Goal: Information Seeking & Learning: Learn about a topic

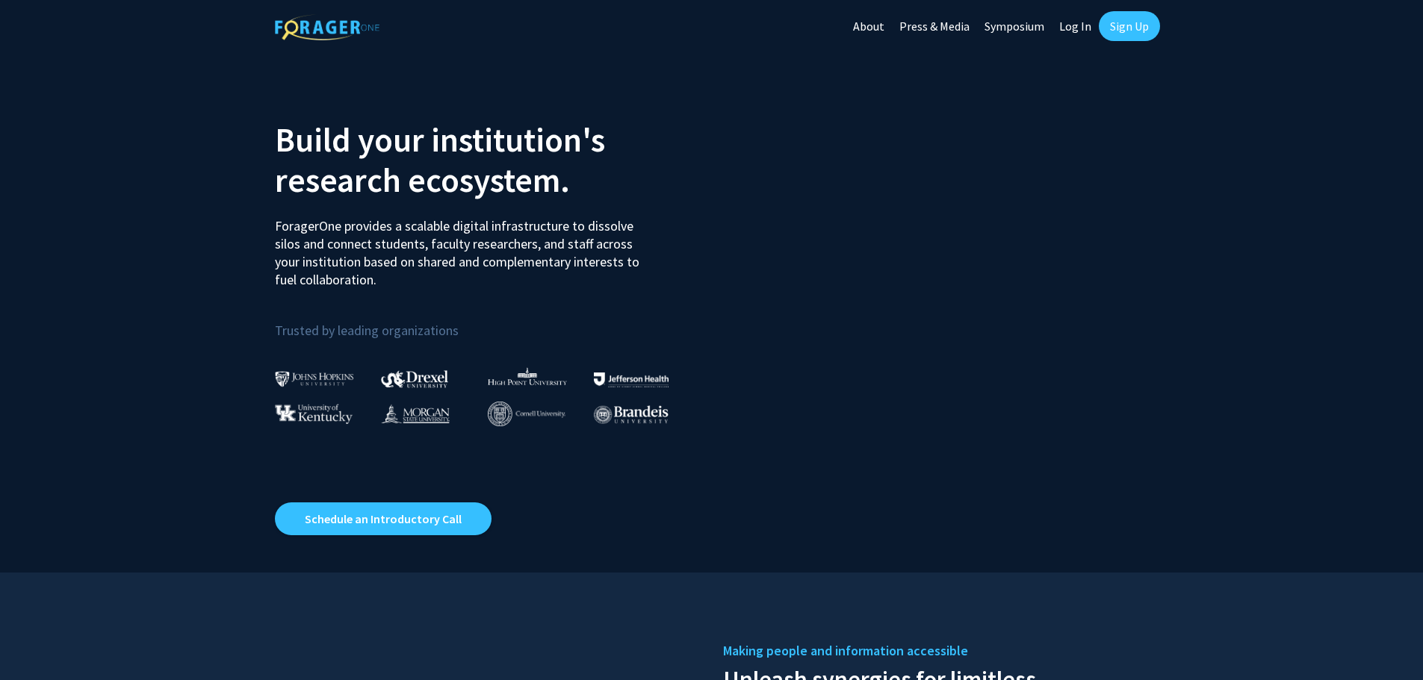
click at [1073, 25] on link "Log In" at bounding box center [1075, 26] width 47 height 52
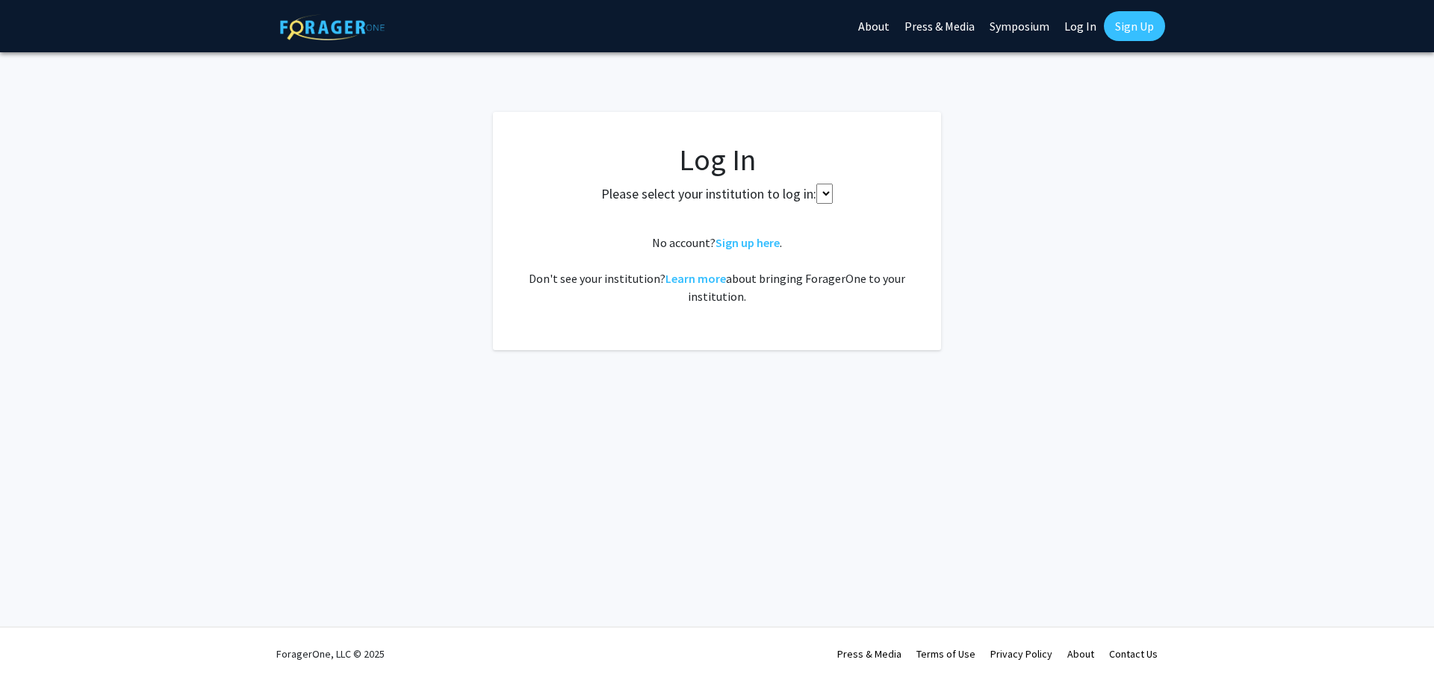
select select
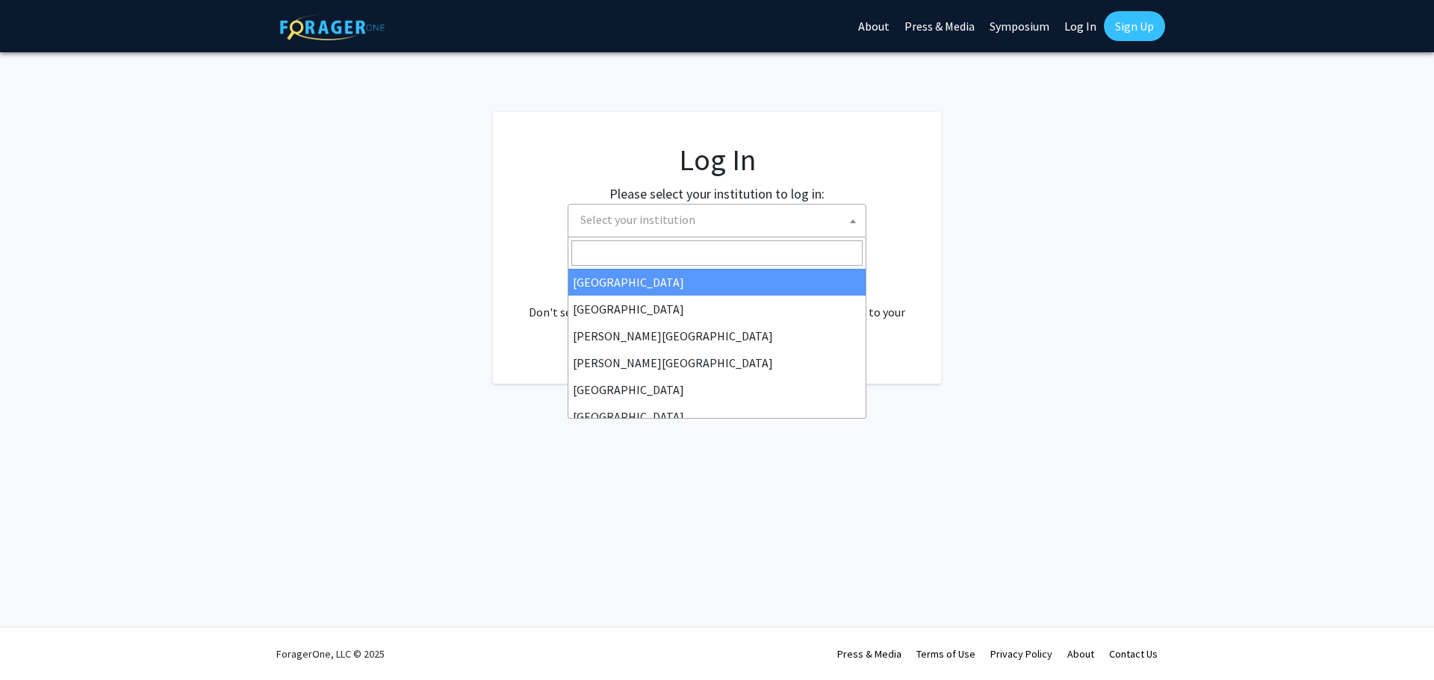
click at [756, 223] on span "Select your institution" at bounding box center [719, 220] width 291 height 31
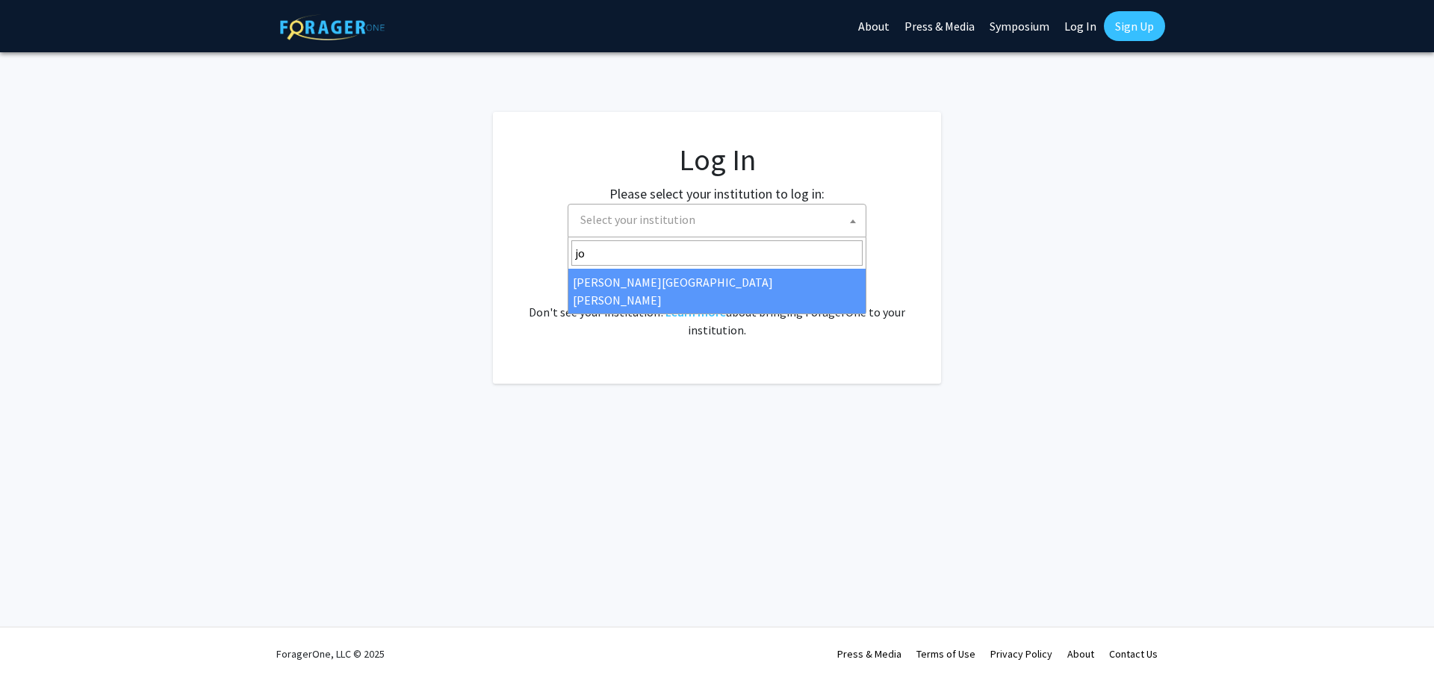
type input "jo"
select select "1"
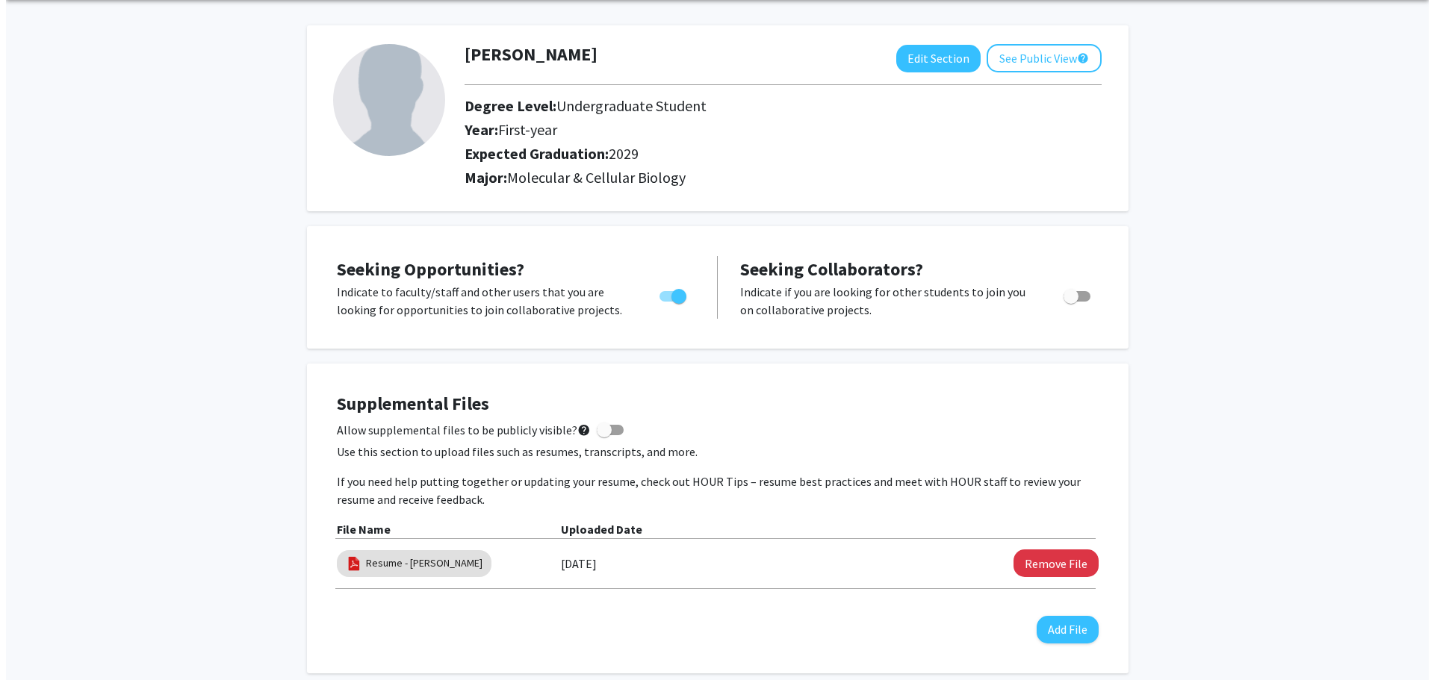
scroll to position [299, 0]
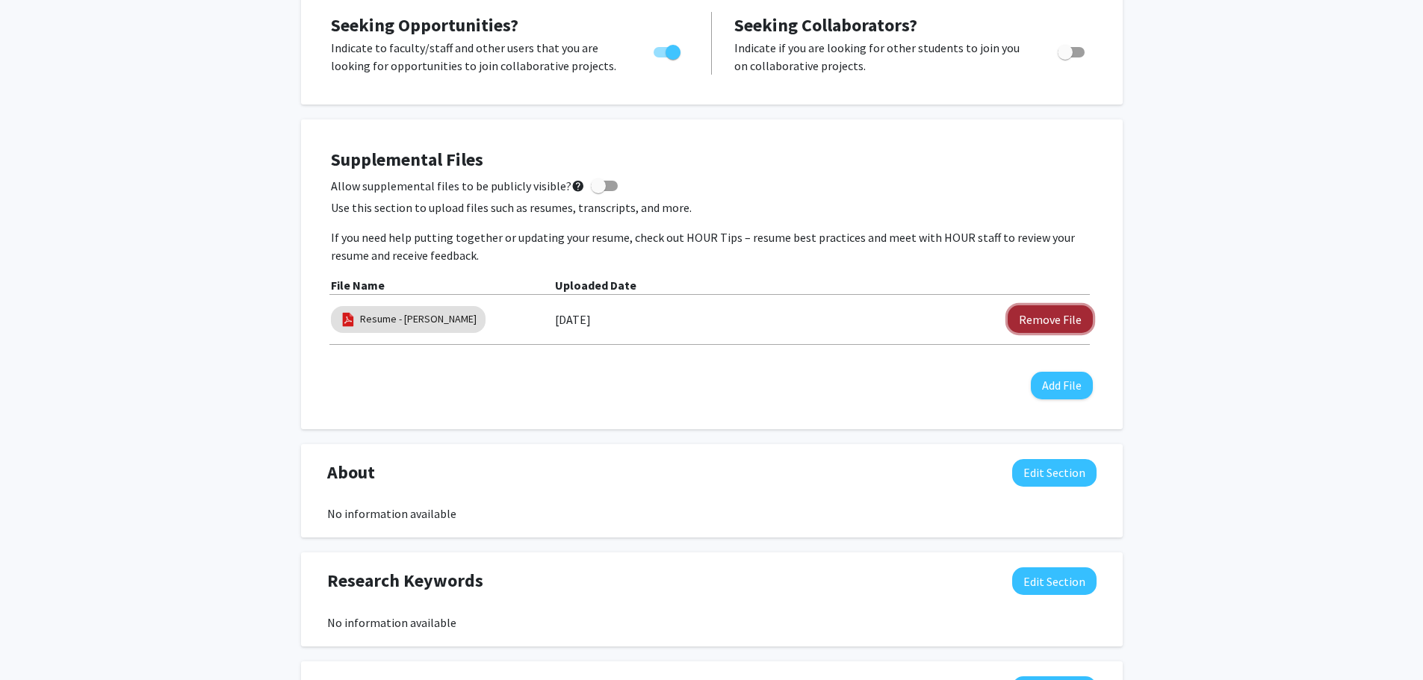
click at [1046, 327] on button "Remove File" at bounding box center [1050, 319] width 85 height 28
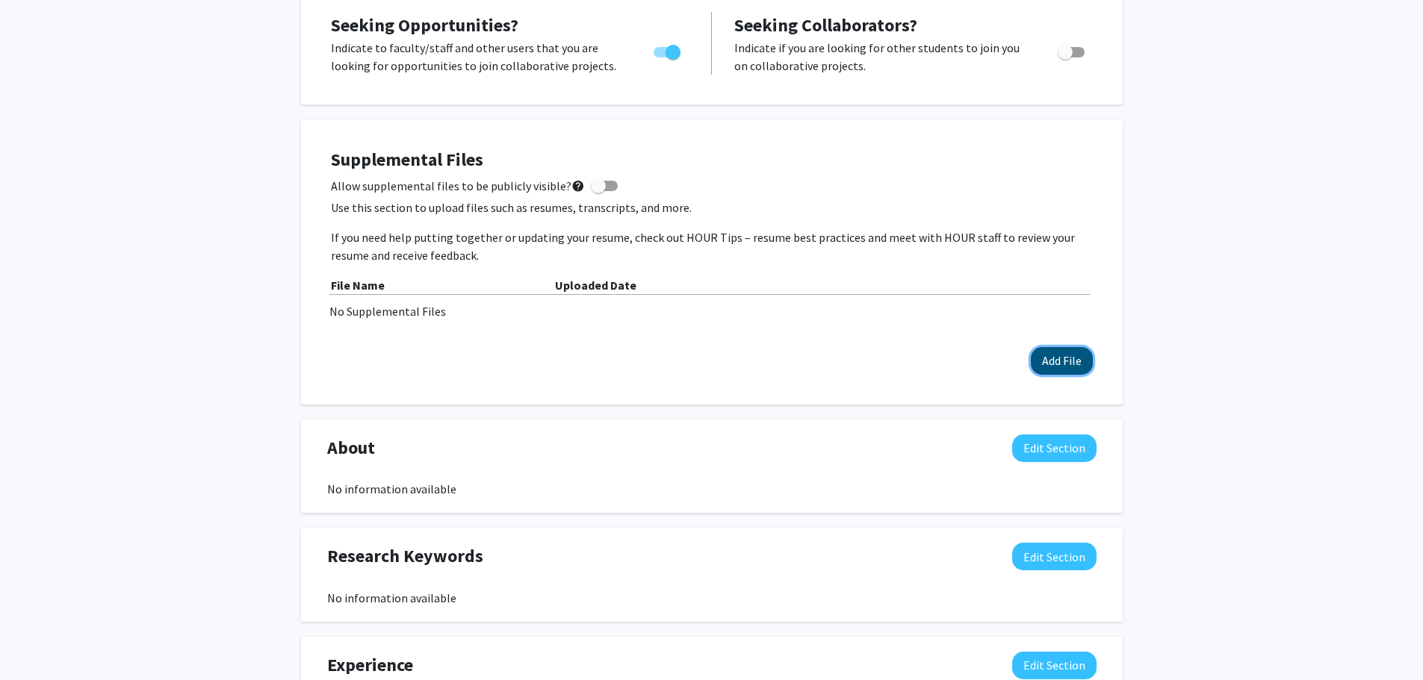
click at [1079, 365] on button "Add File" at bounding box center [1062, 361] width 62 height 28
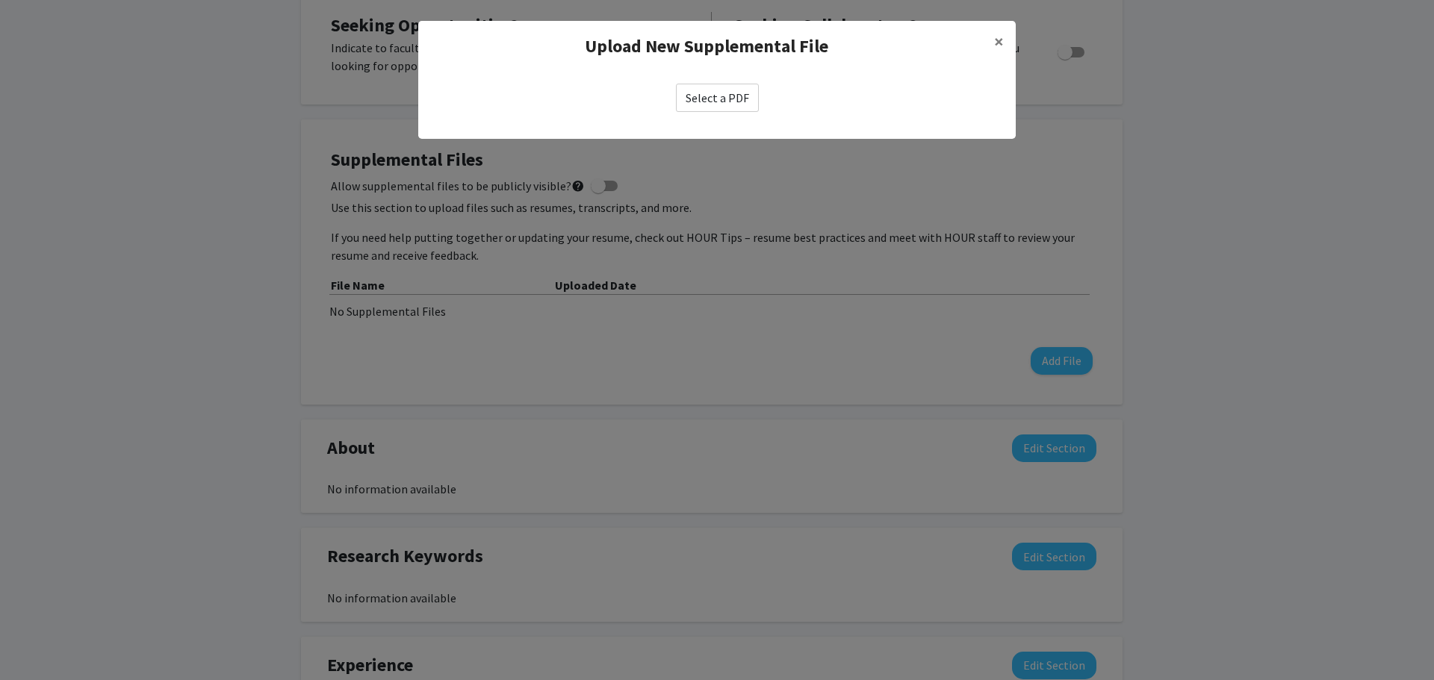
click at [723, 98] on label "Select a PDF" at bounding box center [717, 98] width 83 height 28
click at [0, 0] on input "Select a PDF" at bounding box center [0, 0] width 0 height 0
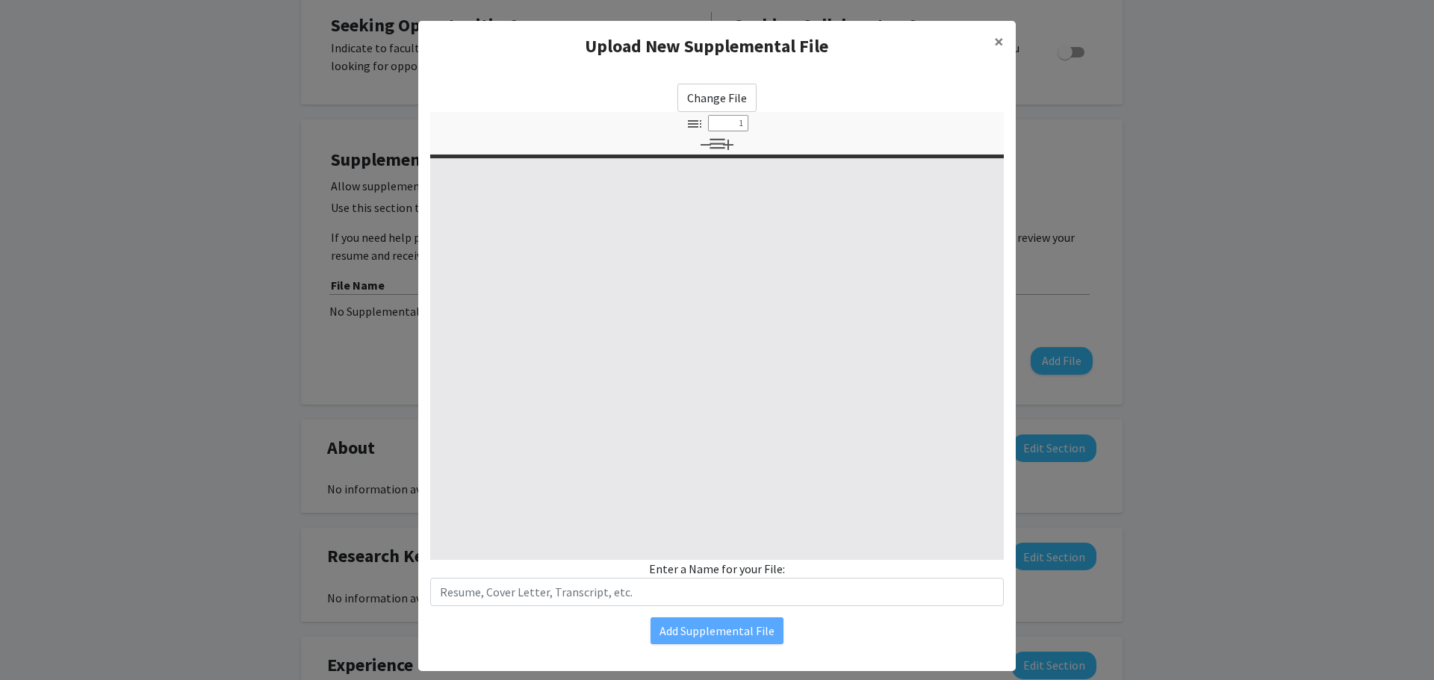
select select "custom"
type input "0"
select select "custom"
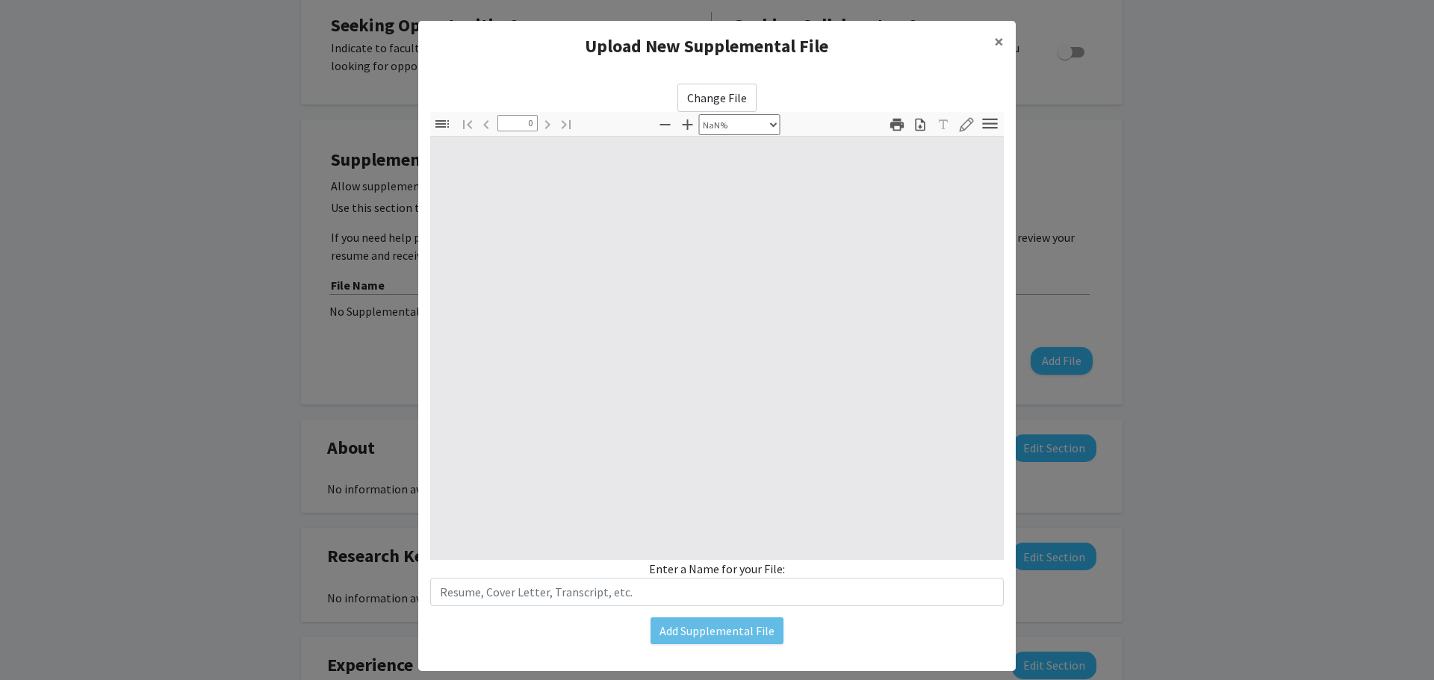
type input "1"
select select "auto"
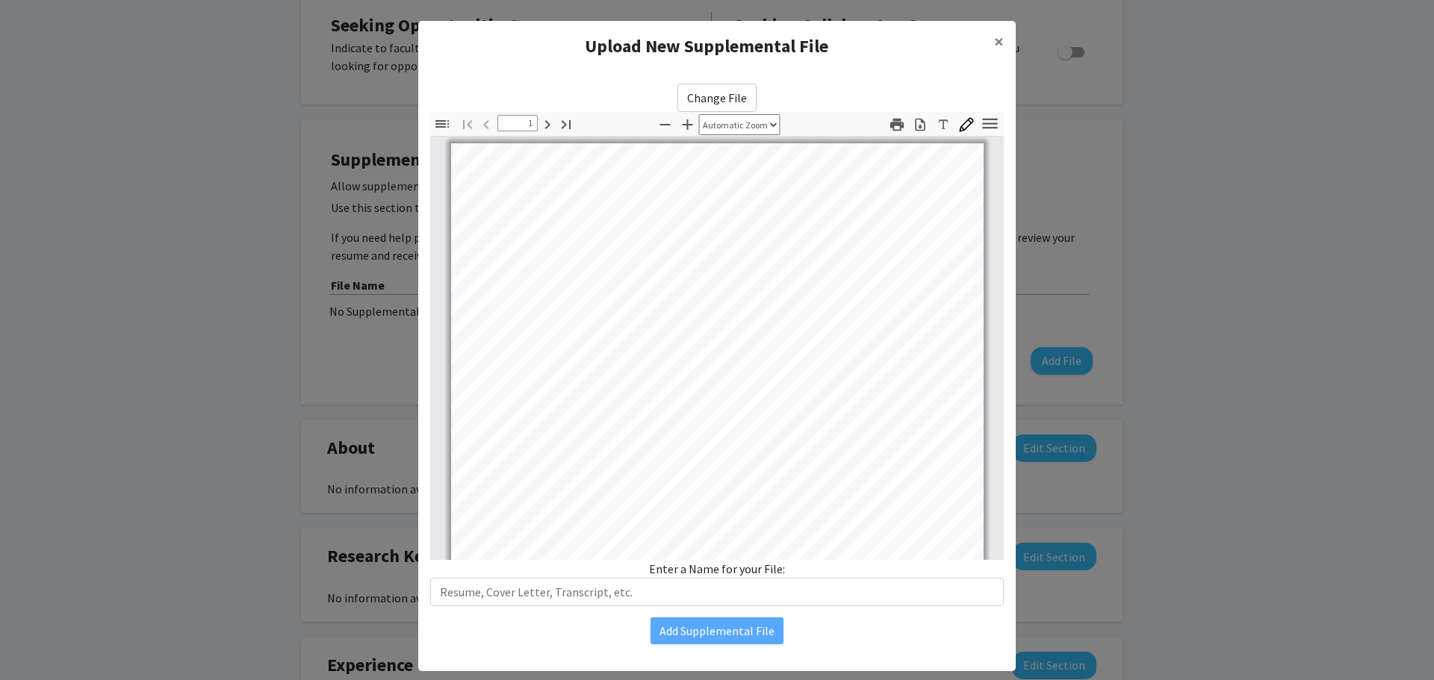
scroll to position [0, 0]
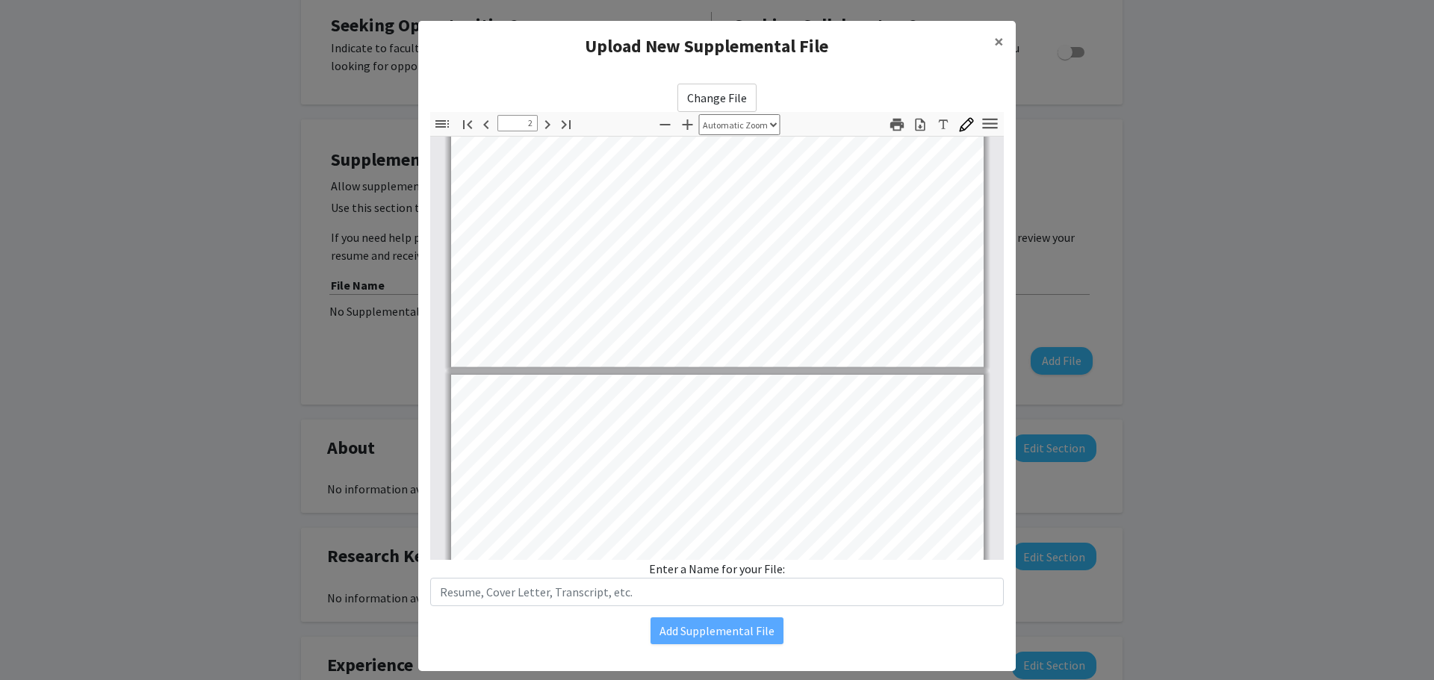
type input "3"
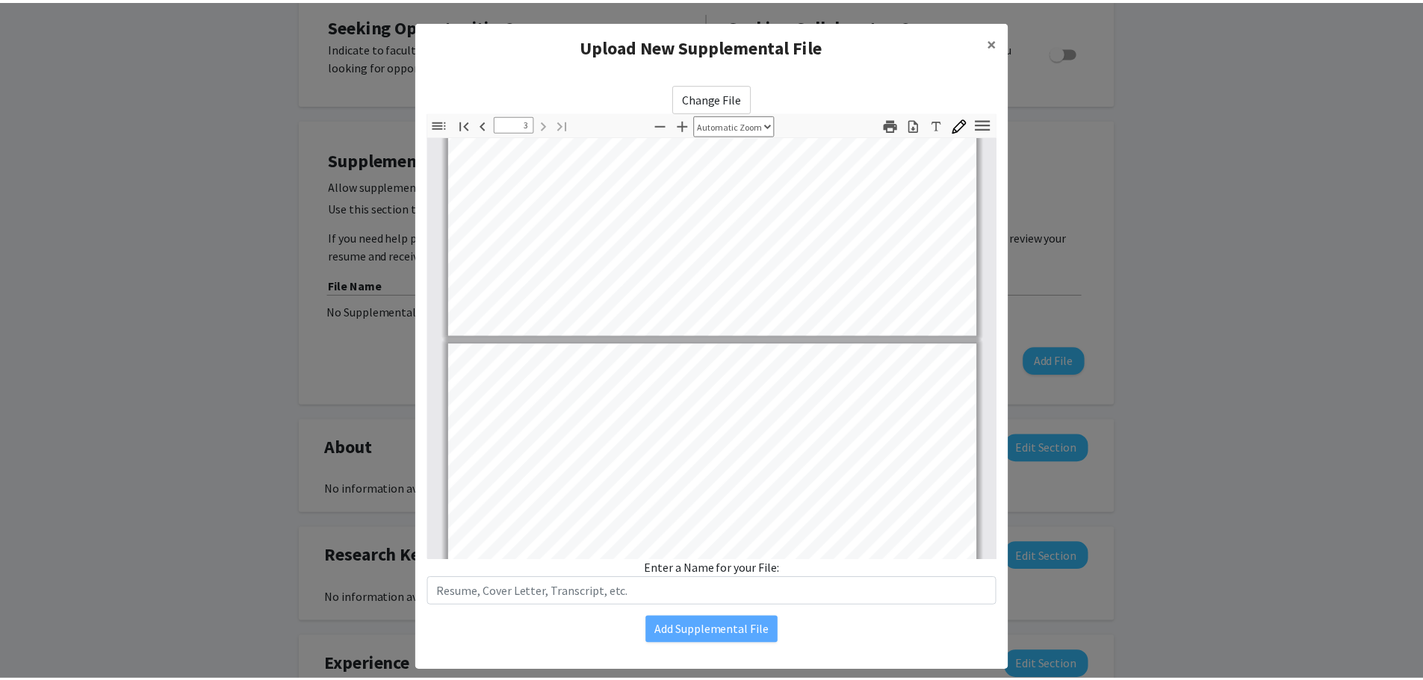
scroll to position [1675, 0]
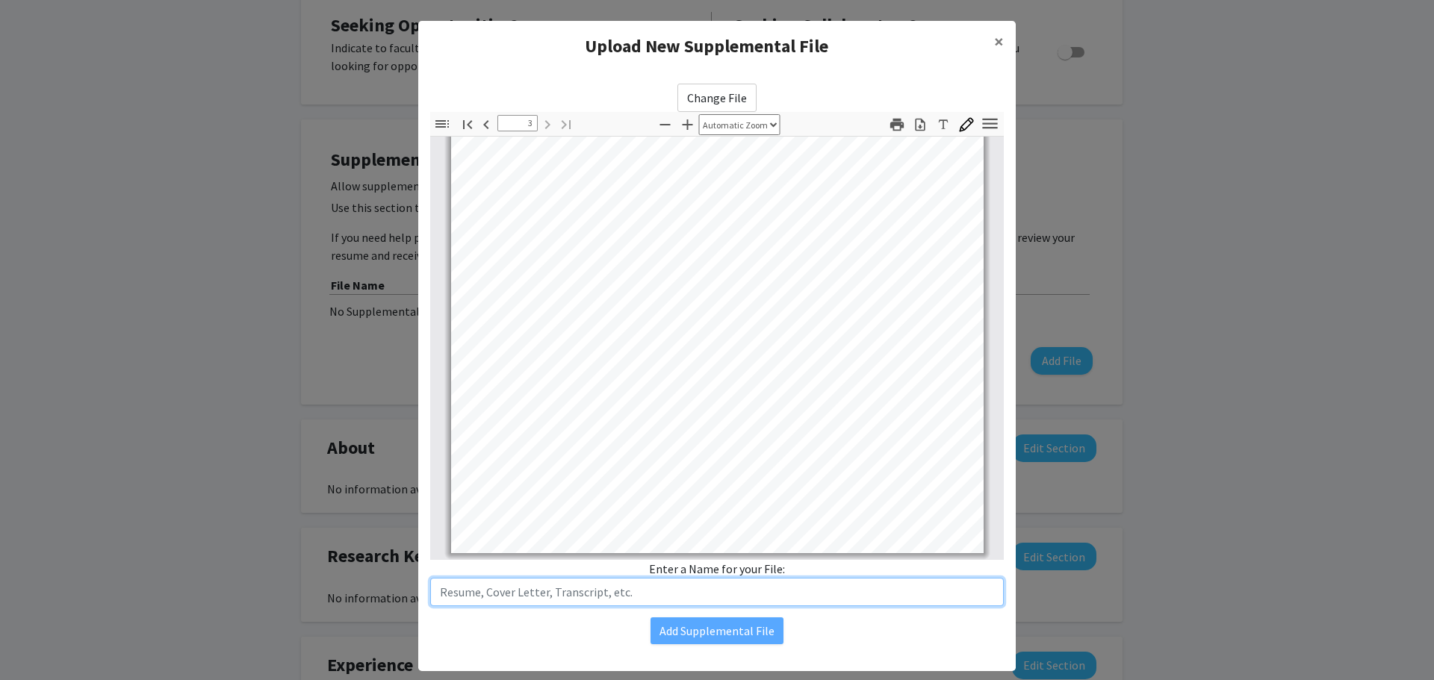
click at [680, 601] on input "text" at bounding box center [717, 592] width 574 height 28
type input "Resume - Joshua B. Hsi"
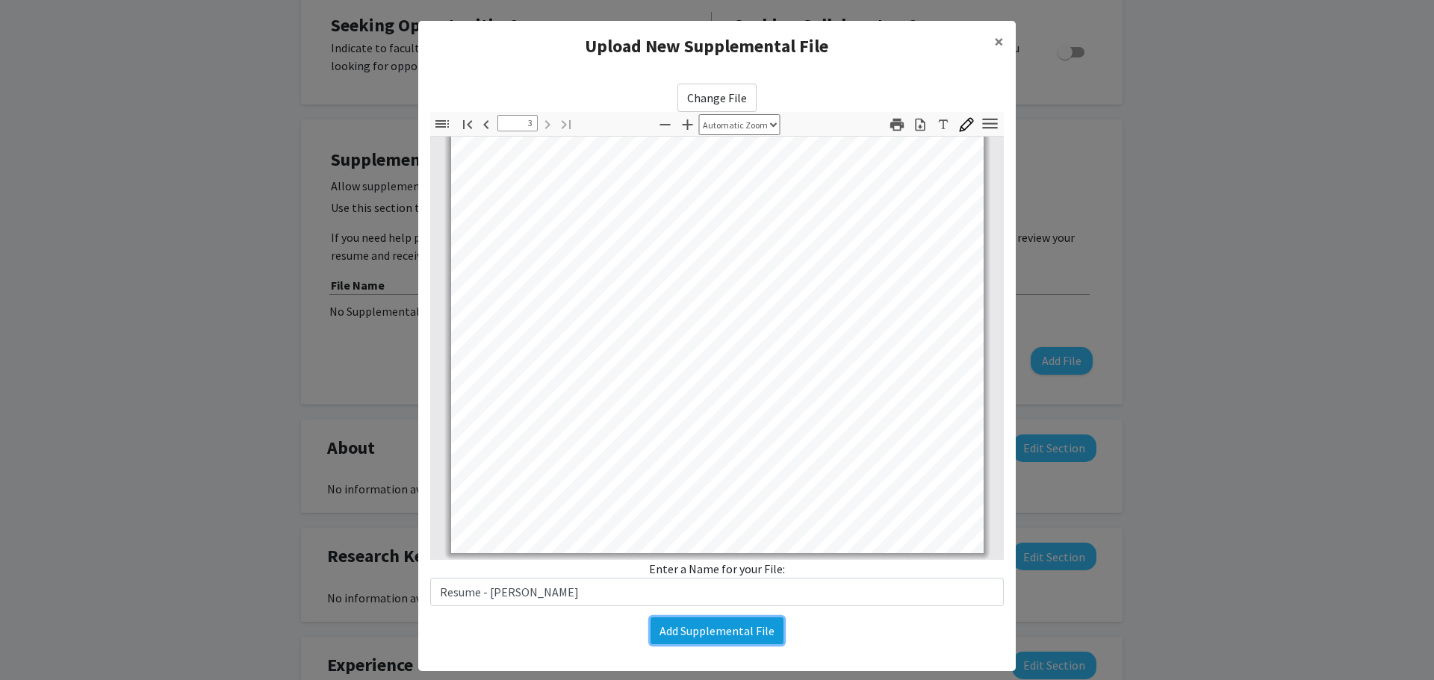
click at [752, 637] on button "Add Supplemental File" at bounding box center [717, 631] width 133 height 27
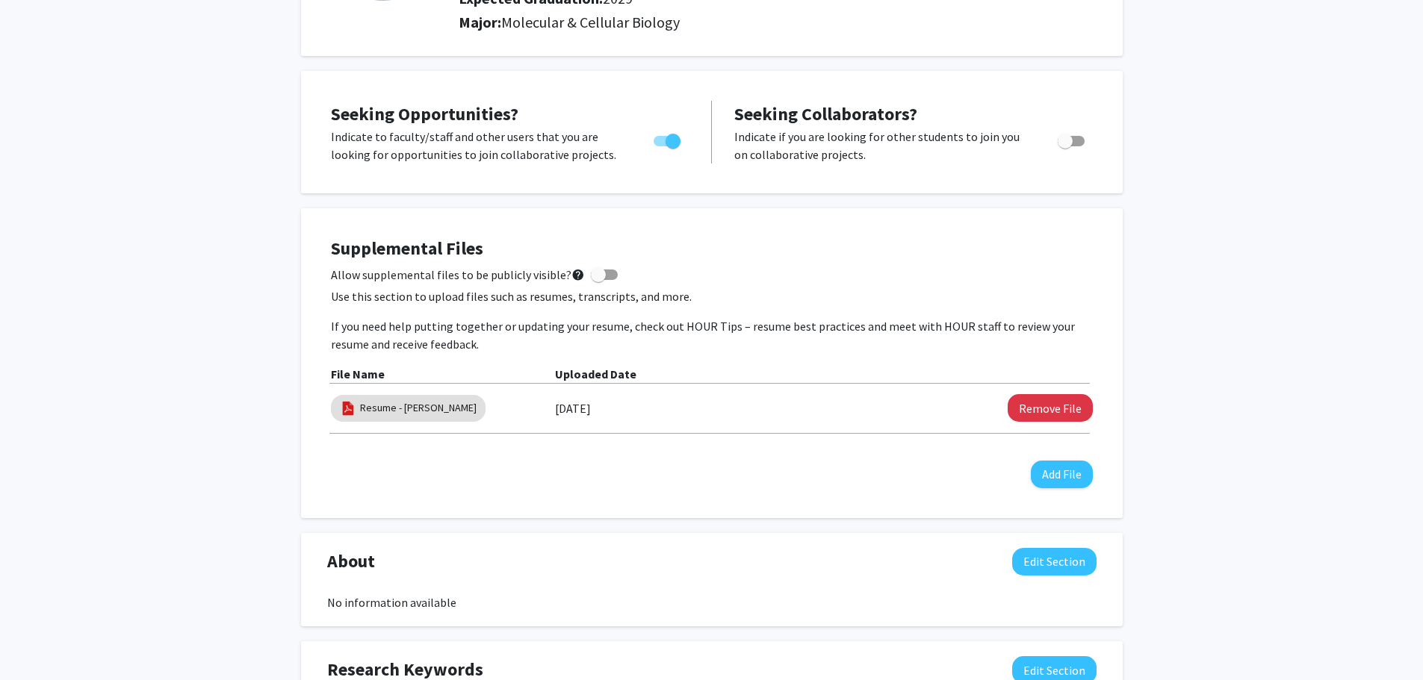
scroll to position [0, 0]
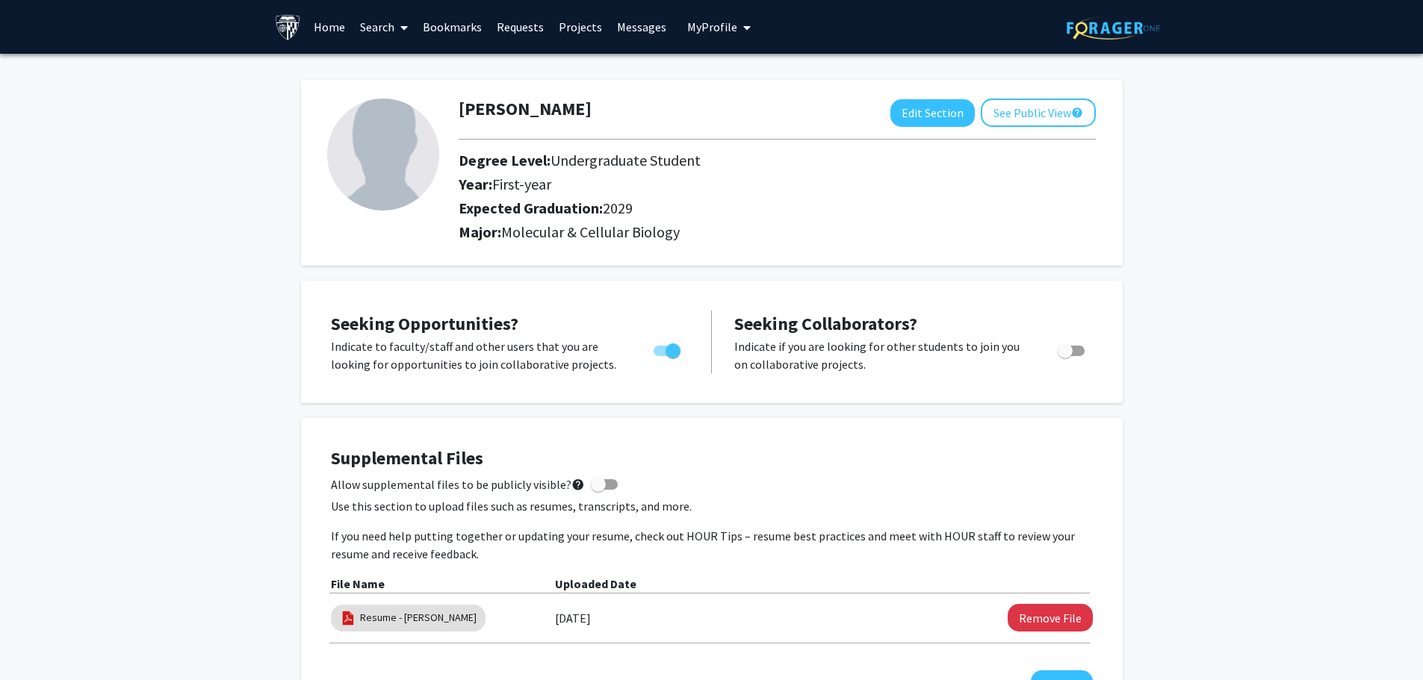
click at [913, 104] on button "Edit Section" at bounding box center [932, 113] width 84 height 28
select select "first-year"
select select "2029"
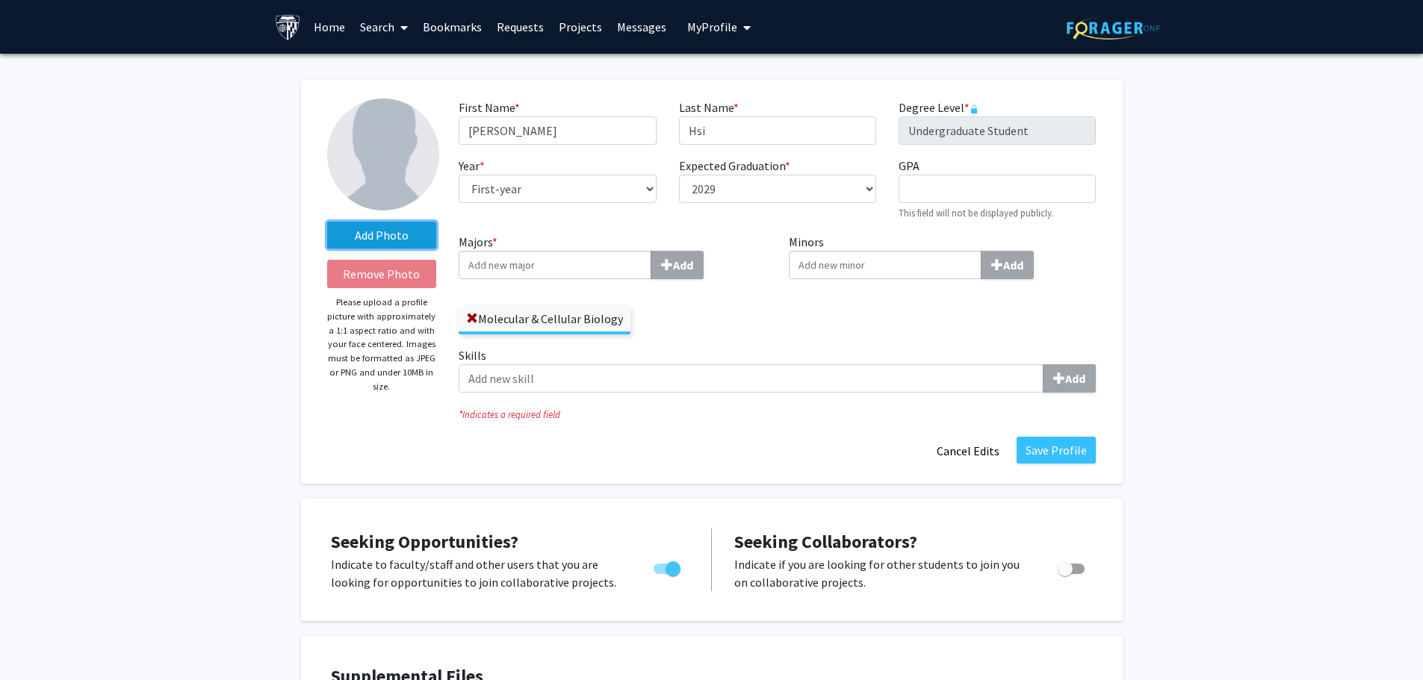
click at [383, 238] on label "Add Photo" at bounding box center [382, 235] width 110 height 27
click at [0, 0] on input "Add Photo" at bounding box center [0, 0] width 0 height 0
click at [378, 234] on label "Add Photo" at bounding box center [382, 235] width 110 height 27
click at [0, 0] on input "Add Photo" at bounding box center [0, 0] width 0 height 0
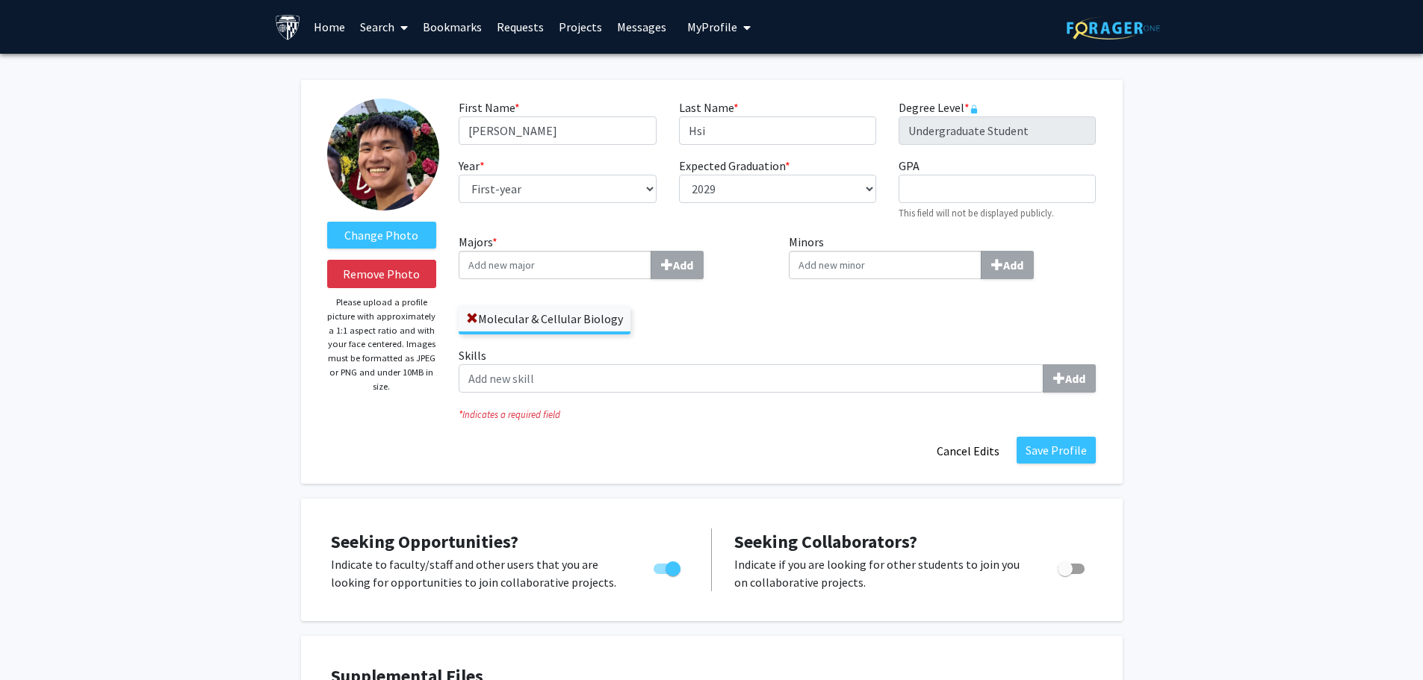
click at [383, 163] on img at bounding box center [383, 155] width 112 height 112
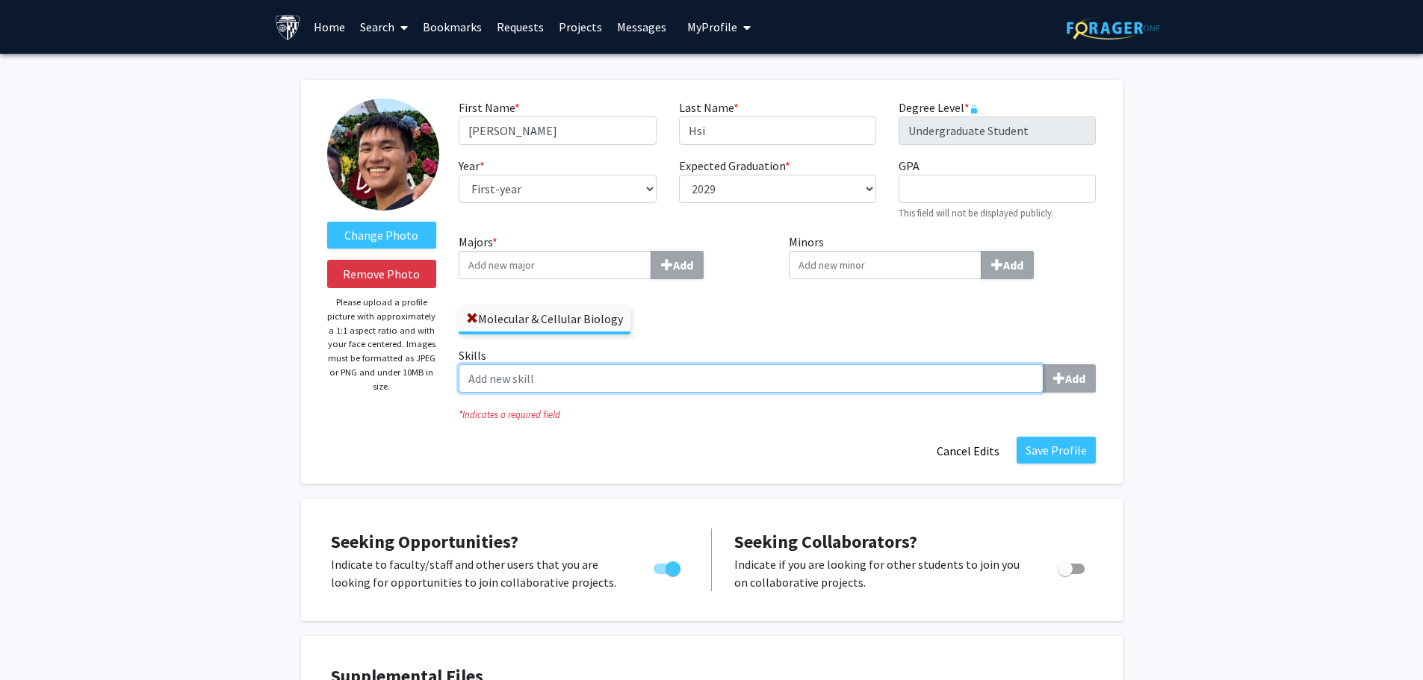
click at [860, 374] on input "Skills Add" at bounding box center [751, 379] width 585 height 28
type input "Exce"
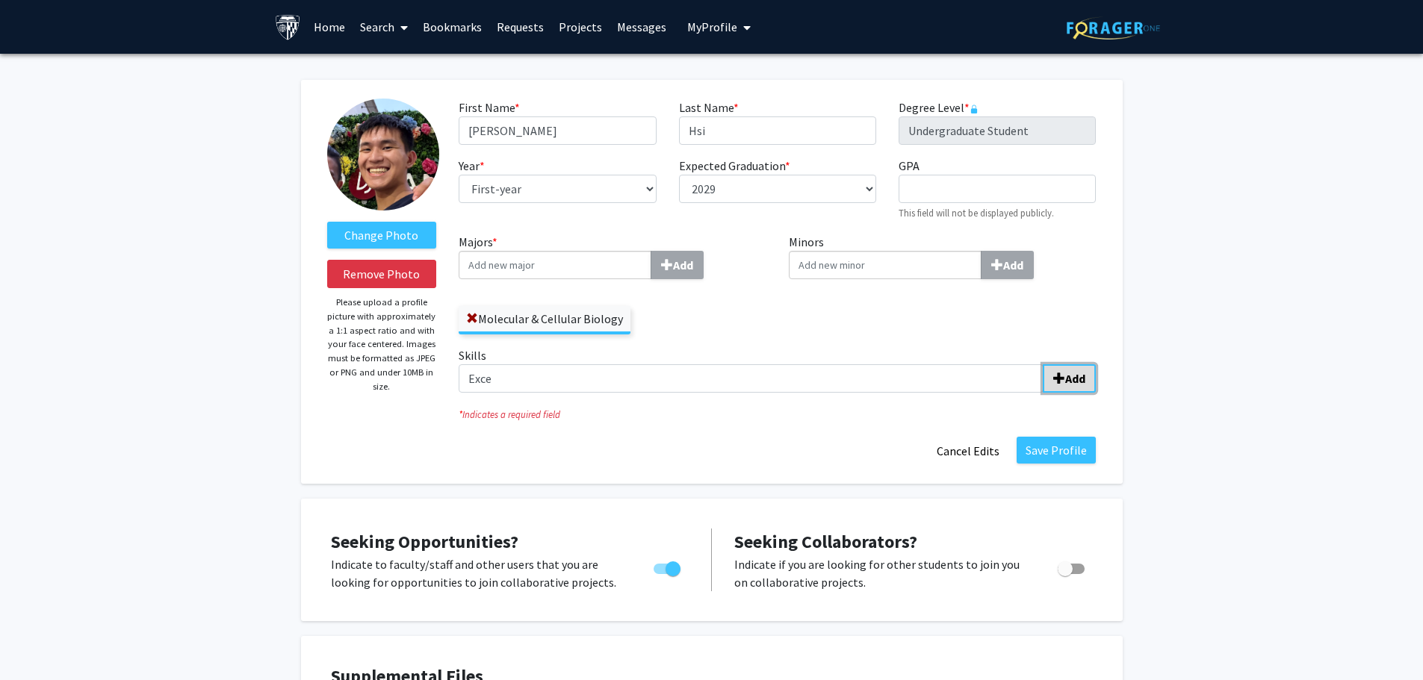
click at [1078, 385] on b "Add" at bounding box center [1075, 378] width 20 height 15
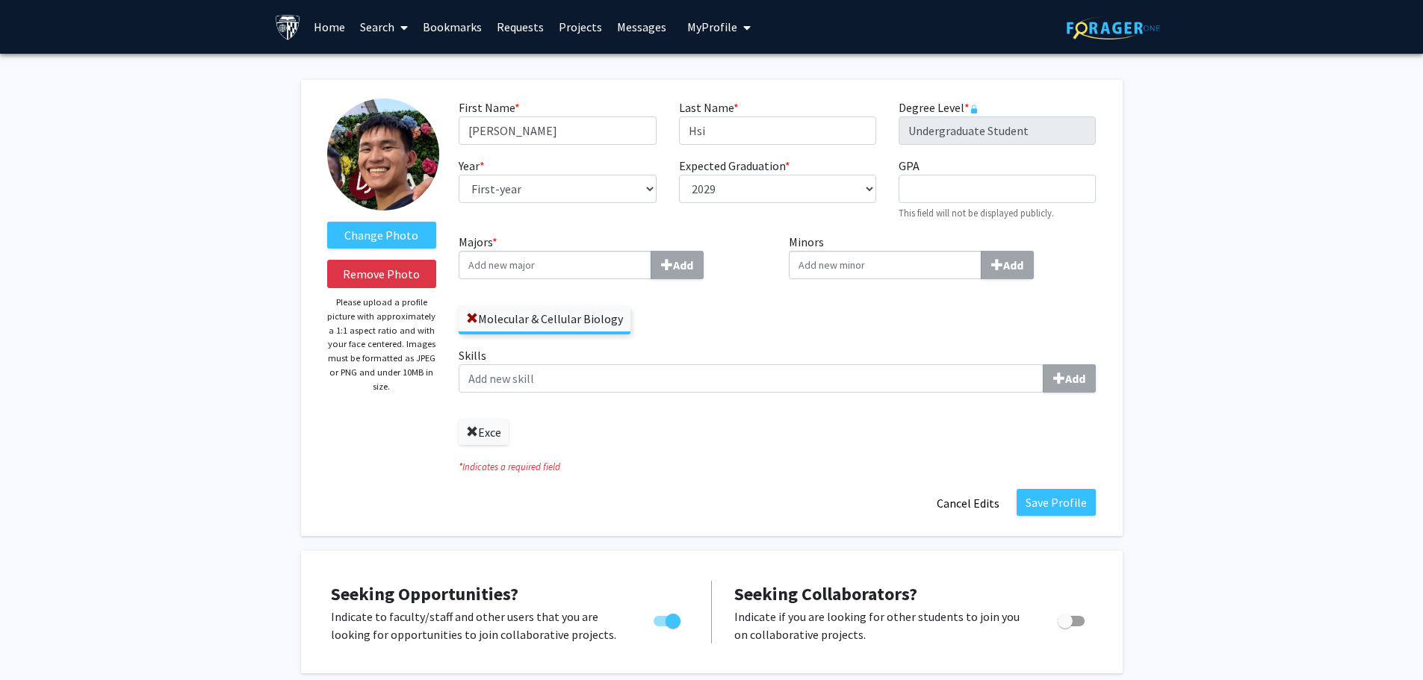
click at [477, 436] on span at bounding box center [472, 433] width 12 height 12
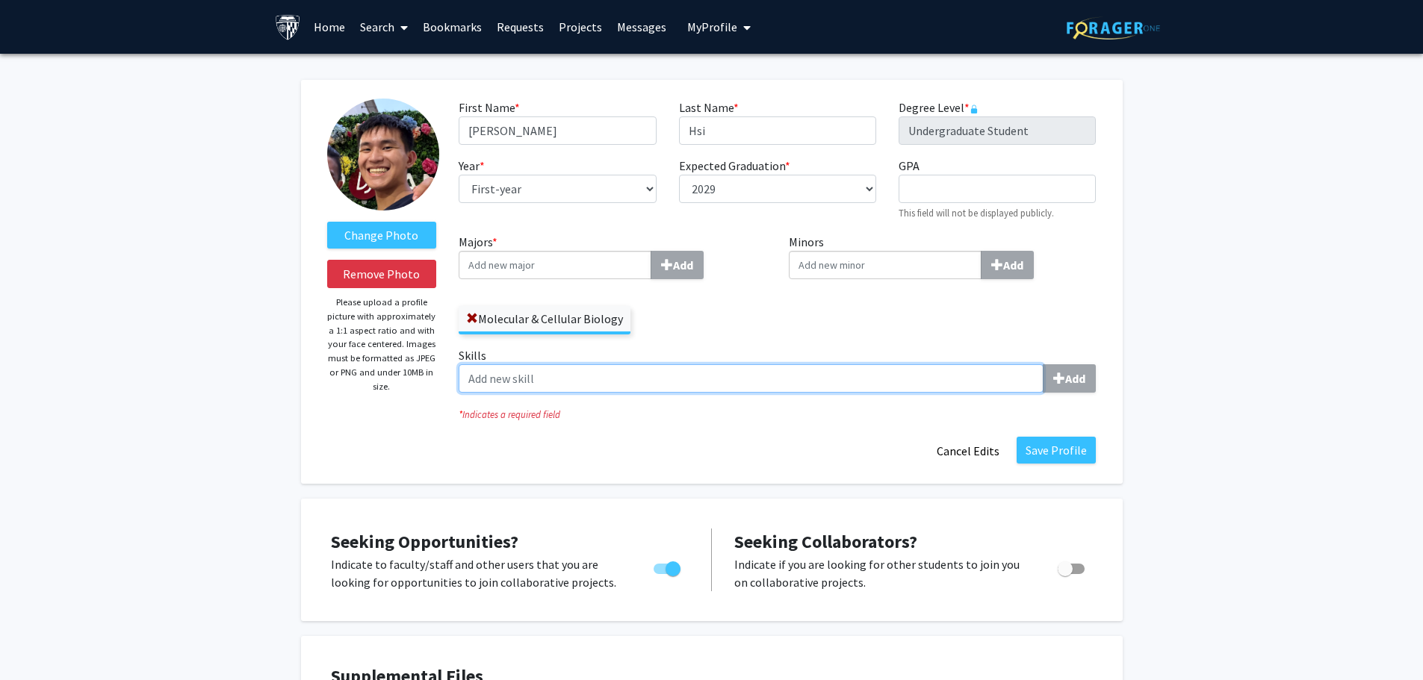
click at [512, 369] on input "Skills Add" at bounding box center [751, 379] width 585 height 28
type input "Excel"
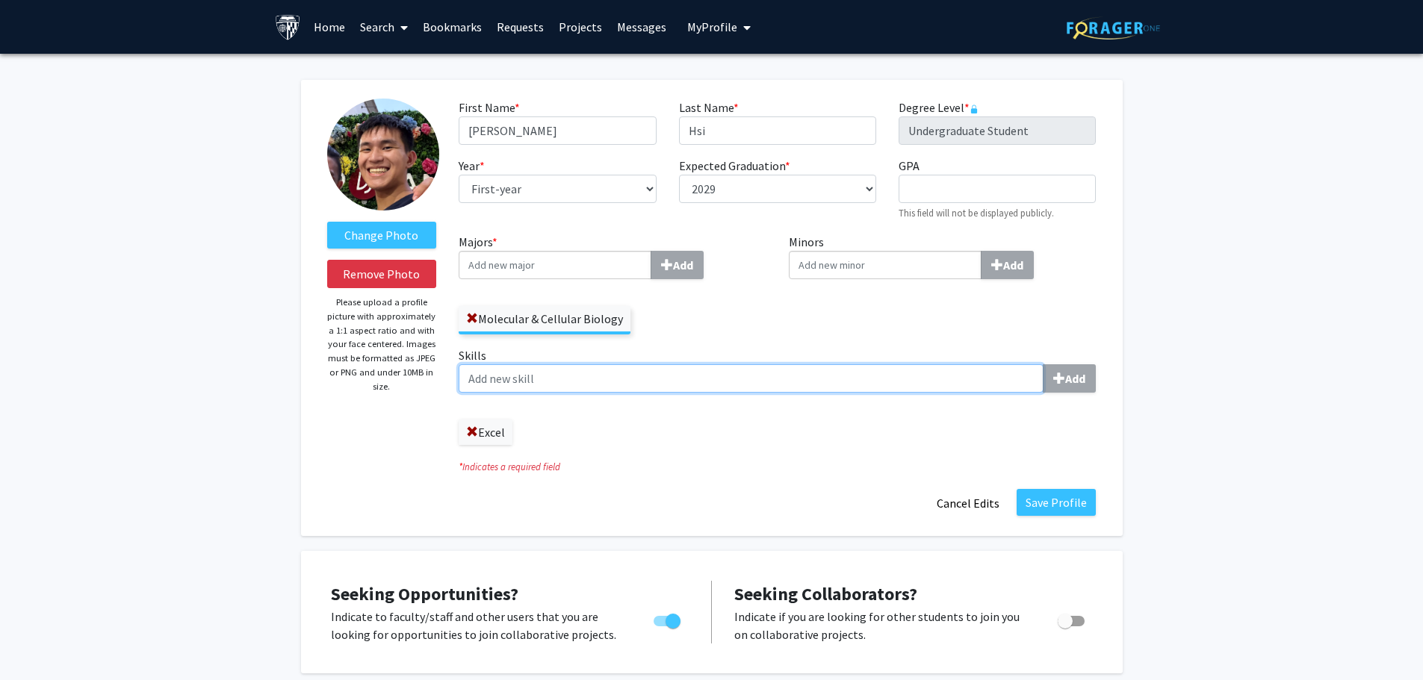
click at [592, 382] on input "Skills Add" at bounding box center [751, 379] width 585 height 28
click at [523, 378] on input "Skills Add" at bounding box center [751, 379] width 585 height 28
click at [645, 385] on input "Skills Add" at bounding box center [751, 379] width 585 height 28
type input "D"
type input "Statistical"
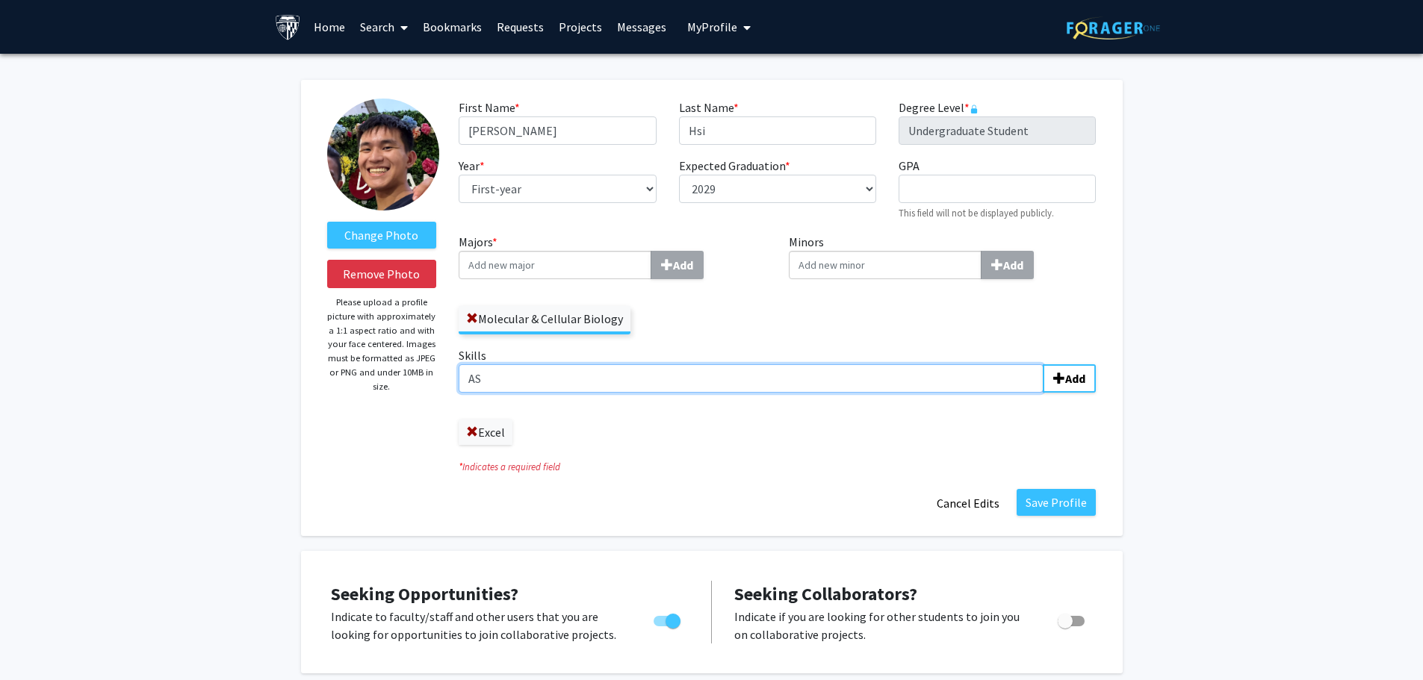
type input "A"
type input "Statistical Analysis"
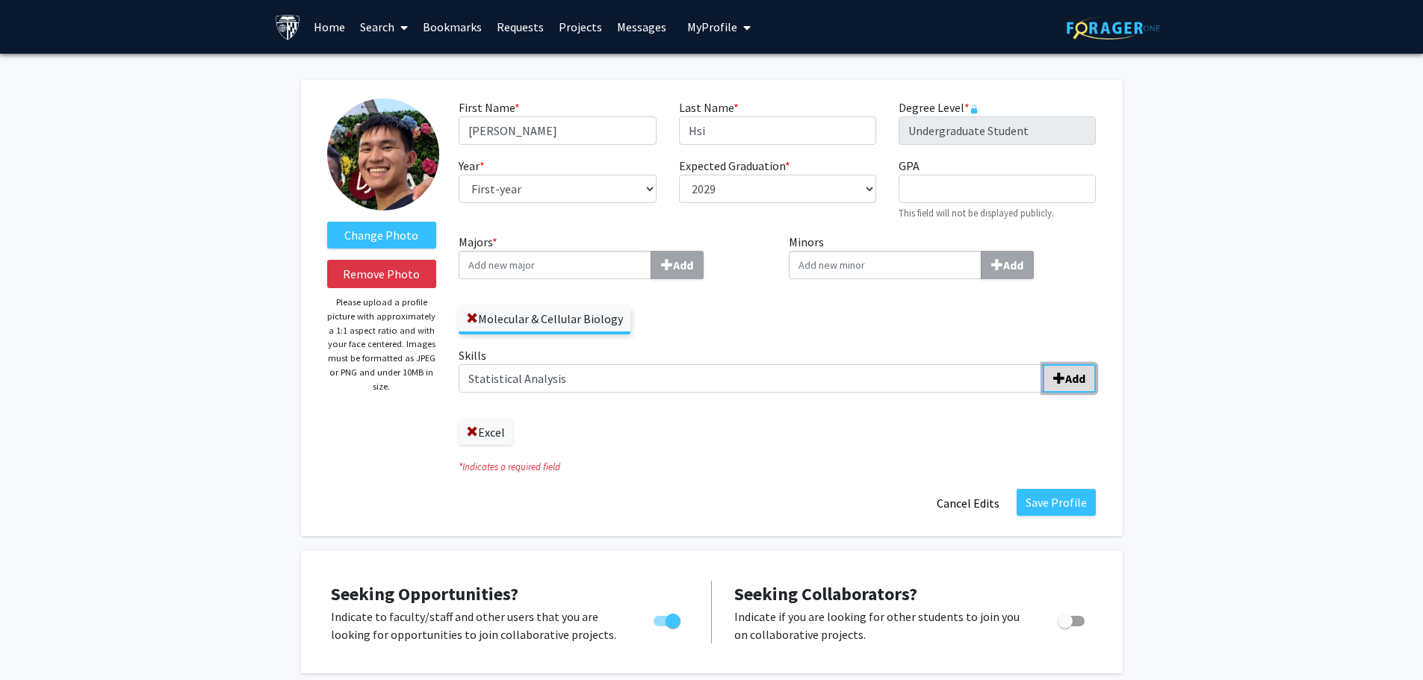
click at [1085, 383] on b "Add" at bounding box center [1075, 378] width 20 height 15
click at [850, 440] on div "Excel Statistical Analysis" at bounding box center [777, 425] width 637 height 40
click at [1042, 497] on button "Save Profile" at bounding box center [1056, 502] width 79 height 27
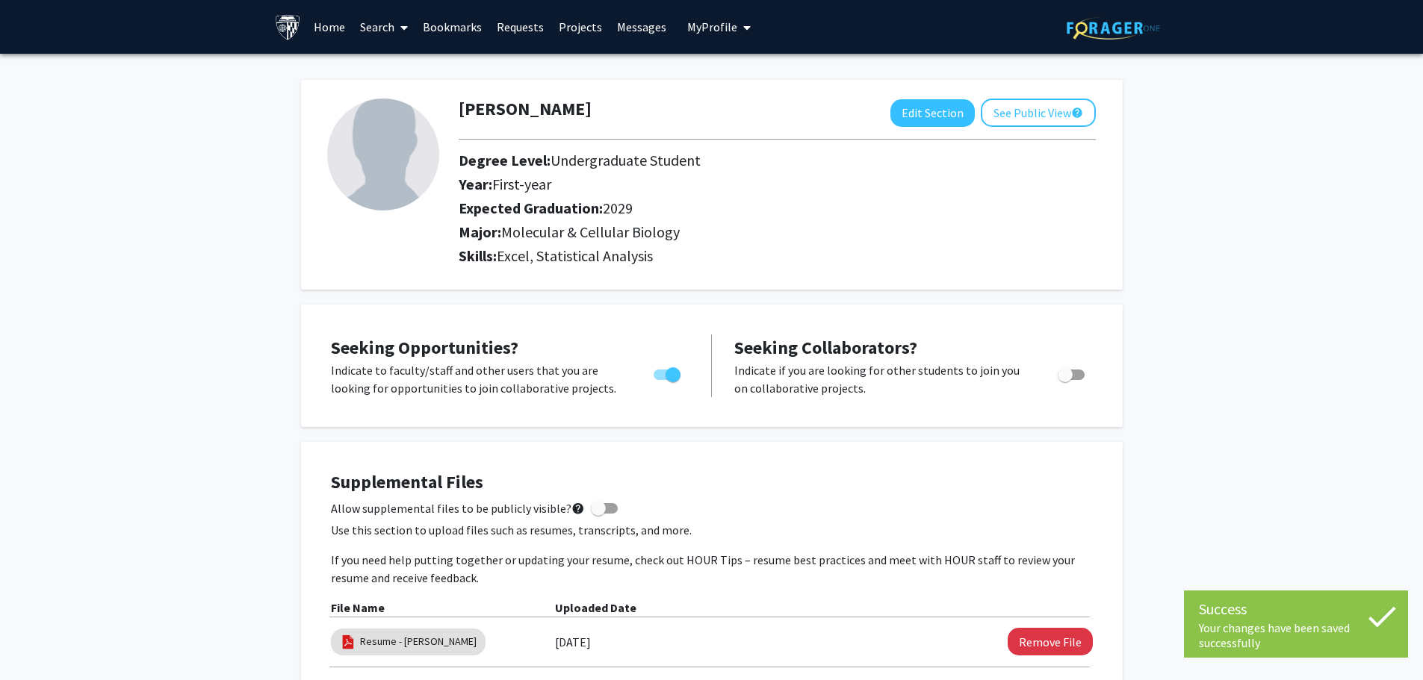
click at [610, 267] on div "Skills: Statistical Analysis, Excel" at bounding box center [777, 259] width 660 height 24
drag, startPoint x: 710, startPoint y: 259, endPoint x: 597, endPoint y: 252, distance: 113.0
click at [706, 261] on h2 "Skills: Statistical Analysis, Excel" at bounding box center [777, 256] width 637 height 18
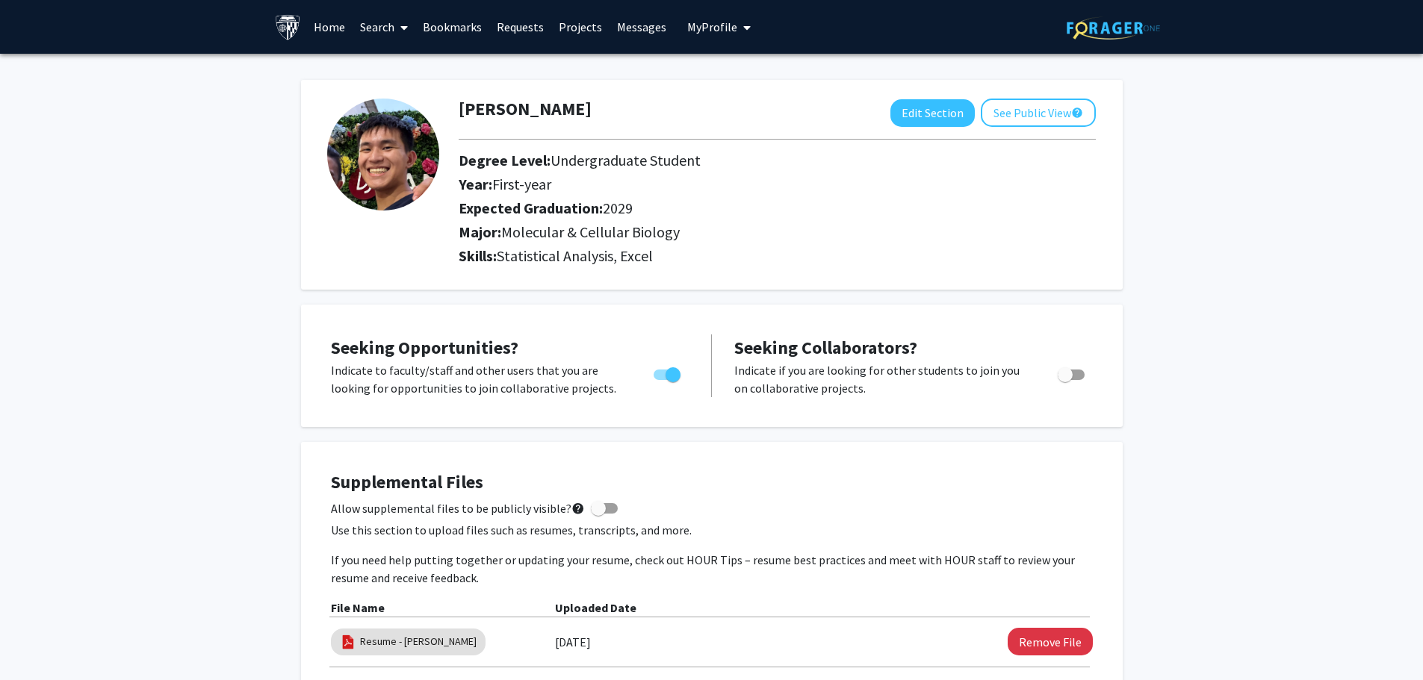
click at [373, 28] on link "Search" at bounding box center [384, 27] width 63 height 52
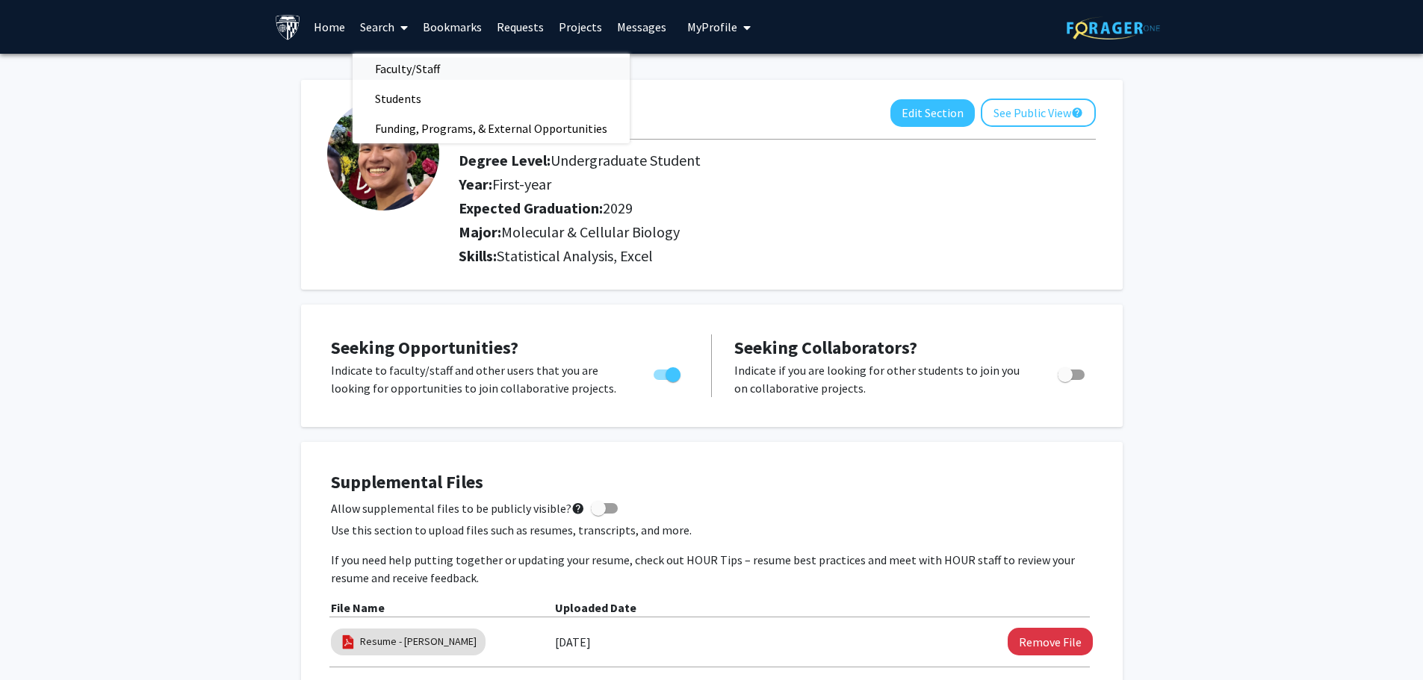
click at [416, 69] on span "Faculty/Staff" at bounding box center [408, 69] width 110 height 30
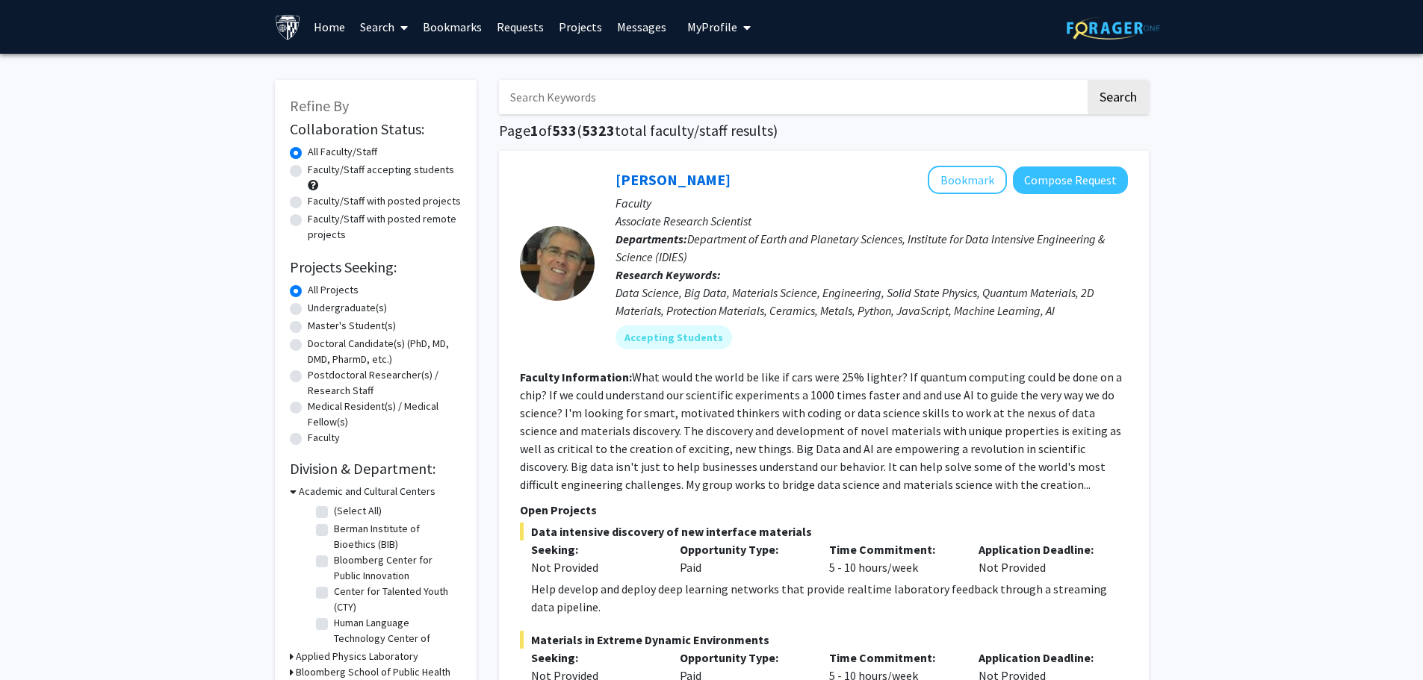
click at [581, 99] on input "Search Keywords" at bounding box center [792, 97] width 586 height 34
paste input "[PERSON_NAME]"
click at [1088, 80] on button "Search" at bounding box center [1118, 97] width 61 height 34
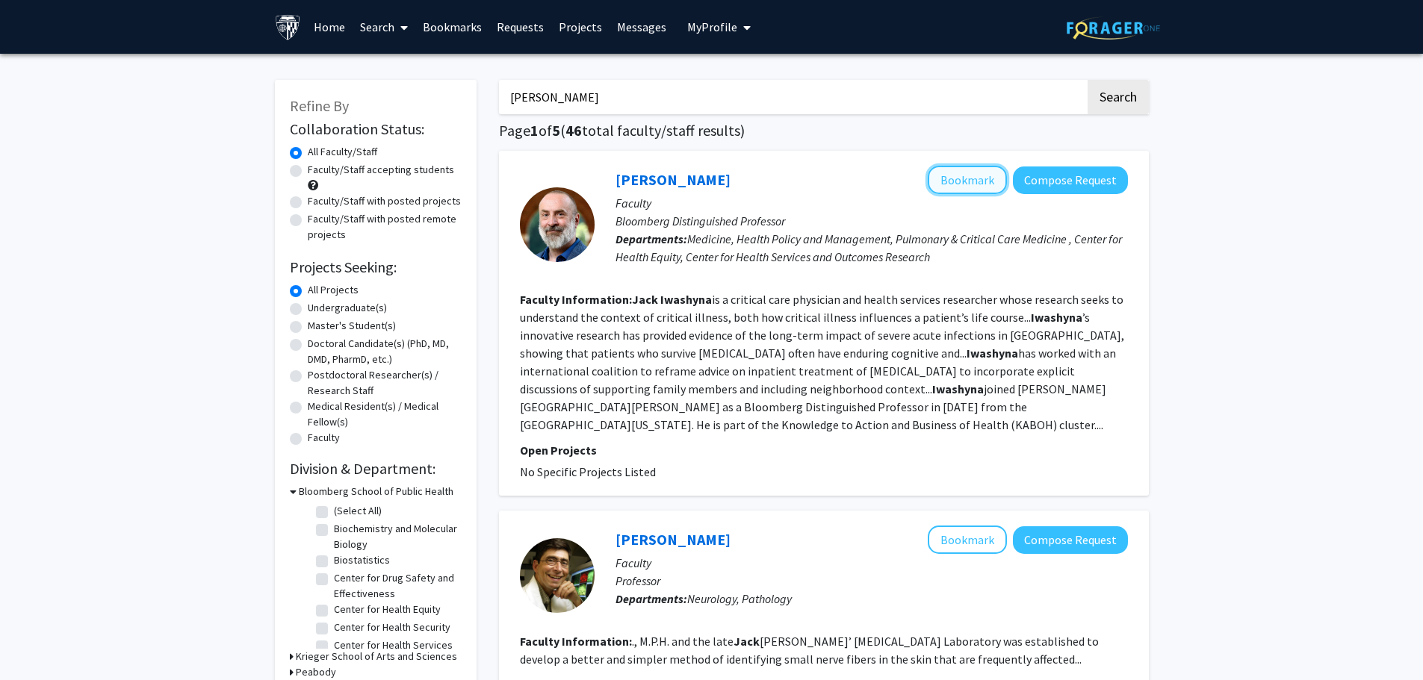
click at [966, 184] on button "Bookmark" at bounding box center [967, 180] width 79 height 28
drag, startPoint x: 675, startPoint y: 84, endPoint x: 429, endPoint y: 86, distance: 246.5
paste input "[PERSON_NAME]"
click at [1088, 80] on button "Search" at bounding box center [1118, 97] width 61 height 34
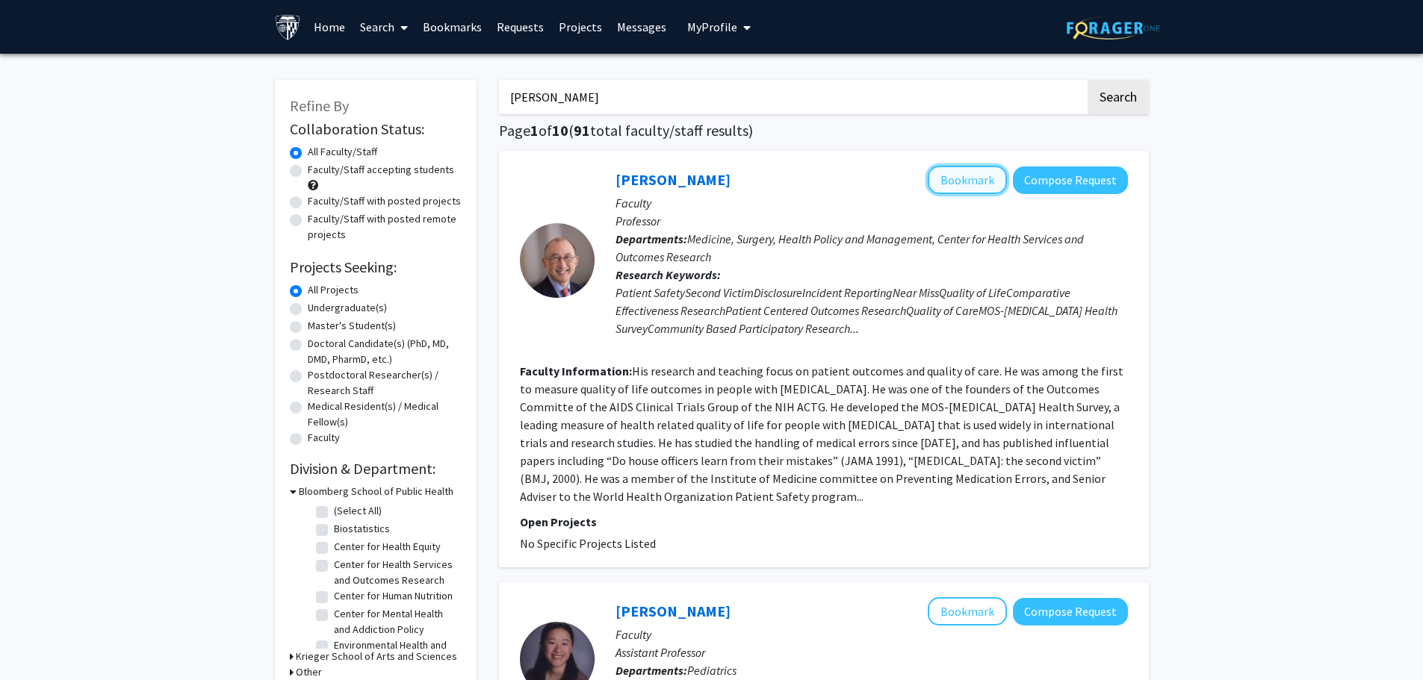
click at [937, 167] on button "Bookmark" at bounding box center [967, 180] width 79 height 28
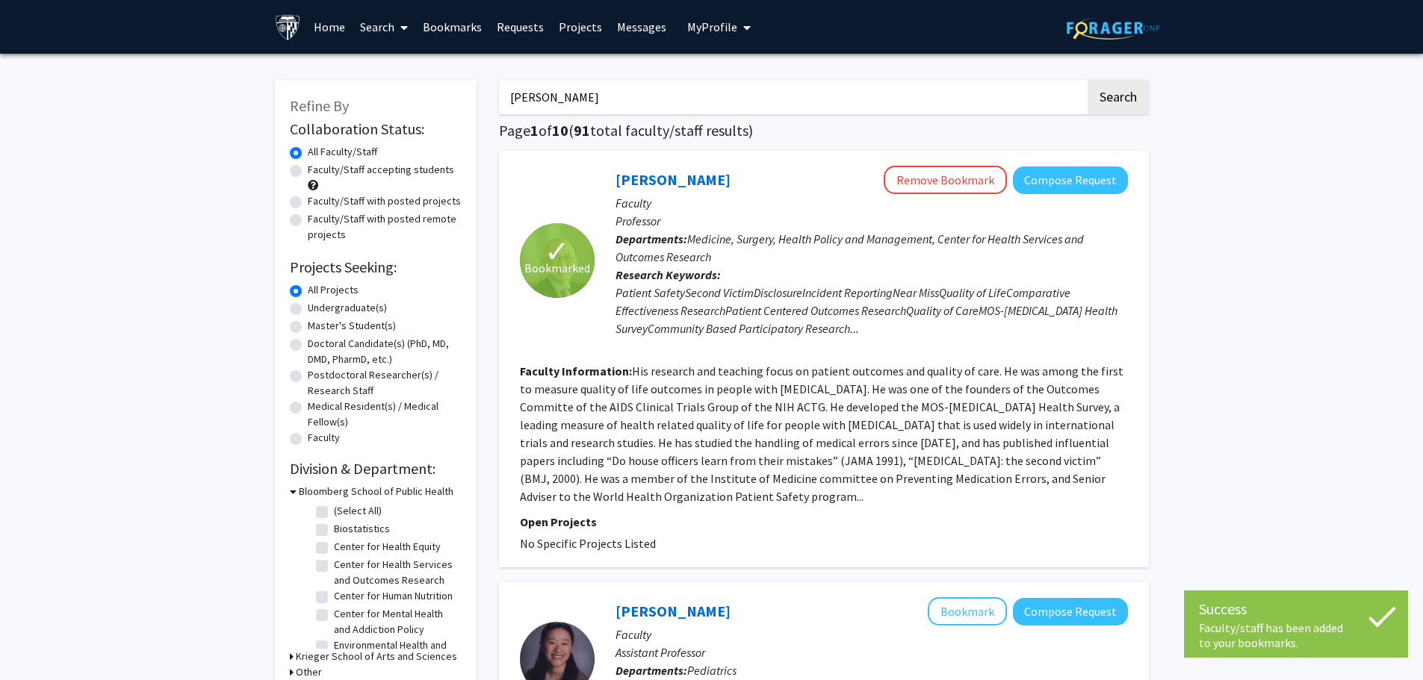
drag, startPoint x: 618, startPoint y: 98, endPoint x: 386, endPoint y: 68, distance: 234.2
type input "s"
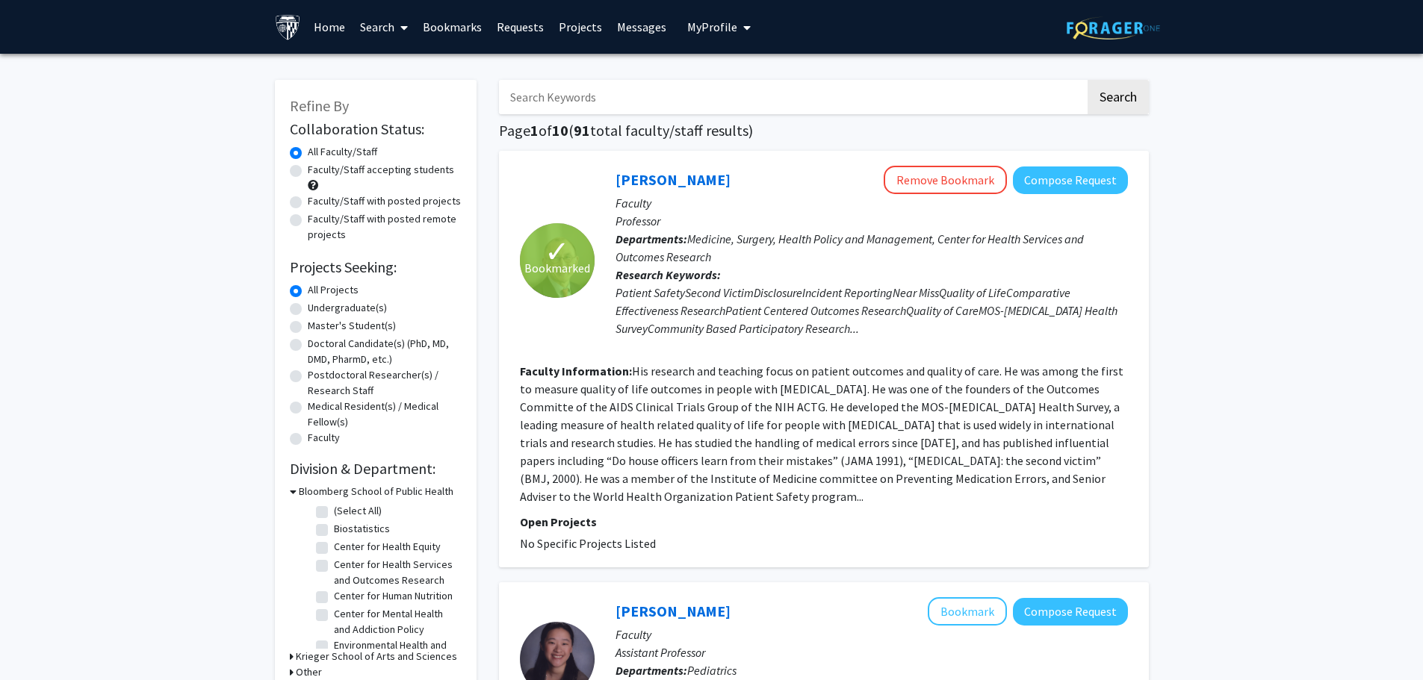
drag, startPoint x: 1362, startPoint y: 164, endPoint x: 1145, endPoint y: 116, distance: 221.8
drag, startPoint x: 700, startPoint y: 93, endPoint x: 686, endPoint y: 103, distance: 17.0
click at [700, 93] on input "Search Keywords" at bounding box center [792, 97] width 586 height 34
type input "sepsis"
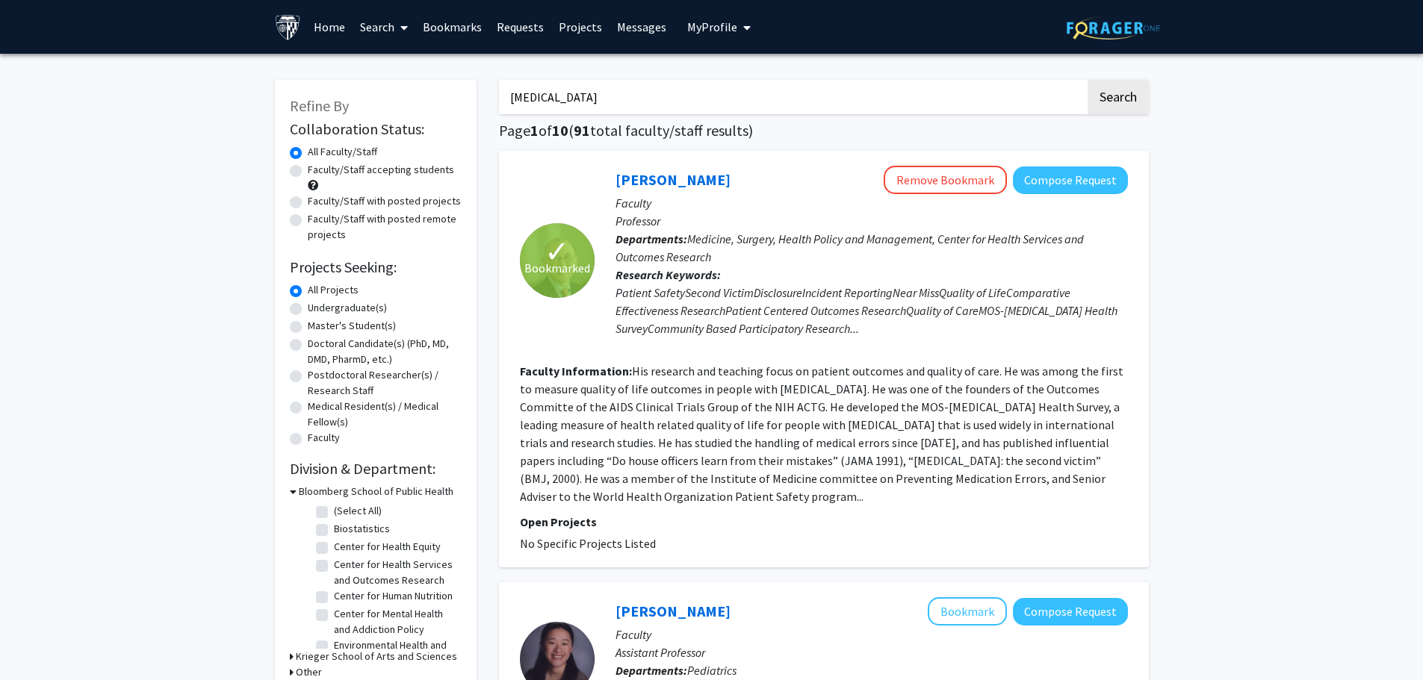
click at [1088, 80] on button "Search" at bounding box center [1118, 97] width 61 height 34
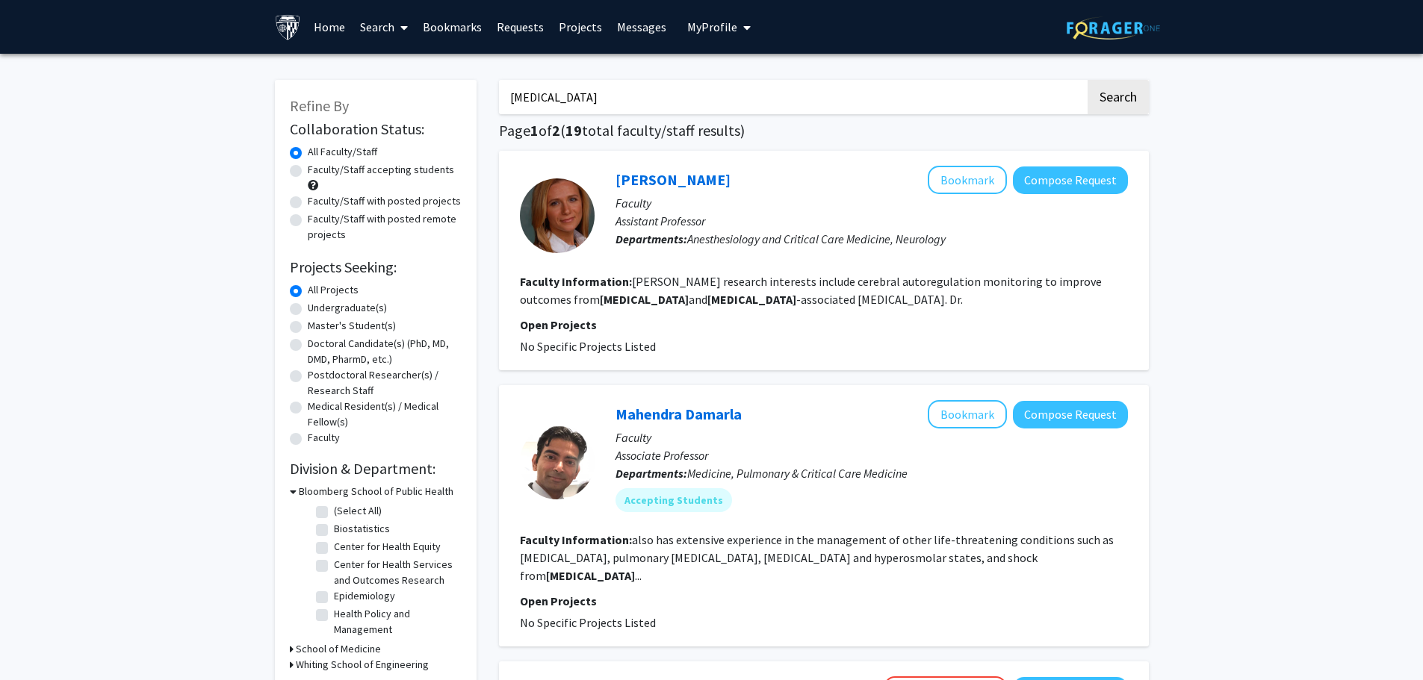
click at [308, 172] on label "Faculty/Staff accepting students" at bounding box center [381, 170] width 146 height 16
click at [308, 172] on input "Faculty/Staff accepting students" at bounding box center [313, 167] width 10 height 10
radio input "true"
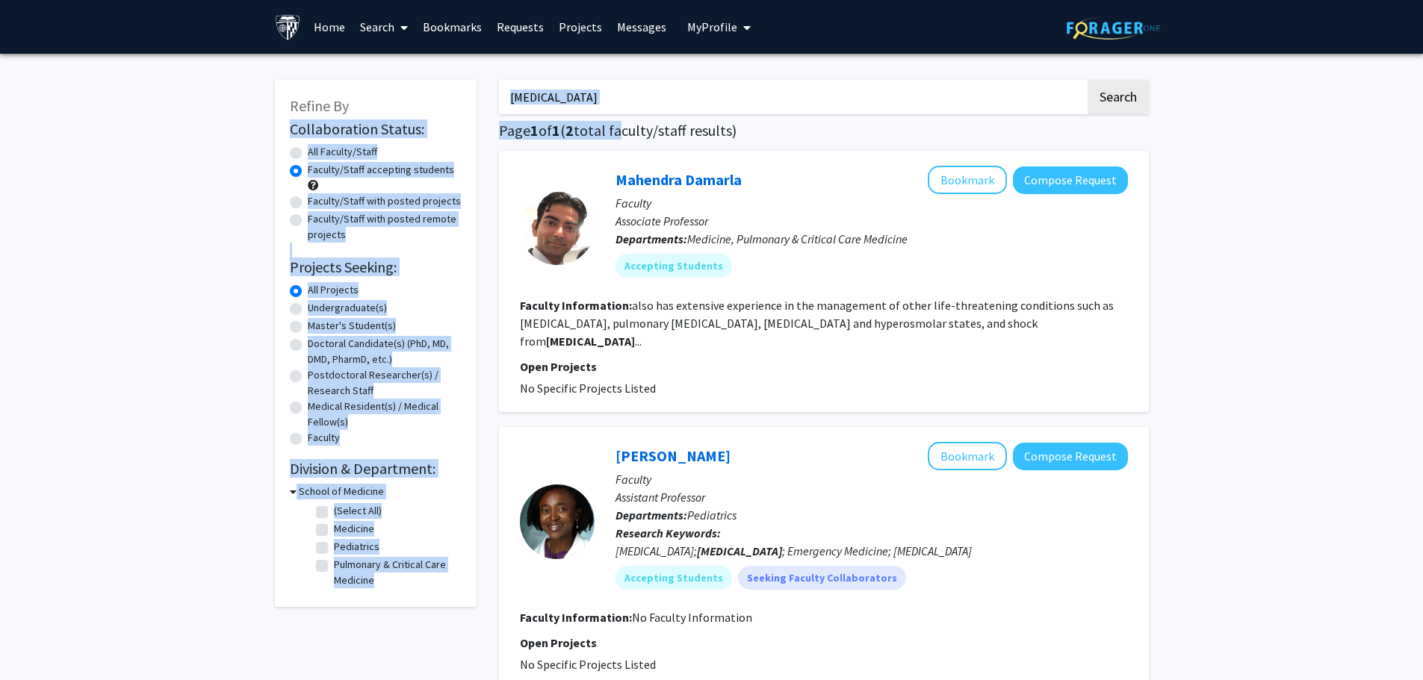
drag, startPoint x: 622, startPoint y: 118, endPoint x: 441, endPoint y: 108, distance: 181.8
click at [441, 107] on div "Refine By Collaboration Status: Collaboration Status All Faculty/Staff Collabor…" at bounding box center [712, 420] width 896 height 710
click at [617, 108] on input "sepsis" at bounding box center [792, 97] width 586 height 34
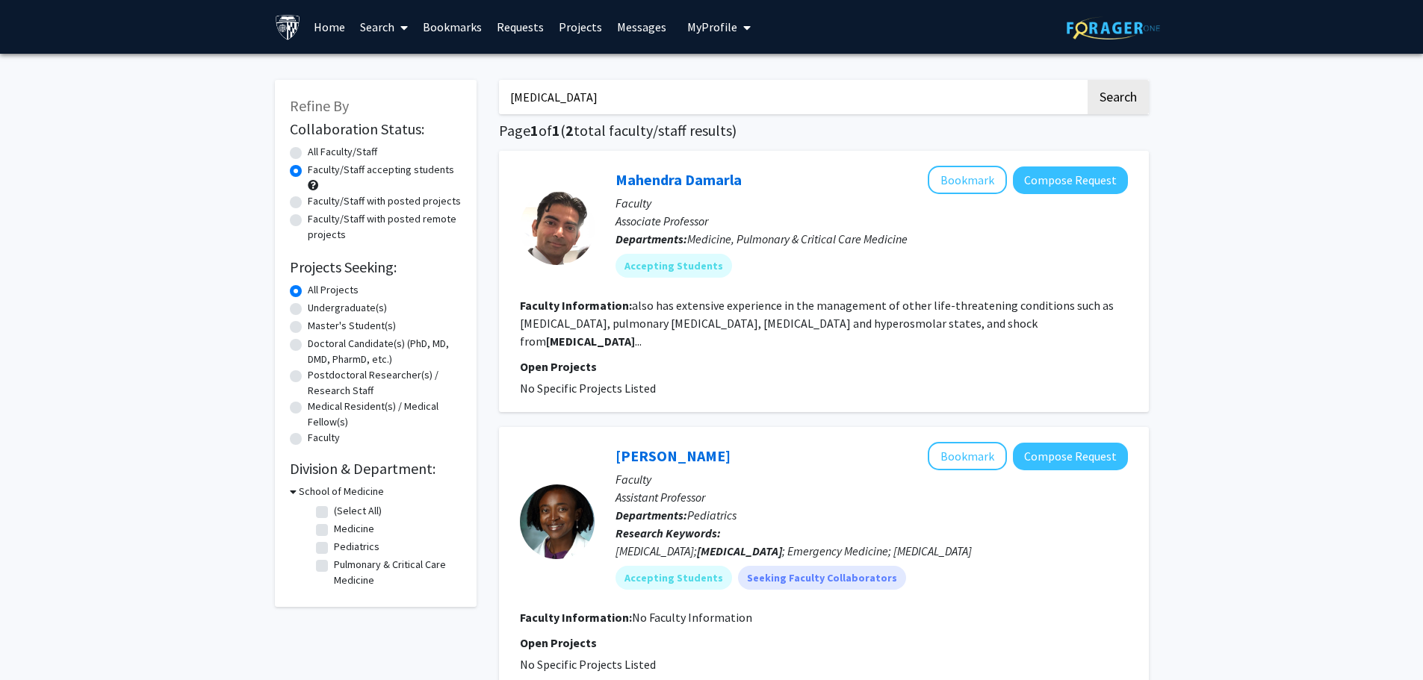
drag, startPoint x: 612, startPoint y: 99, endPoint x: 473, endPoint y: 89, distance: 140.0
click at [482, 92] on div "Refine By Collaboration Status: Collaboration Status All Faculty/Staff Collabor…" at bounding box center [712, 420] width 896 height 710
click at [1088, 80] on button "Search" at bounding box center [1118, 97] width 61 height 34
radio input "true"
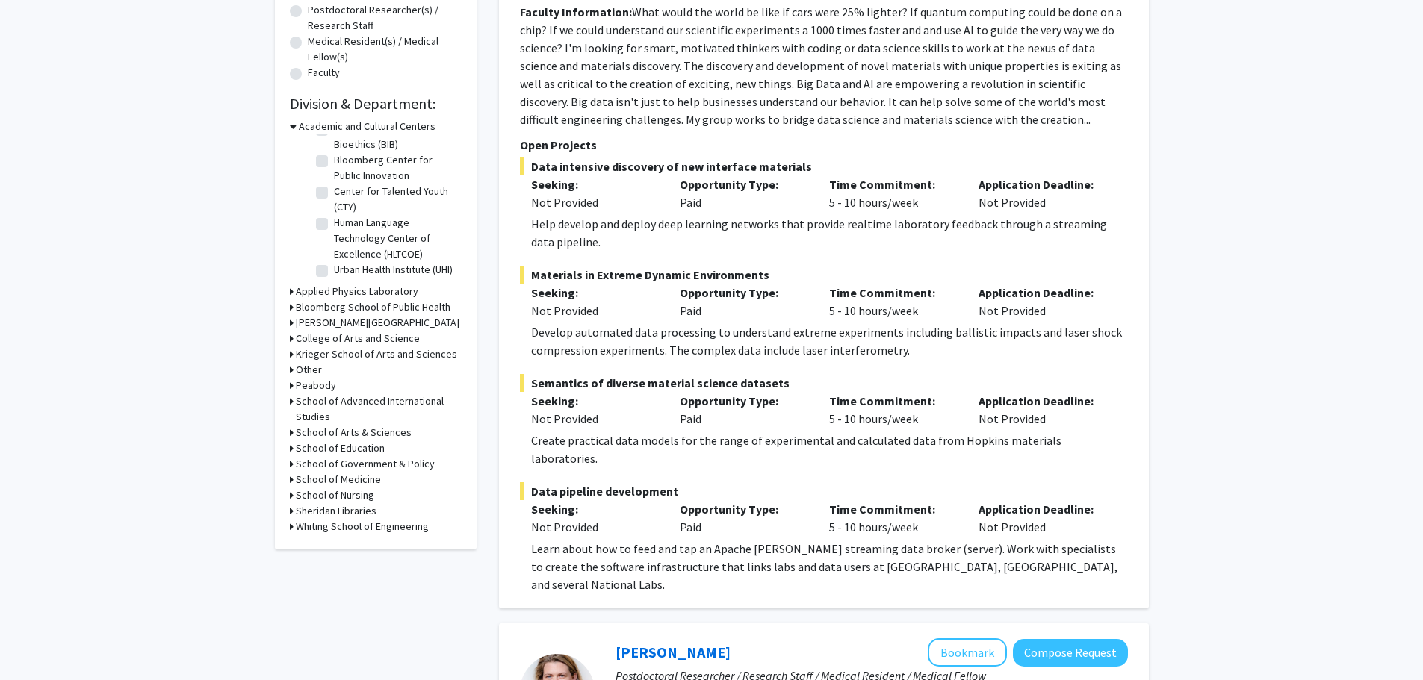
scroll to position [299, 0]
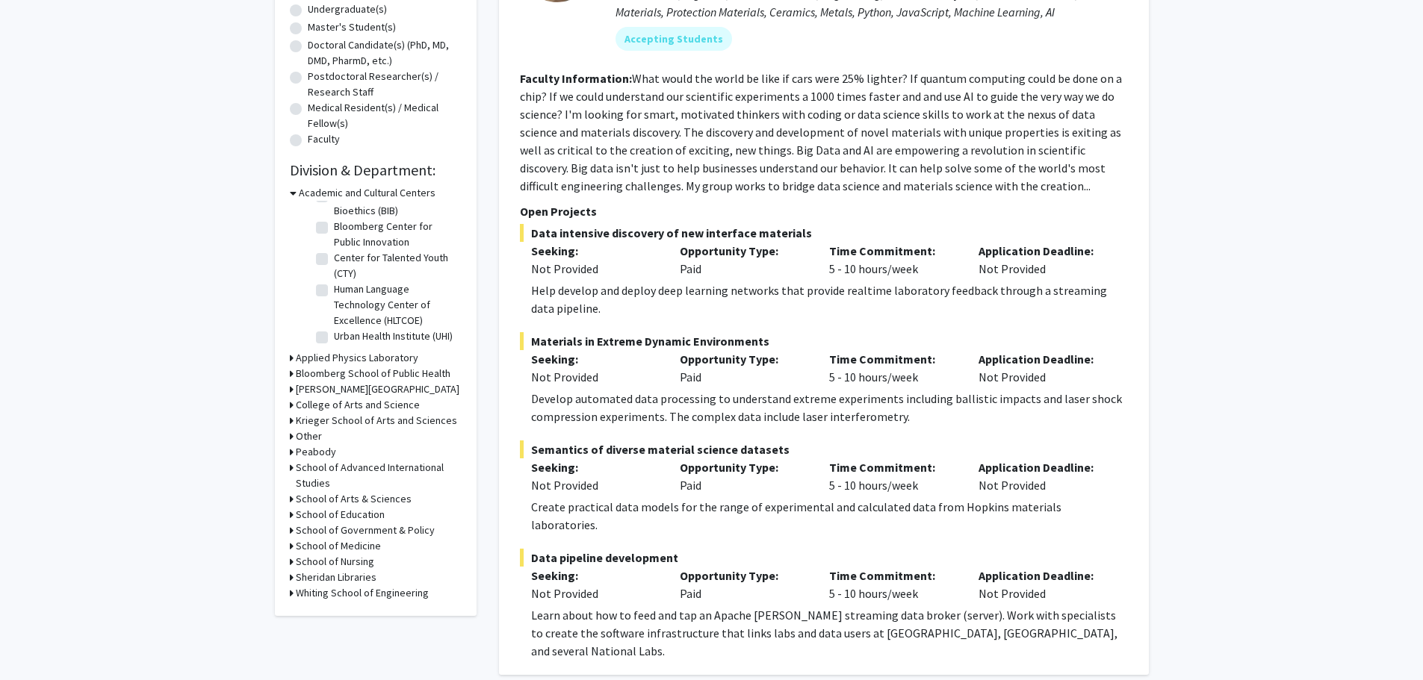
click at [355, 376] on h3 "Bloomberg School of Public Health" at bounding box center [373, 374] width 155 height 16
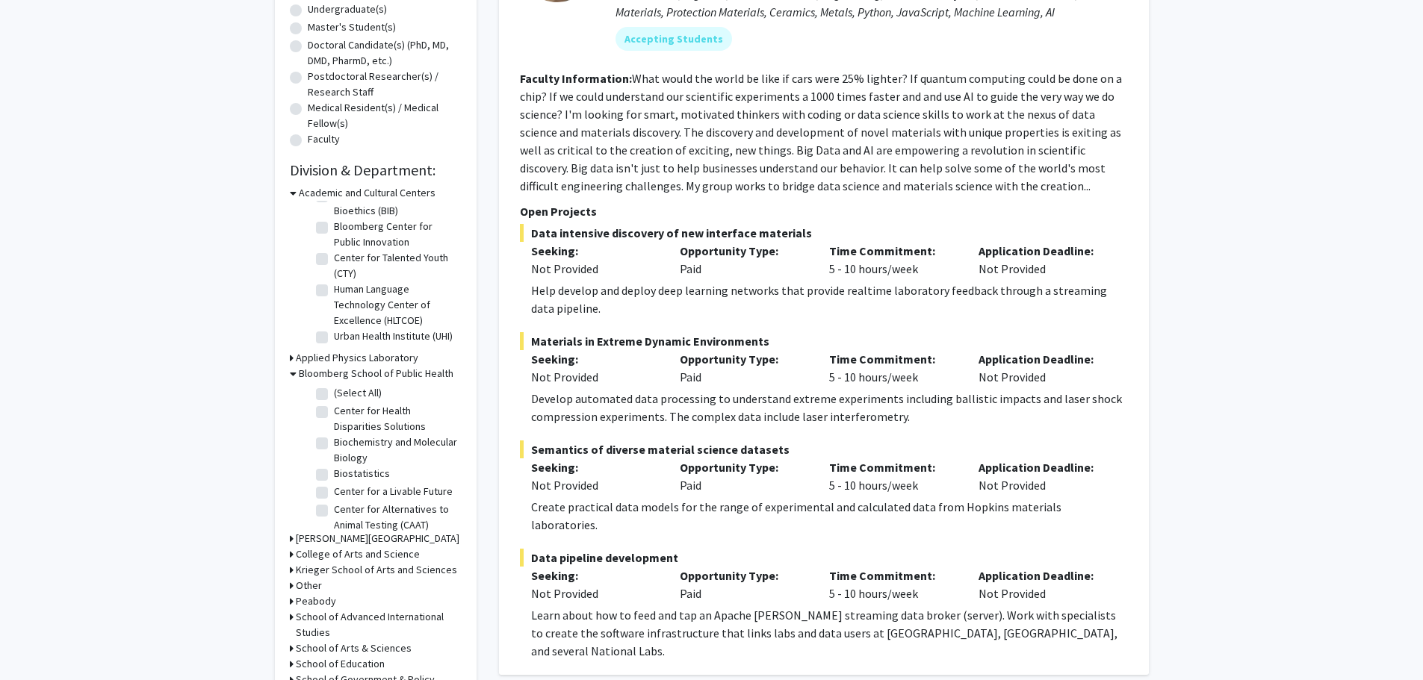
click at [334, 391] on label "(Select All)" at bounding box center [358, 393] width 48 height 16
click at [334, 391] on input "(Select All)" at bounding box center [339, 390] width 10 height 10
checkbox input "true"
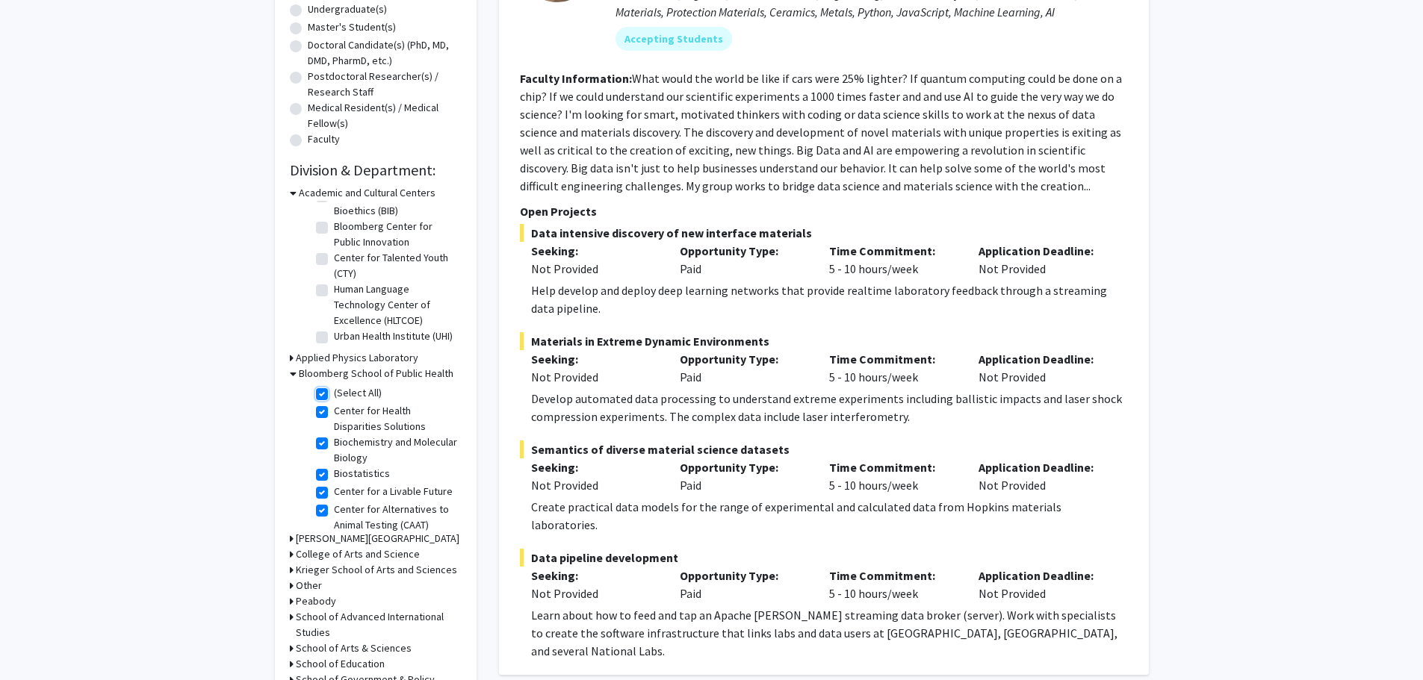
checkbox input "true"
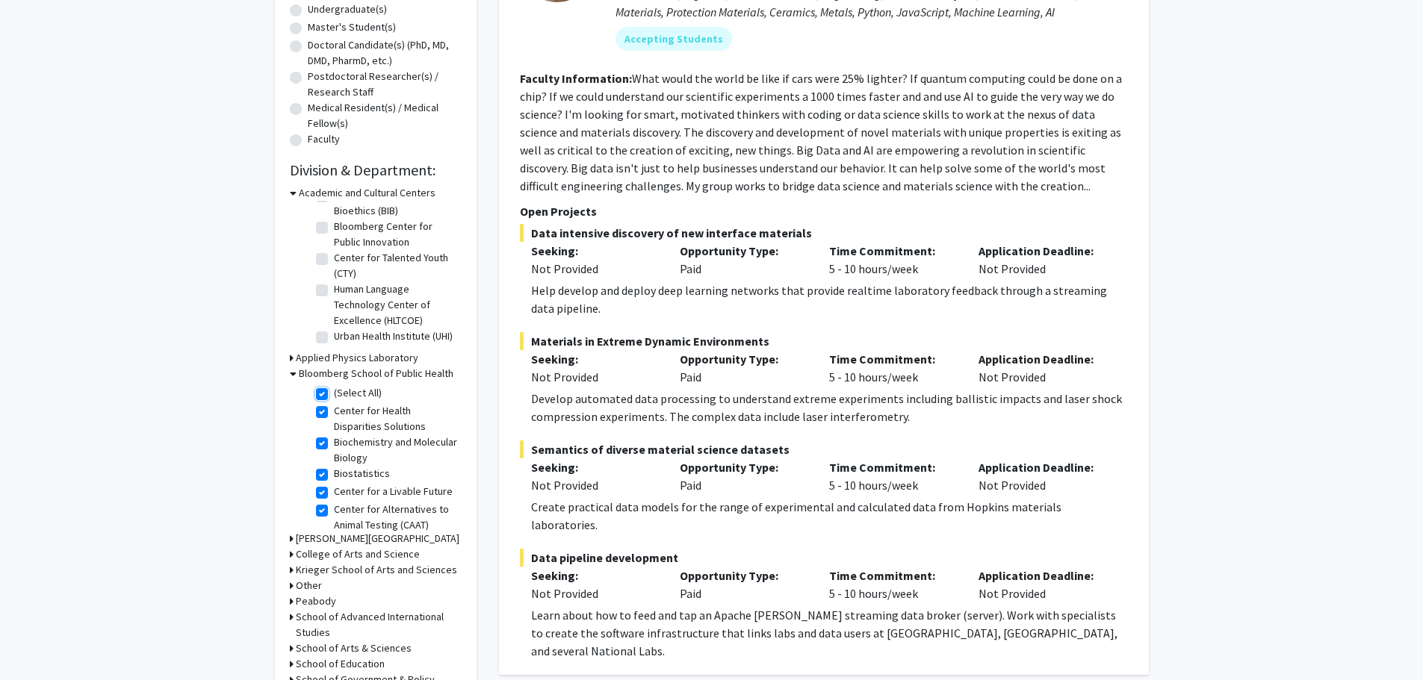
checkbox input "true"
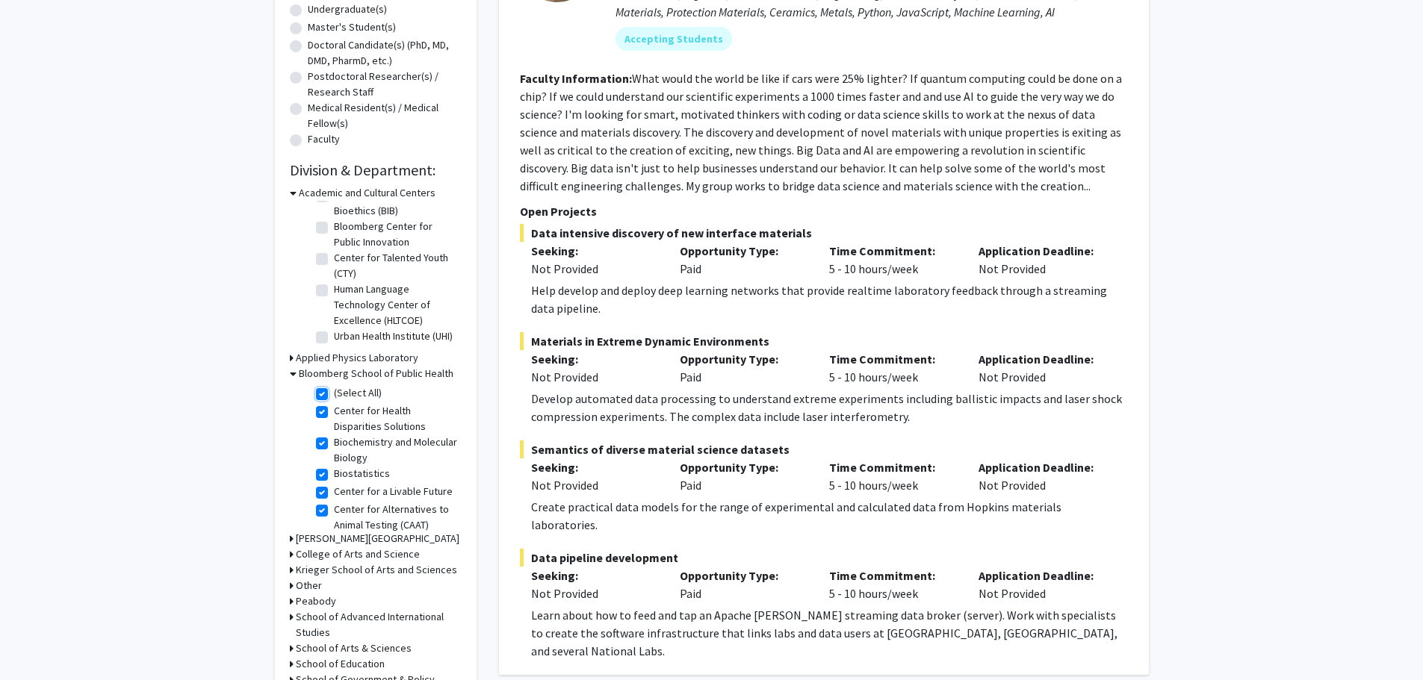
checkbox input "true"
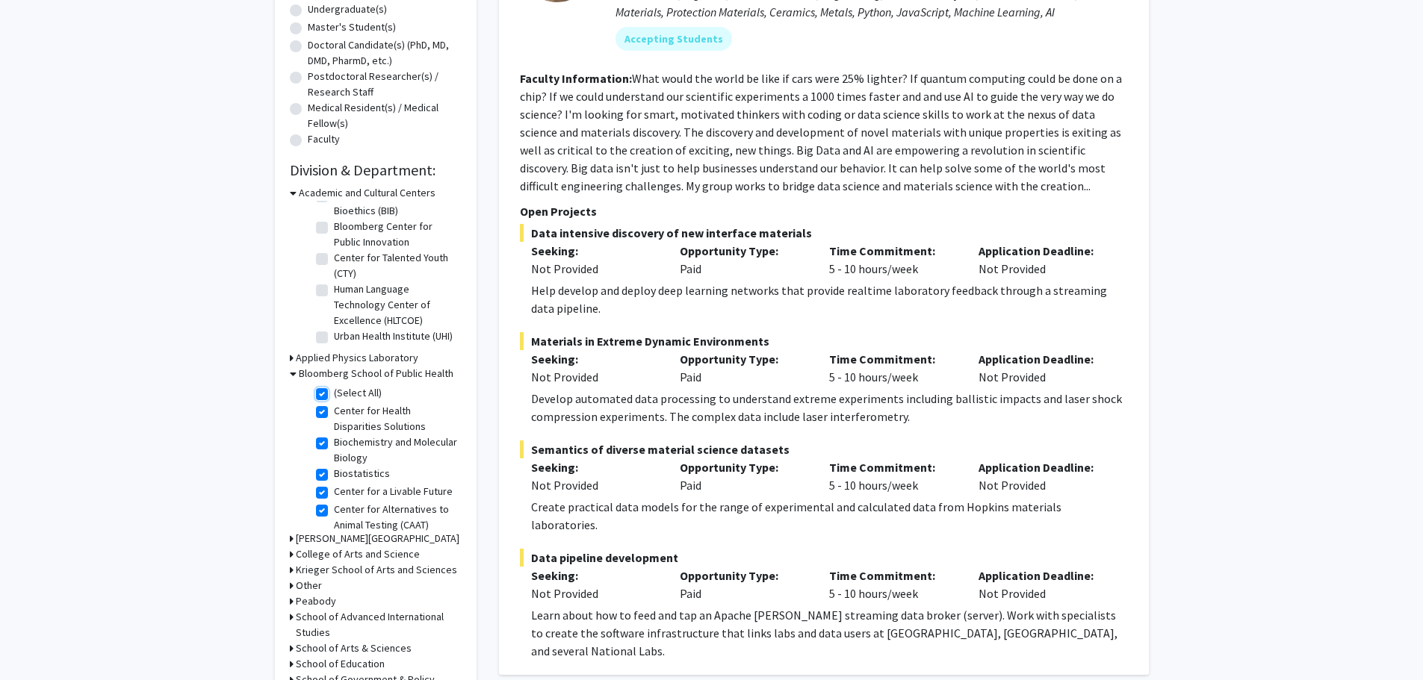
checkbox input "true"
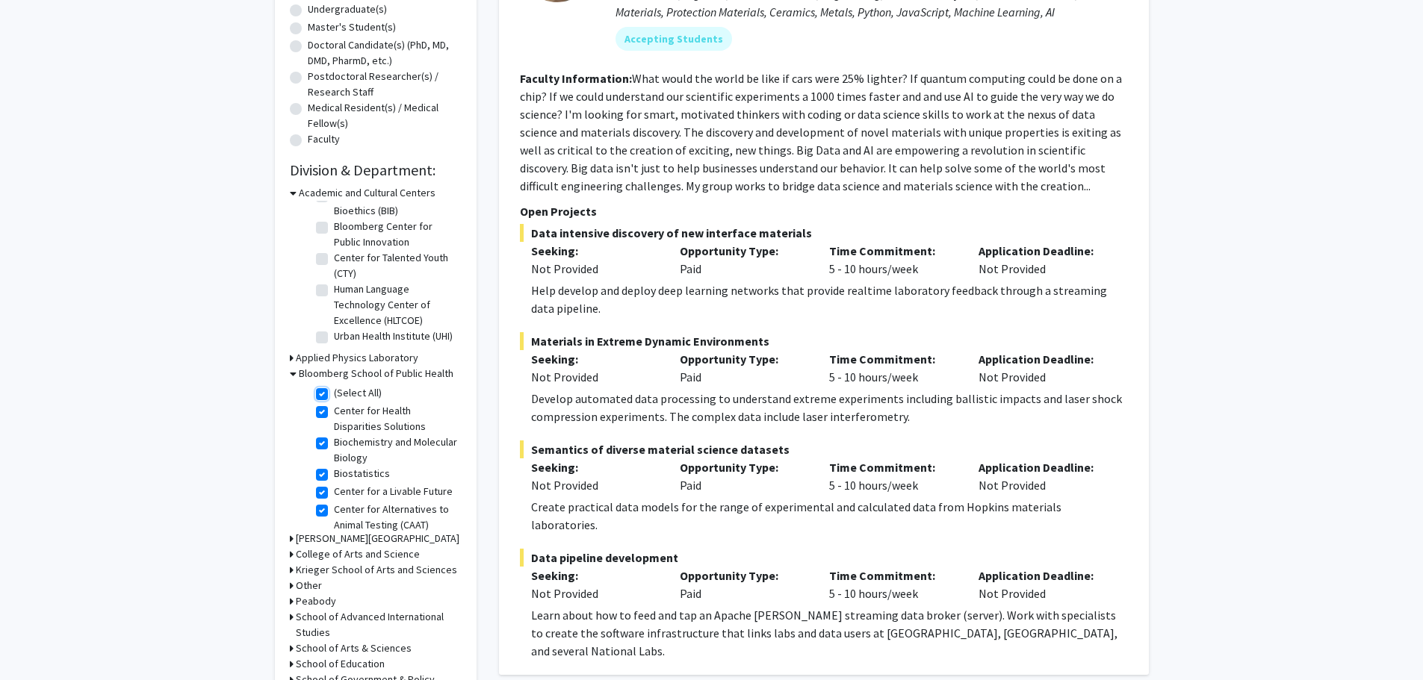
checkbox input "true"
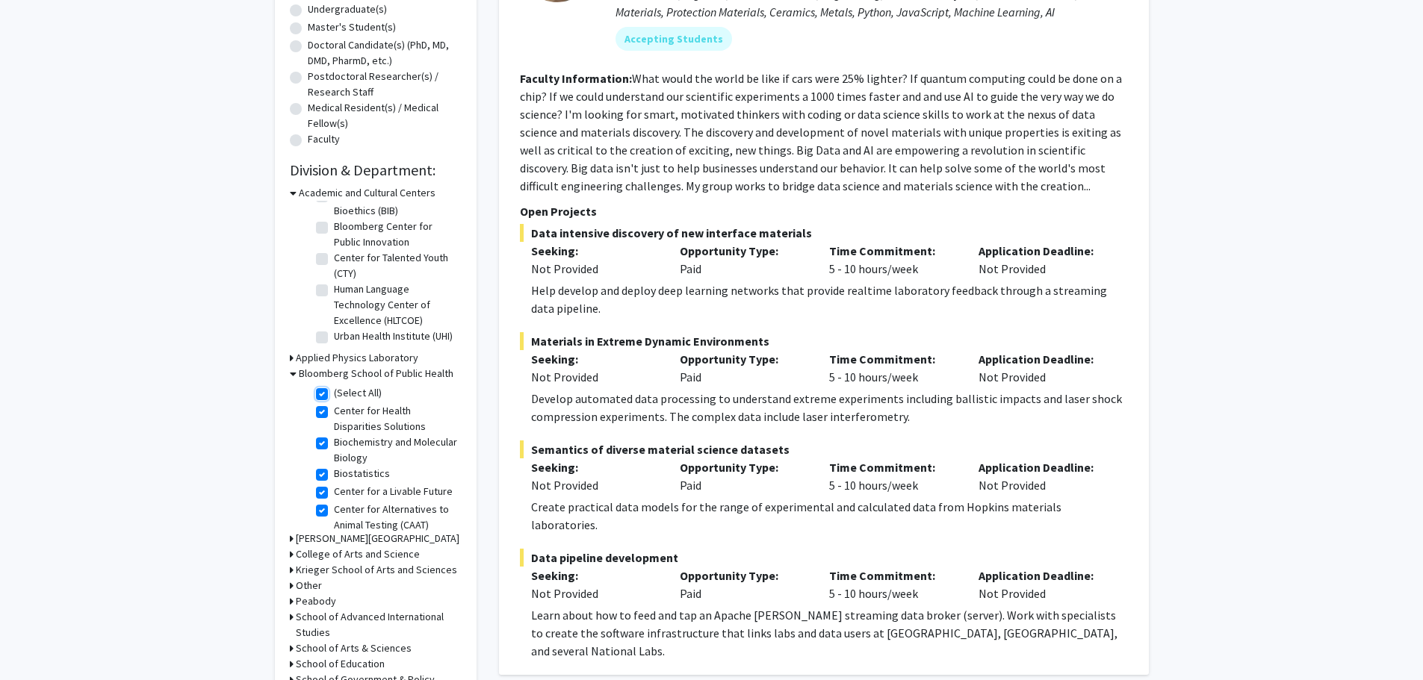
checkbox input "true"
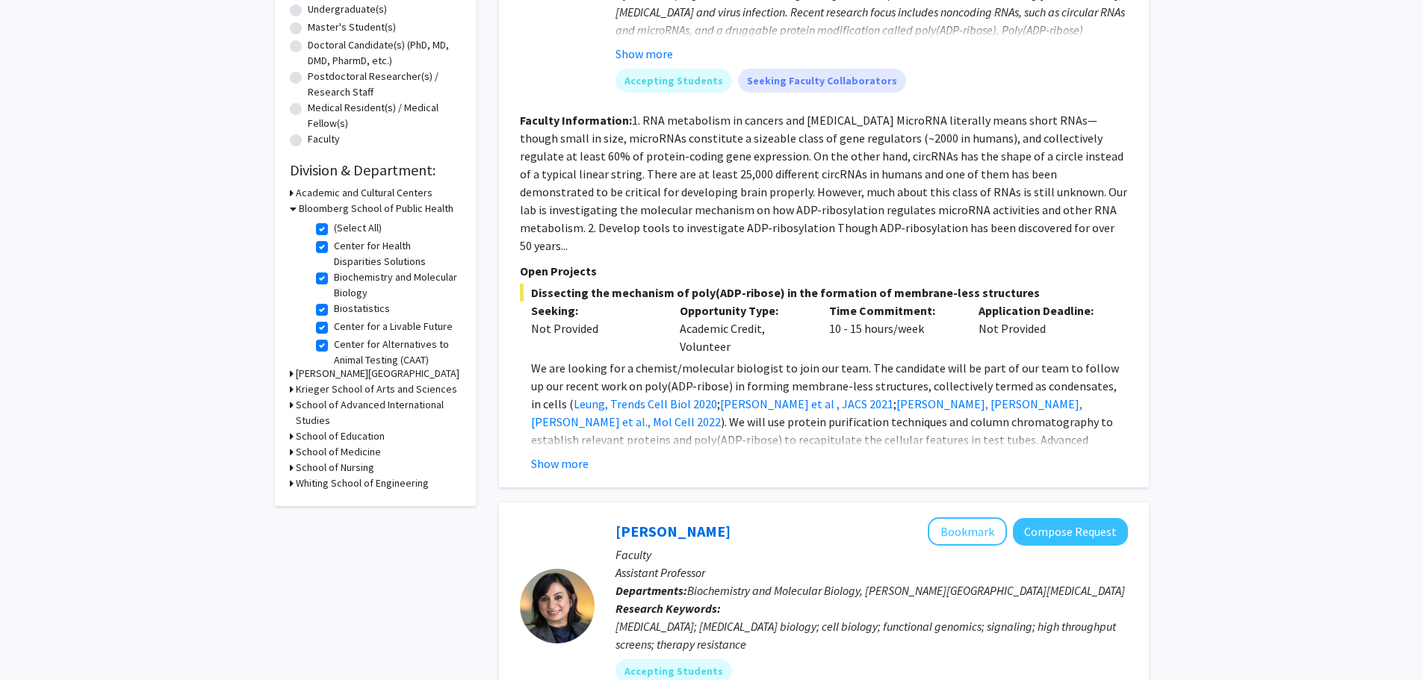
click at [347, 391] on h3 "Krieger School of Arts and Sciences" at bounding box center [376, 390] width 161 height 16
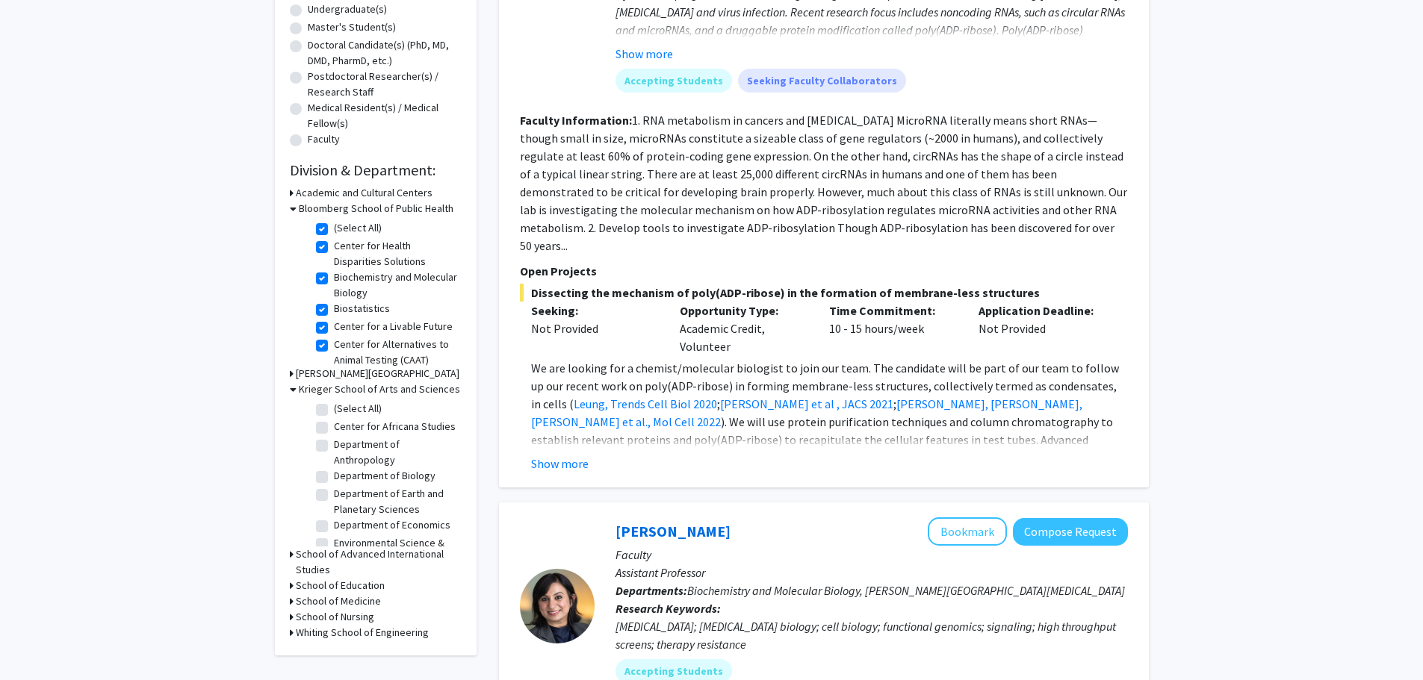
click at [334, 484] on label "Department of Biology" at bounding box center [385, 476] width 102 height 16
click at [334, 478] on input "Department of Biology" at bounding box center [339, 473] width 10 height 10
checkbox input "true"
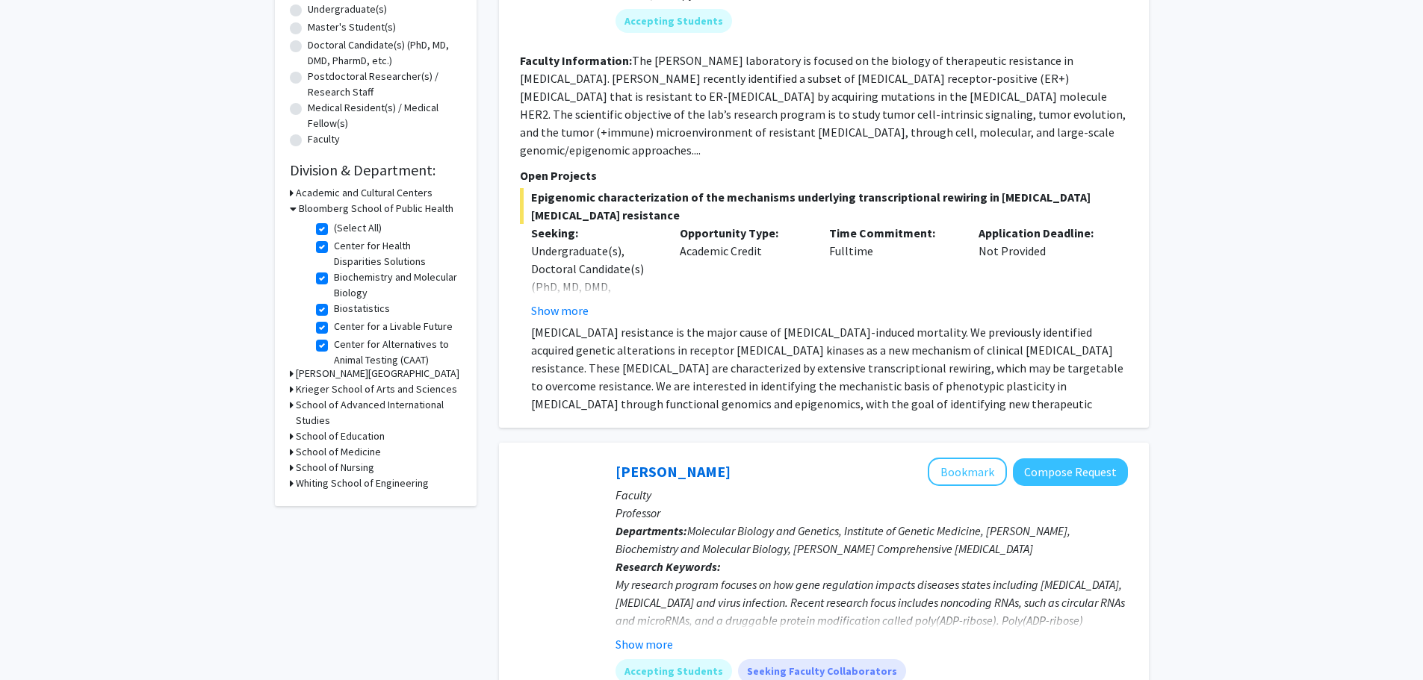
click at [293, 451] on div "School of Medicine" at bounding box center [376, 452] width 172 height 16
click at [280, 458] on div "Refine By Collaboration Status: Collaboration Status All Faculty/Staff Collabor…" at bounding box center [376, 143] width 202 height 725
click at [290, 456] on icon at bounding box center [292, 452] width 4 height 16
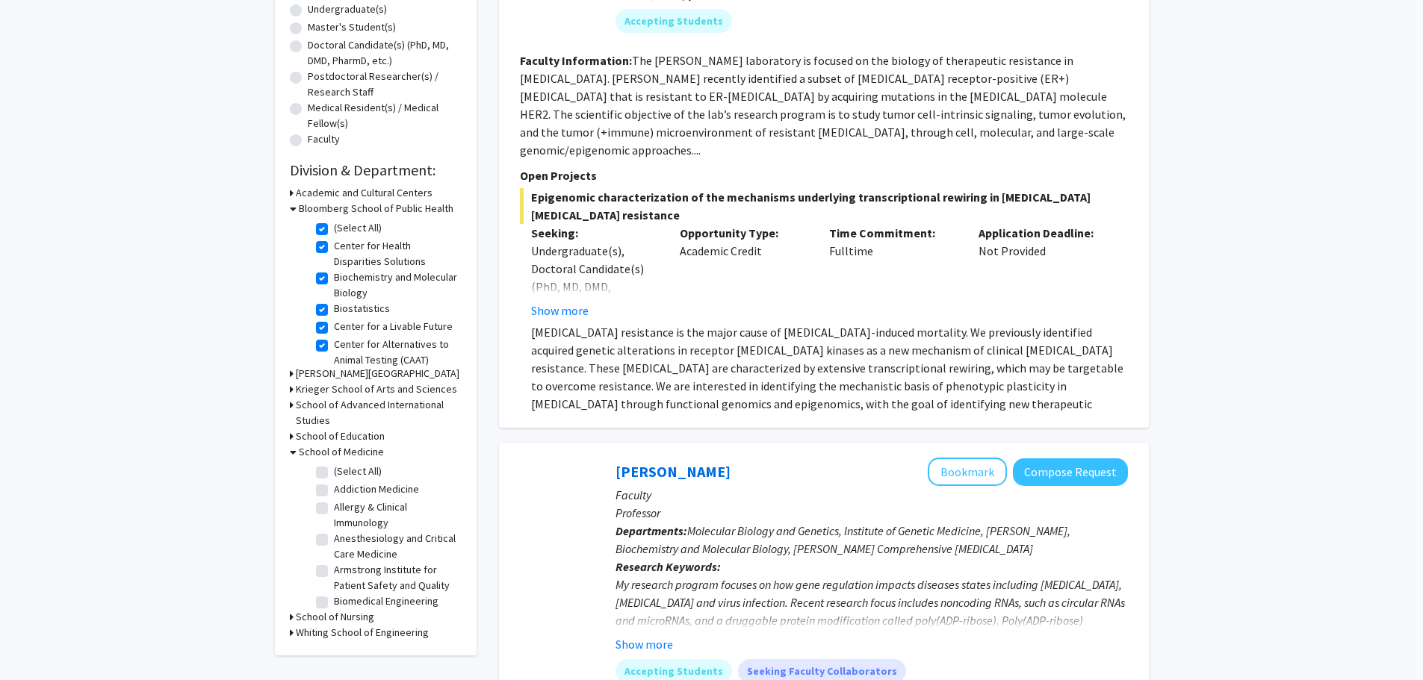
click at [334, 225] on label "(Select All)" at bounding box center [358, 228] width 48 height 16
click at [334, 225] on input "(Select All)" at bounding box center [339, 225] width 10 height 10
checkbox input "false"
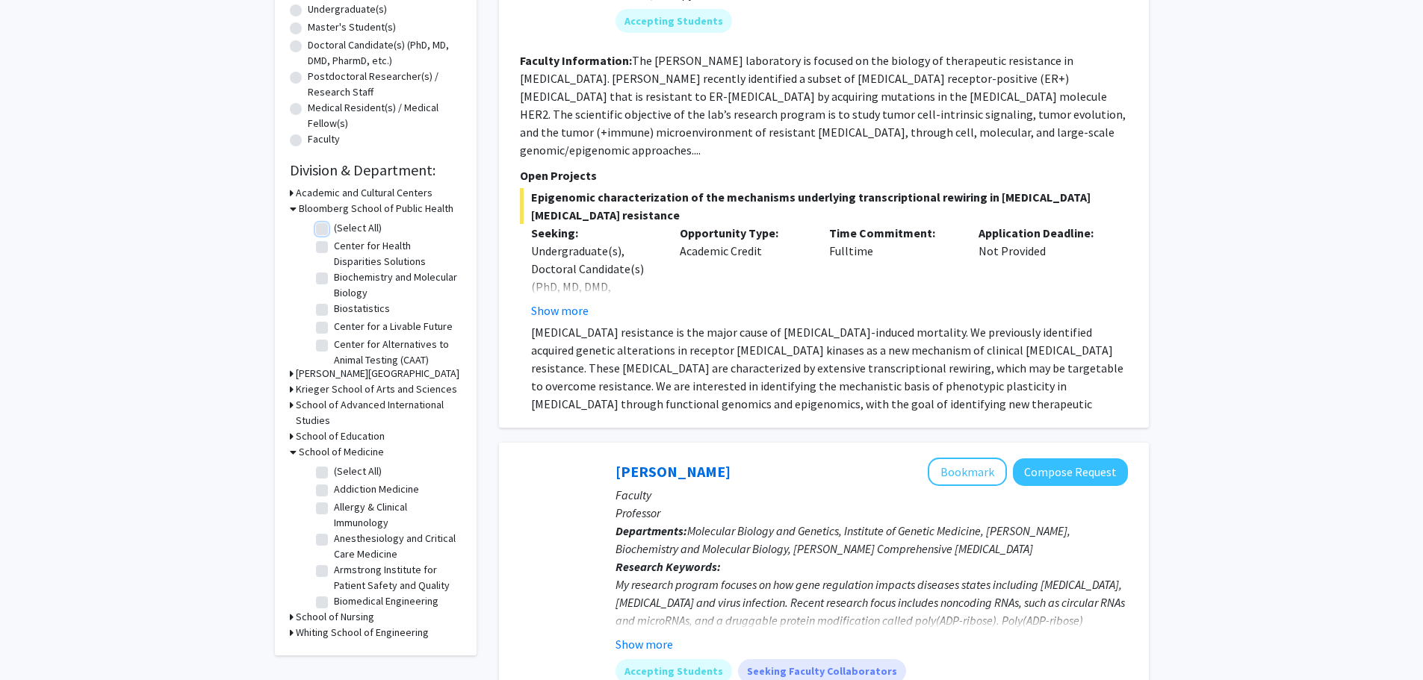
checkbox input "false"
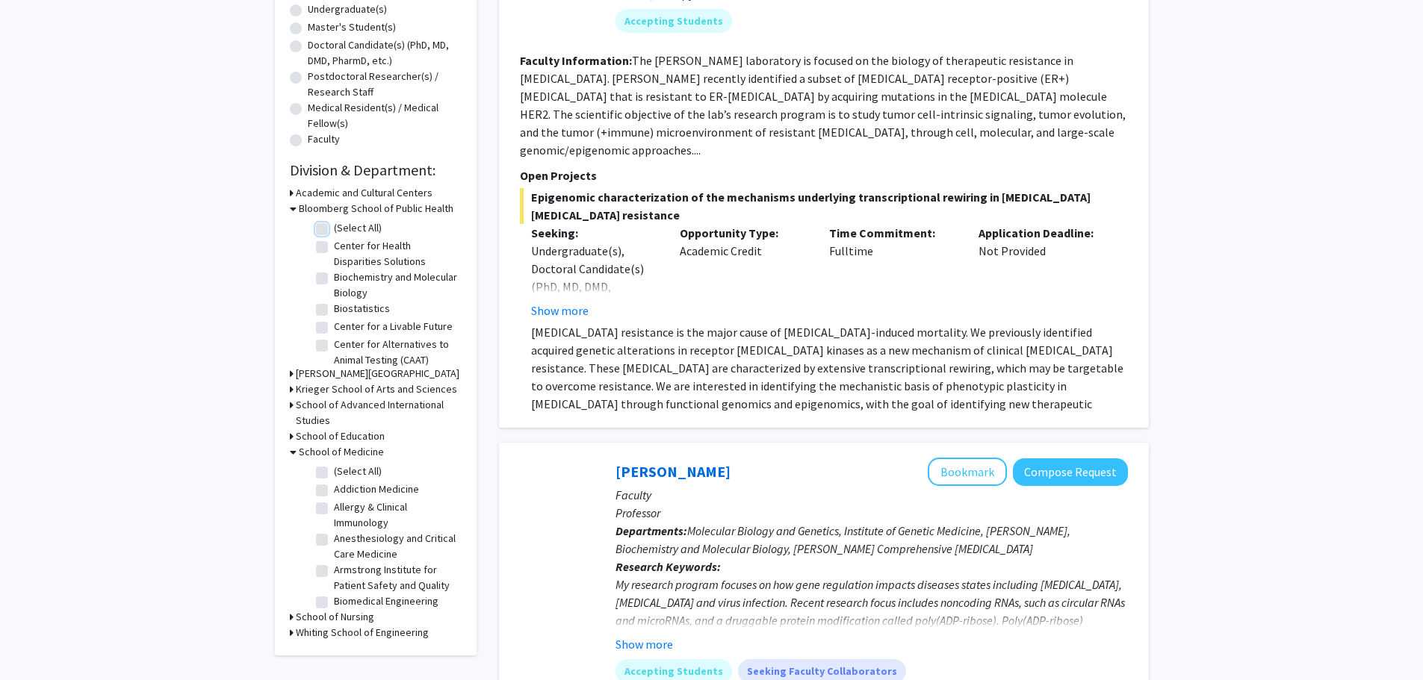
checkbox input "false"
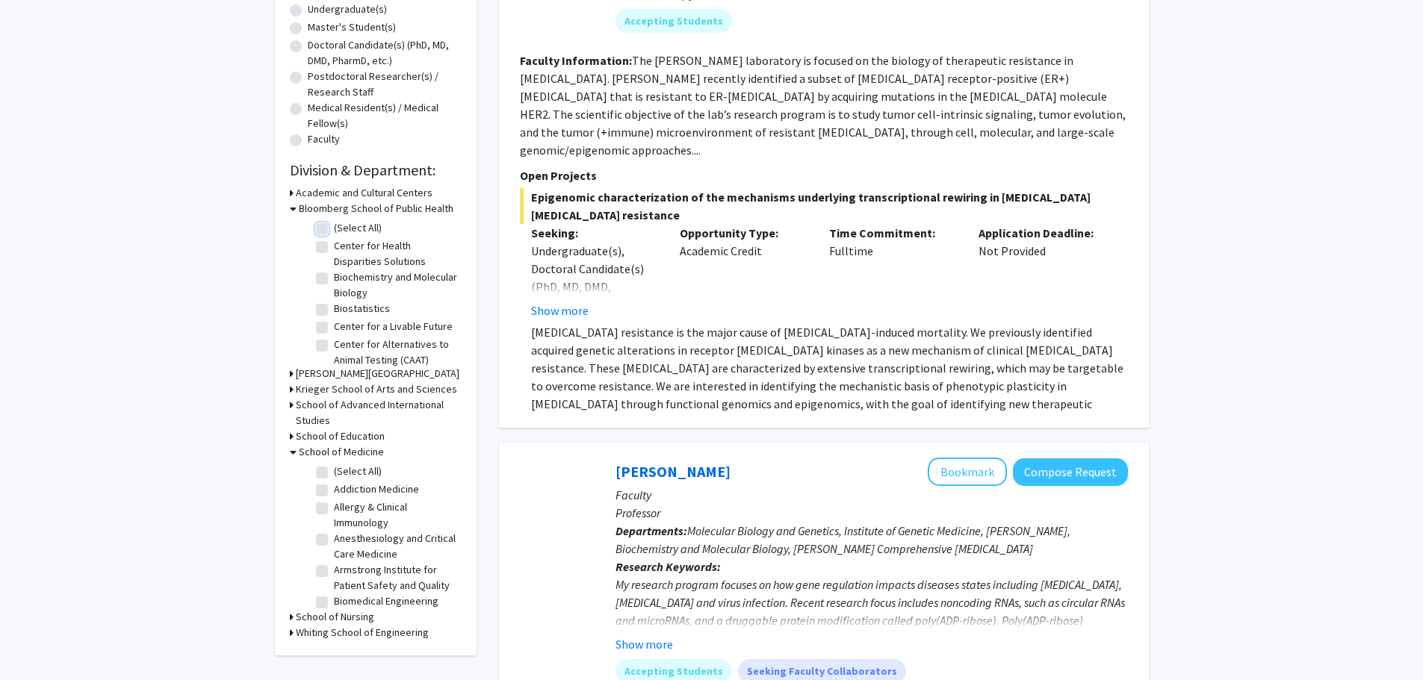
checkbox input "false"
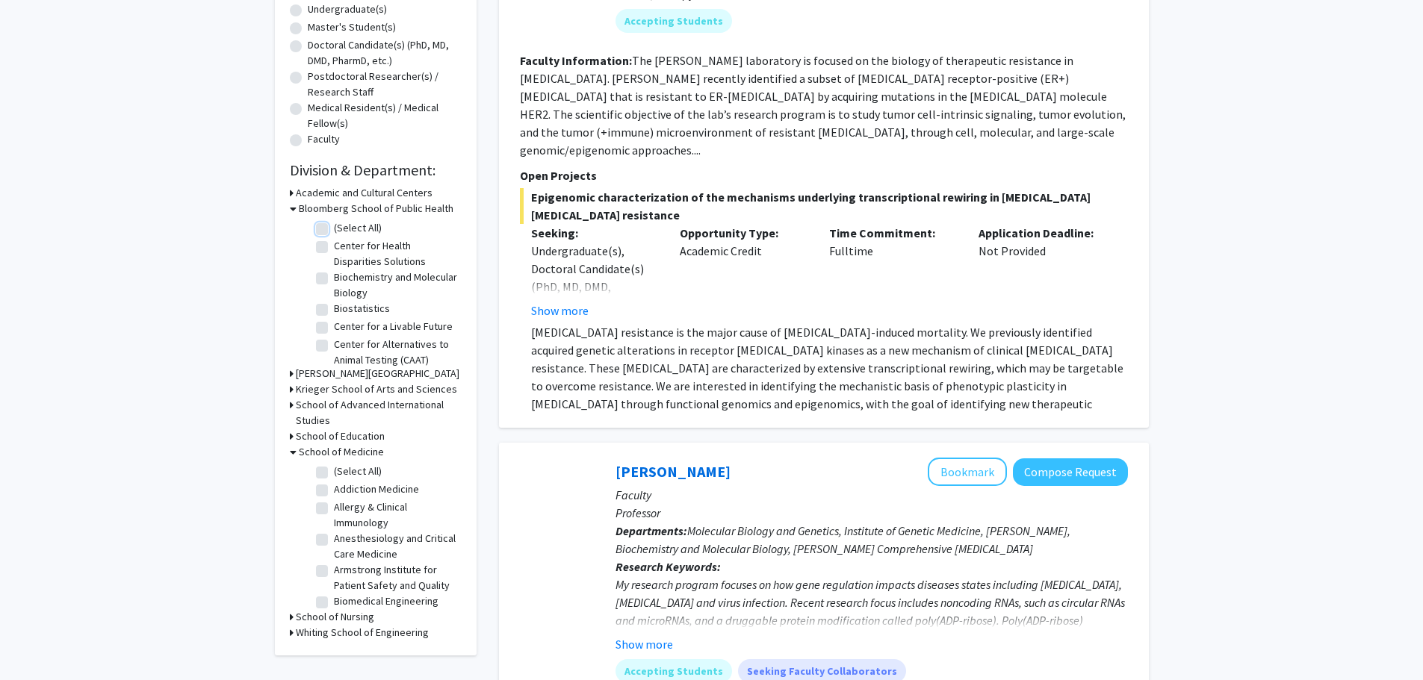
checkbox input "false"
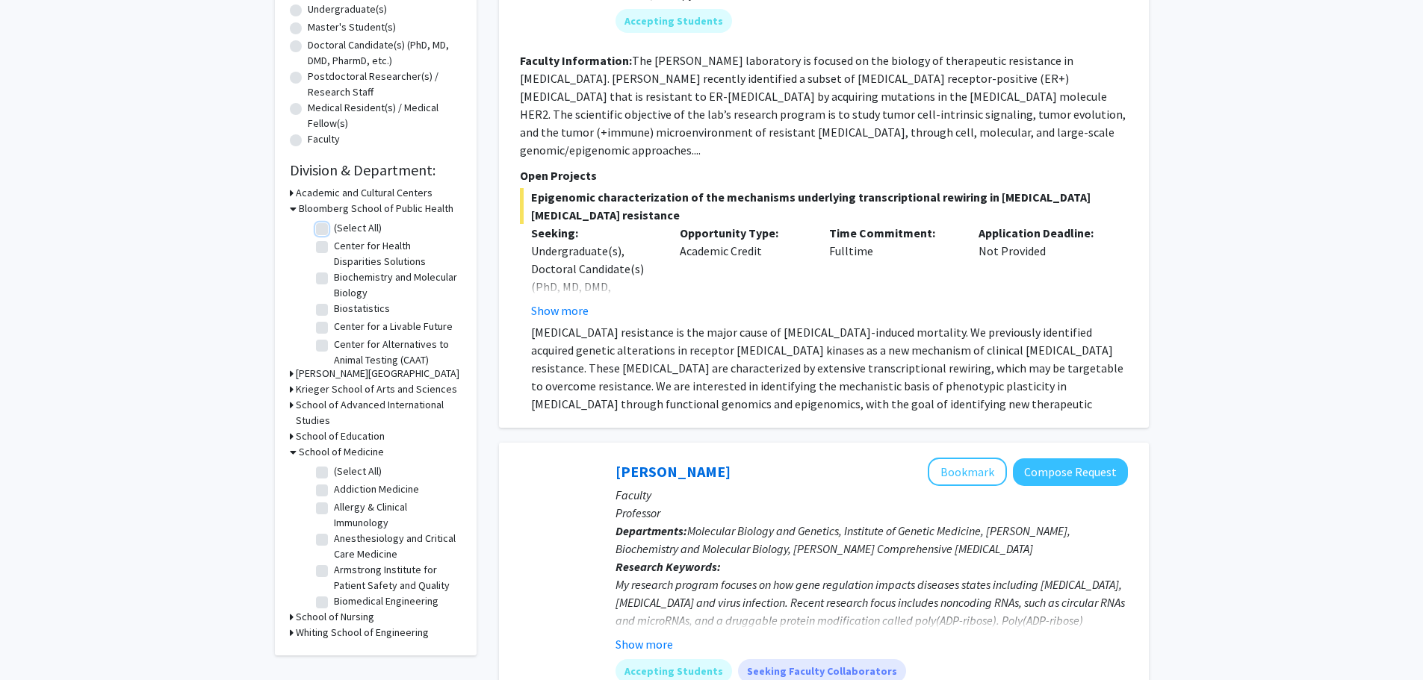
checkbox input "false"
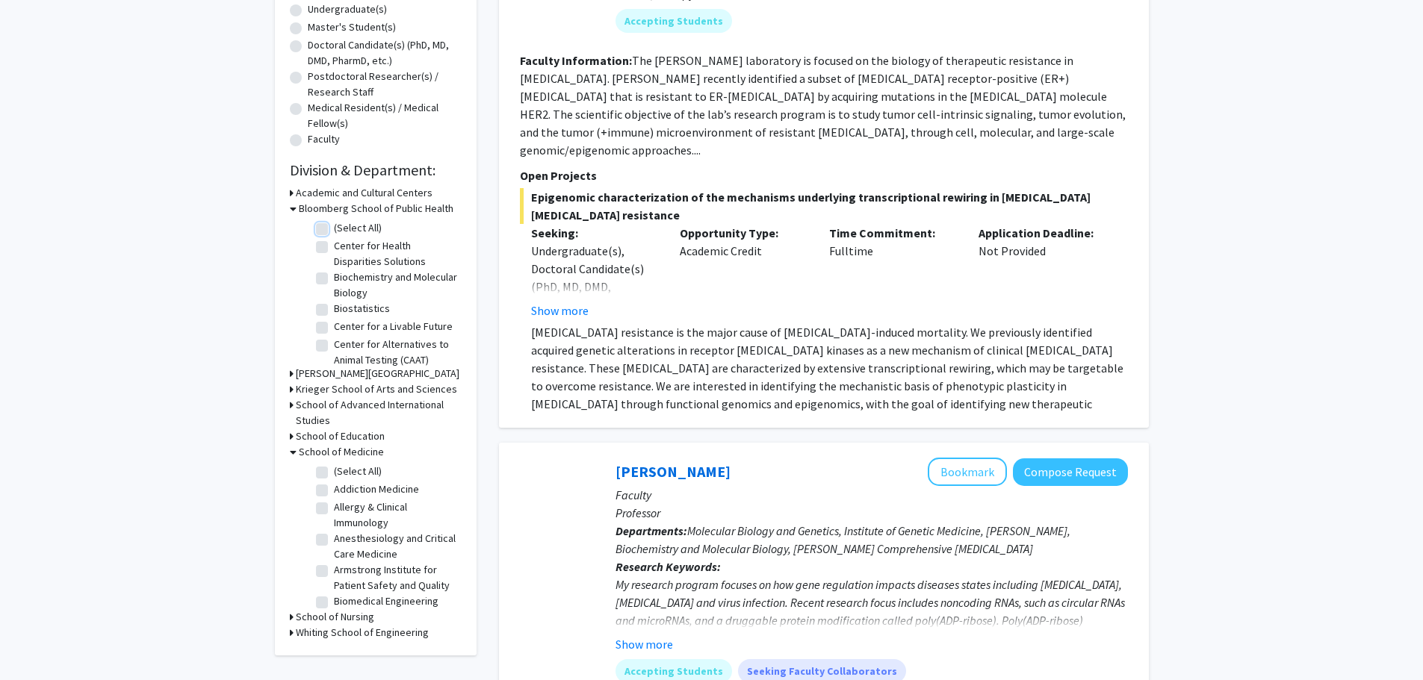
checkbox input "false"
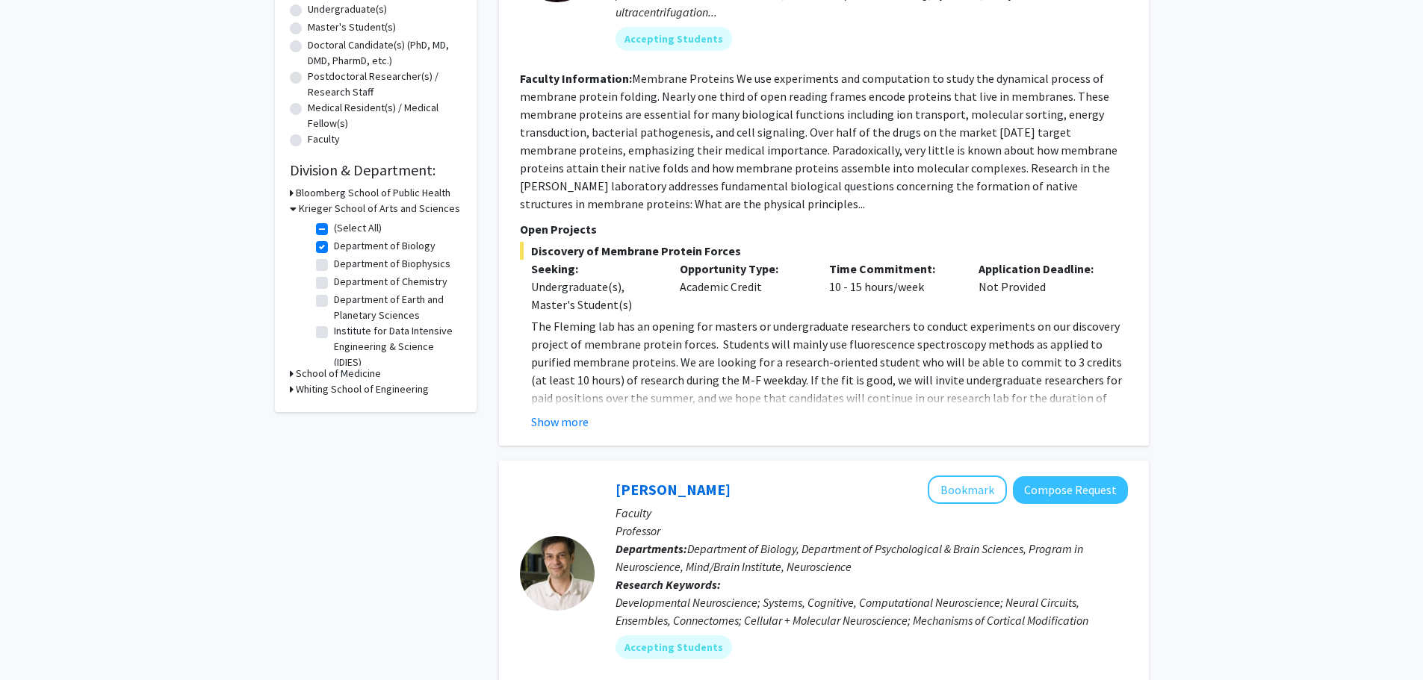
click at [334, 242] on label "Department of Biology" at bounding box center [385, 246] width 102 height 16
click at [334, 242] on input "Department of Biology" at bounding box center [339, 243] width 10 height 10
checkbox input "false"
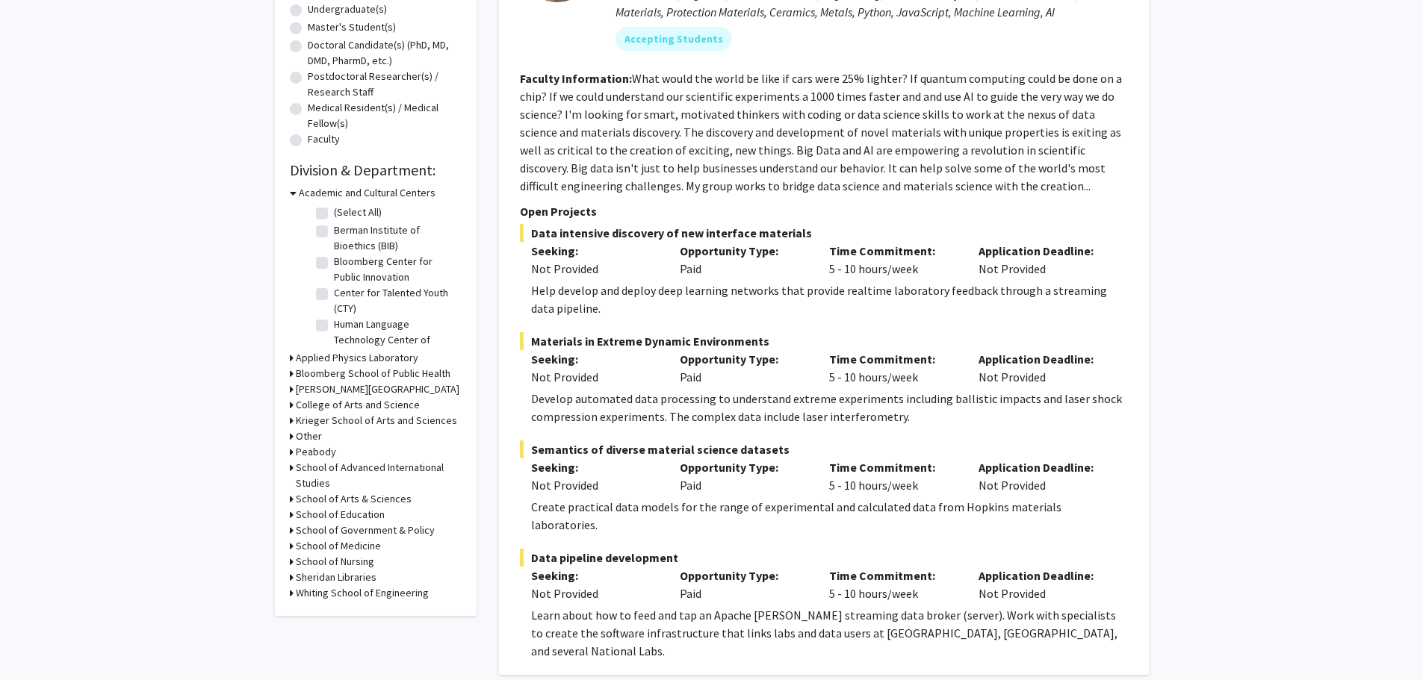
click at [291, 372] on icon at bounding box center [292, 374] width 4 height 16
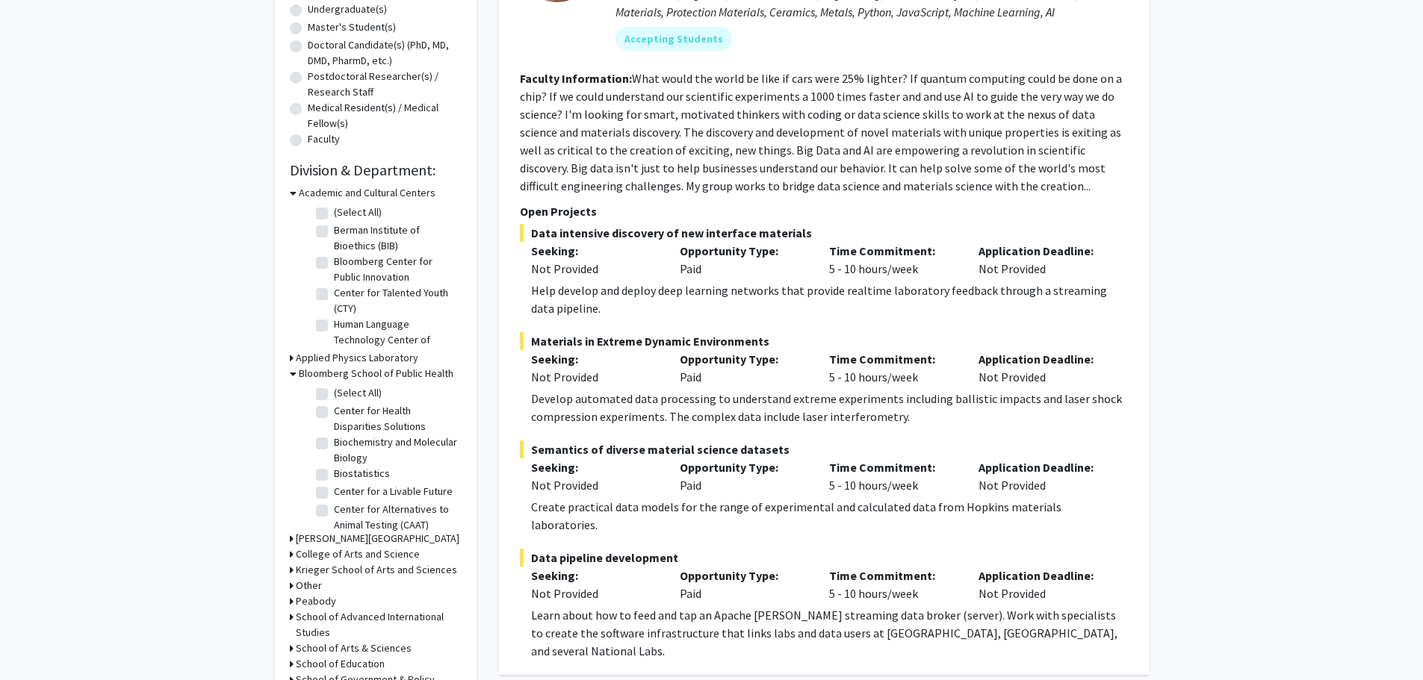
click at [292, 372] on icon at bounding box center [293, 374] width 7 height 16
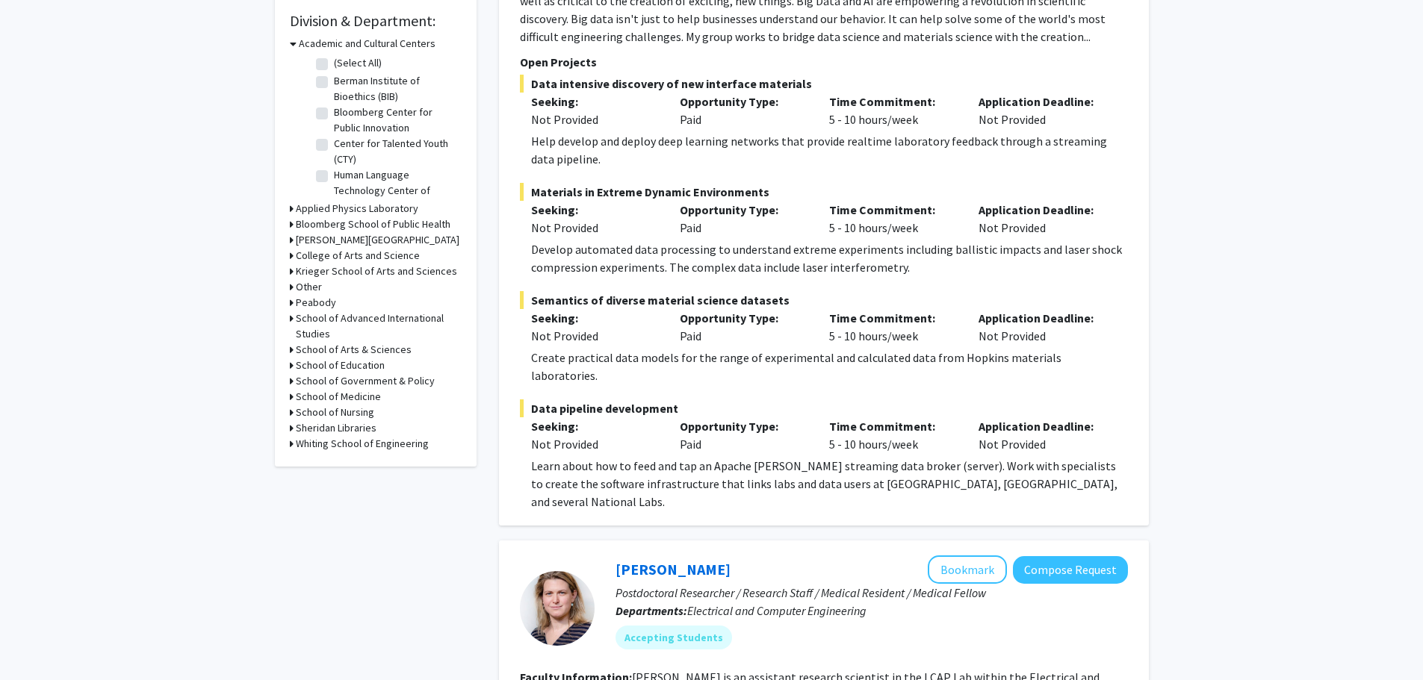
click at [299, 395] on h3 "School of Medicine" at bounding box center [338, 397] width 85 height 16
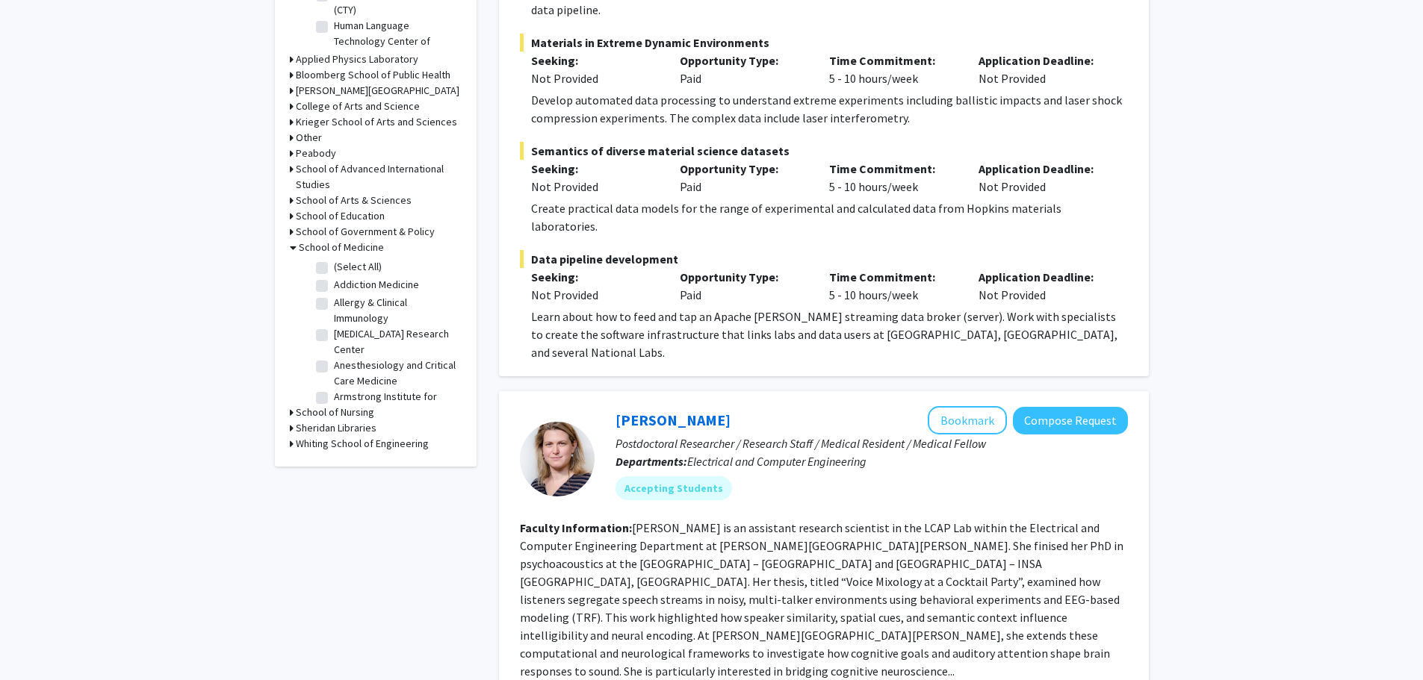
click at [334, 367] on label "Anesthesiology and Critical Care Medicine" at bounding box center [396, 373] width 124 height 31
click at [334, 367] on input "Anesthesiology and Critical Care Medicine" at bounding box center [339, 363] width 10 height 10
checkbox input "true"
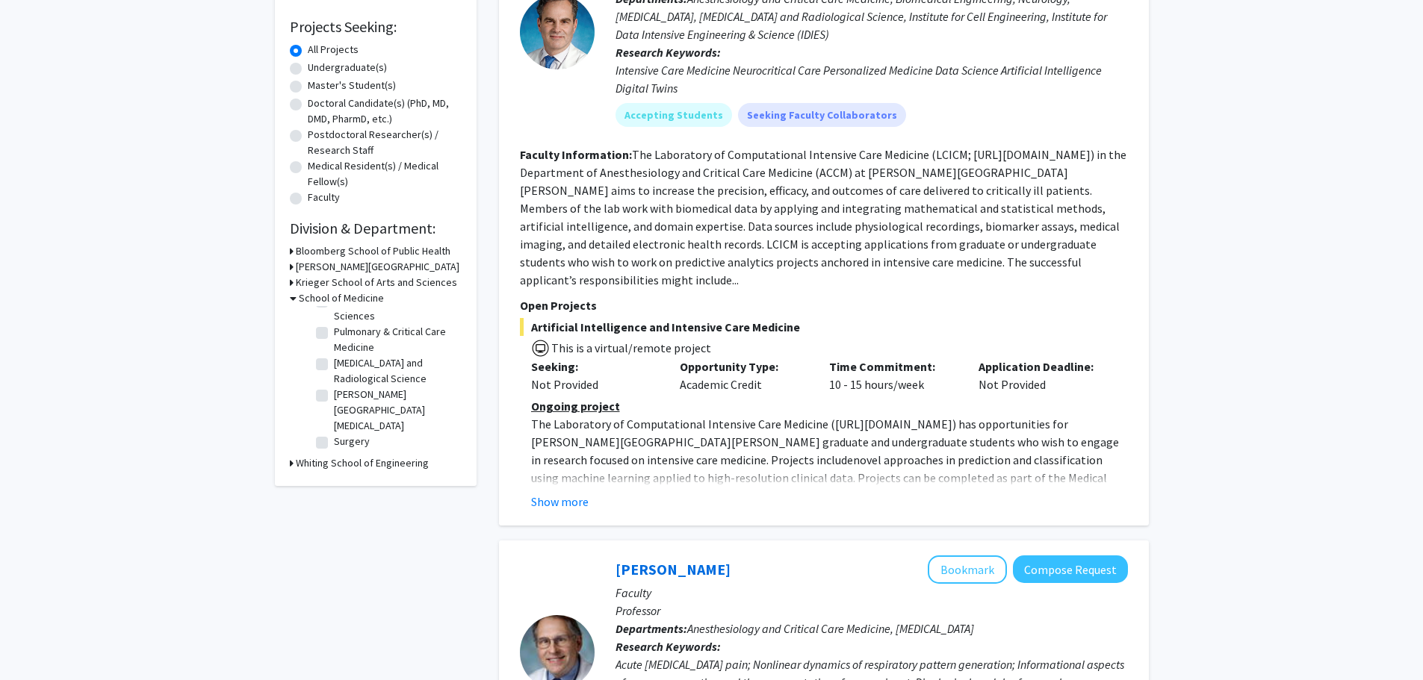
scroll to position [299, 0]
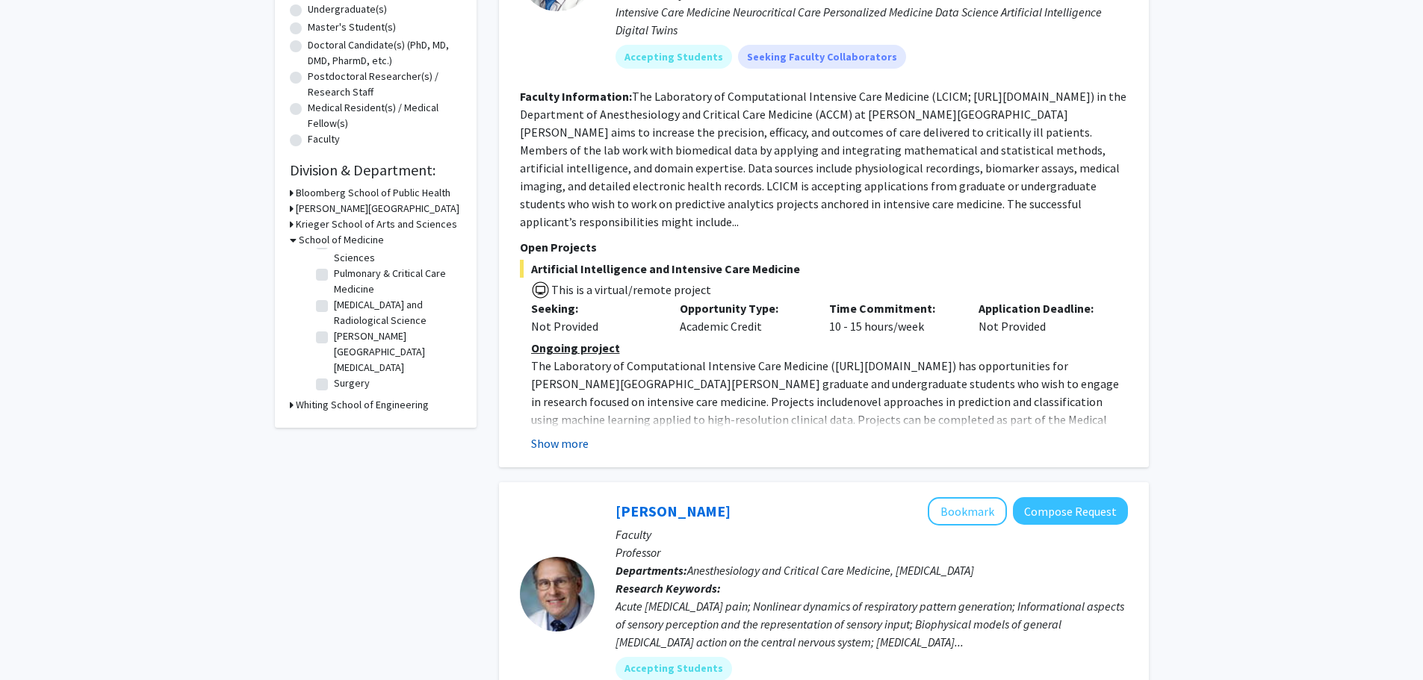
click at [546, 435] on button "Show more" at bounding box center [560, 444] width 58 height 18
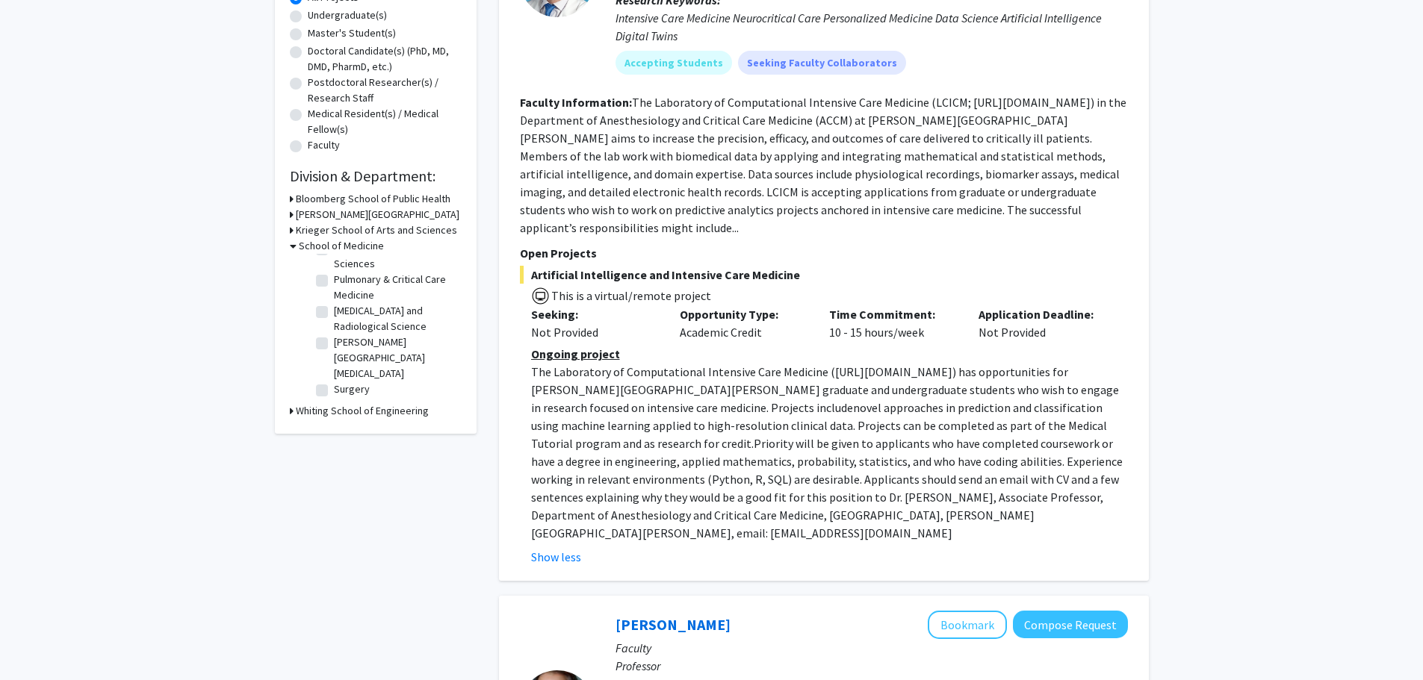
scroll to position [0, 0]
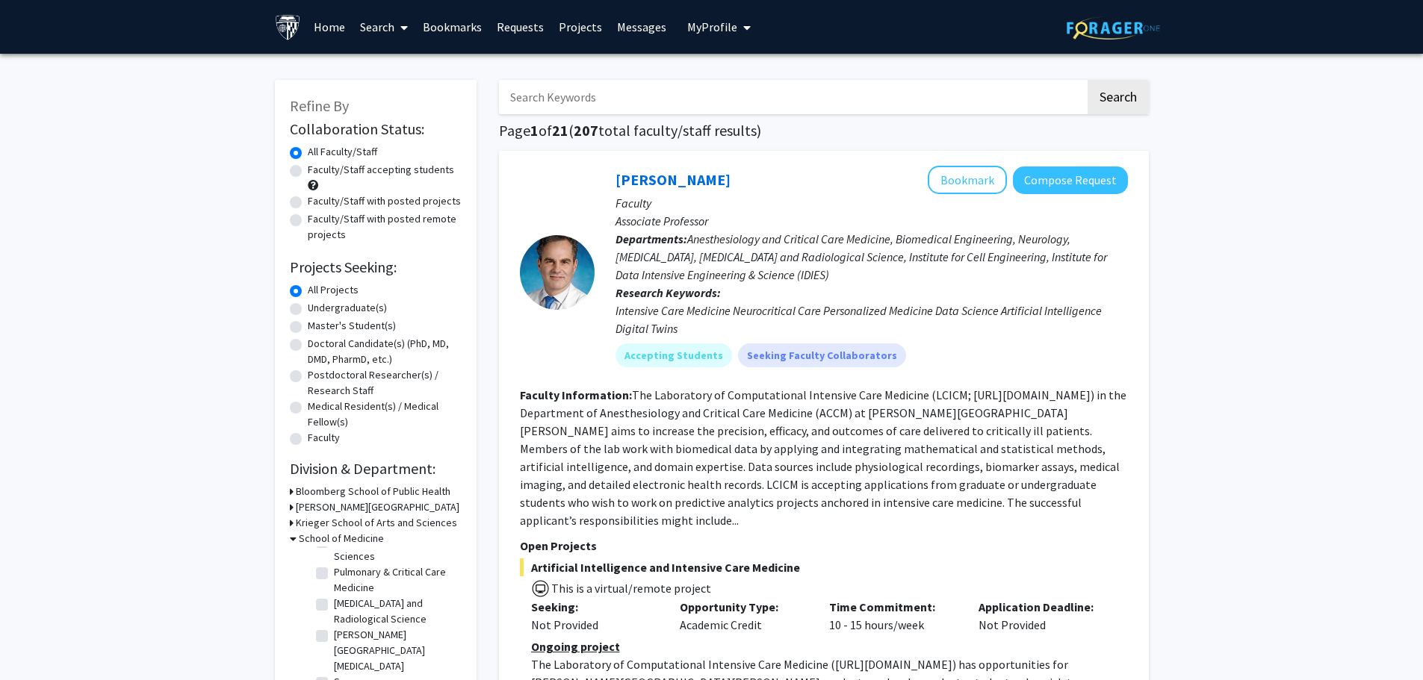
click at [460, 30] on link "Bookmarks" at bounding box center [452, 27] width 74 height 52
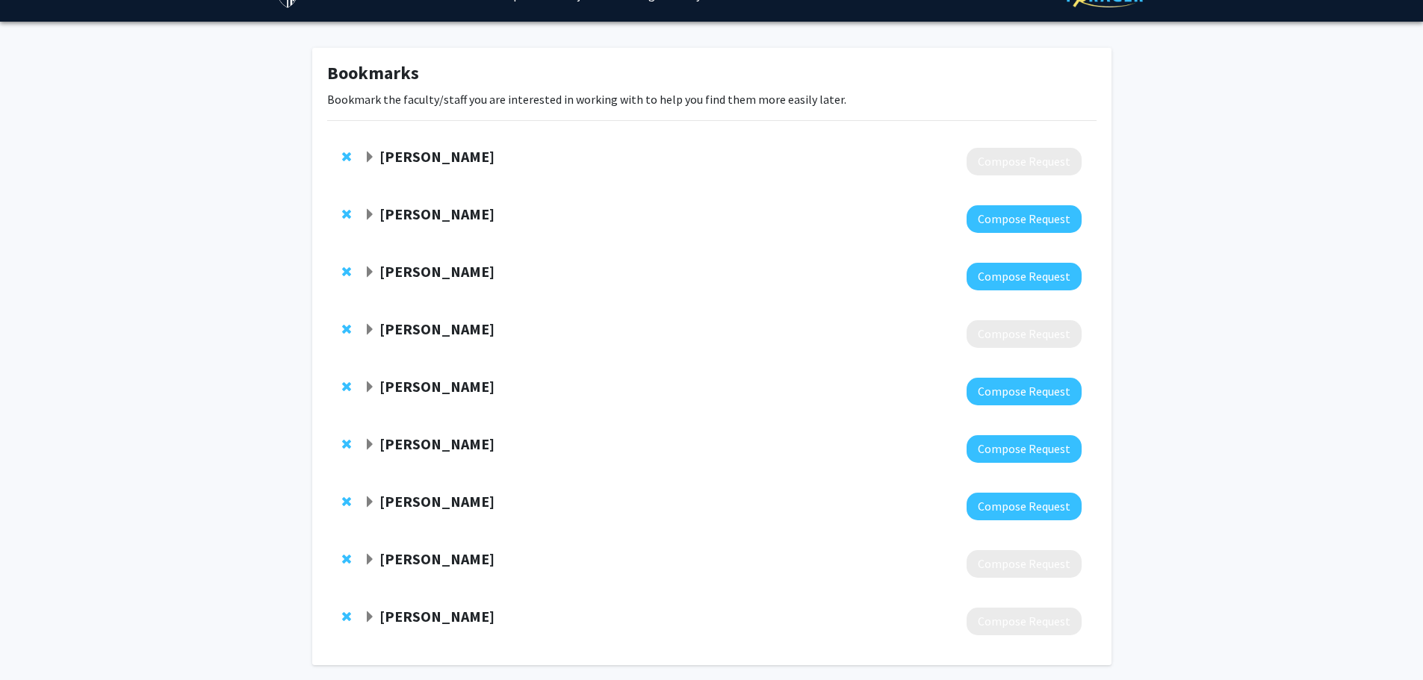
scroll to position [96, 0]
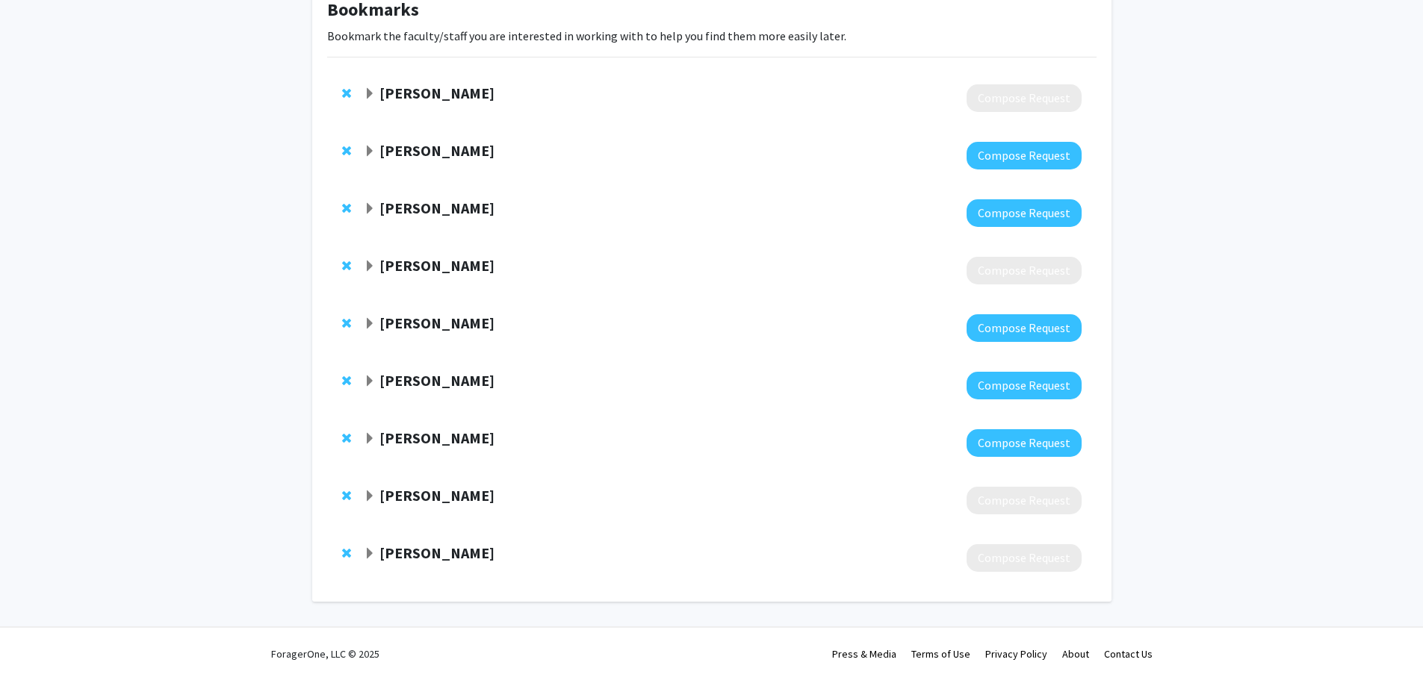
click at [392, 142] on strong "[PERSON_NAME]" at bounding box center [436, 150] width 115 height 19
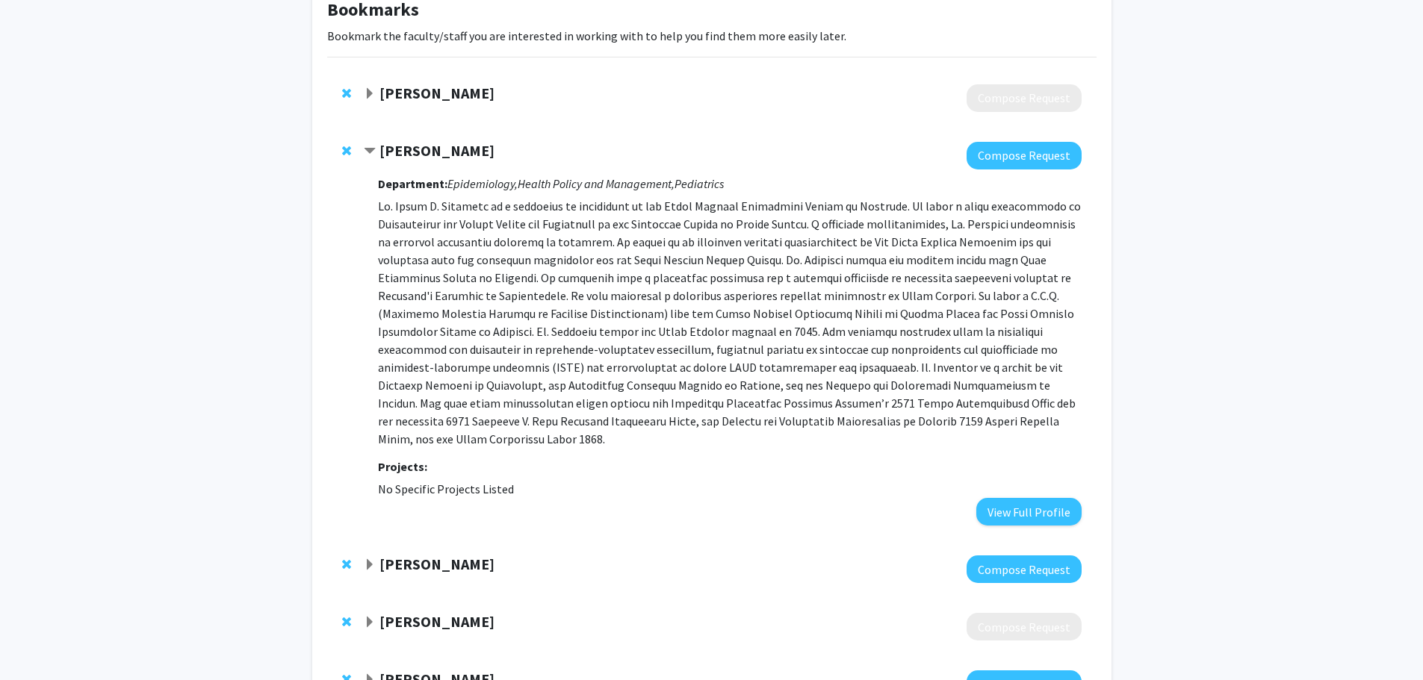
click at [461, 555] on strong "Christopher Hoffmann" at bounding box center [436, 564] width 115 height 19
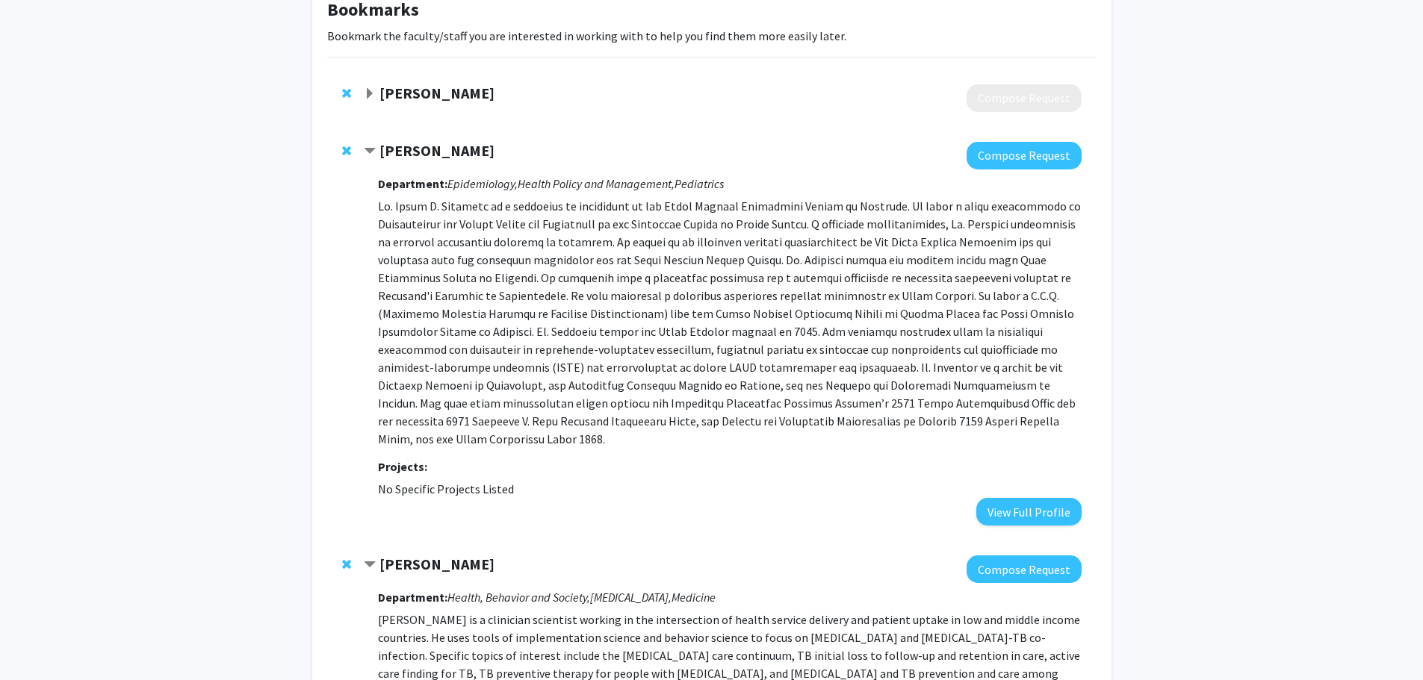
scroll to position [394, 0]
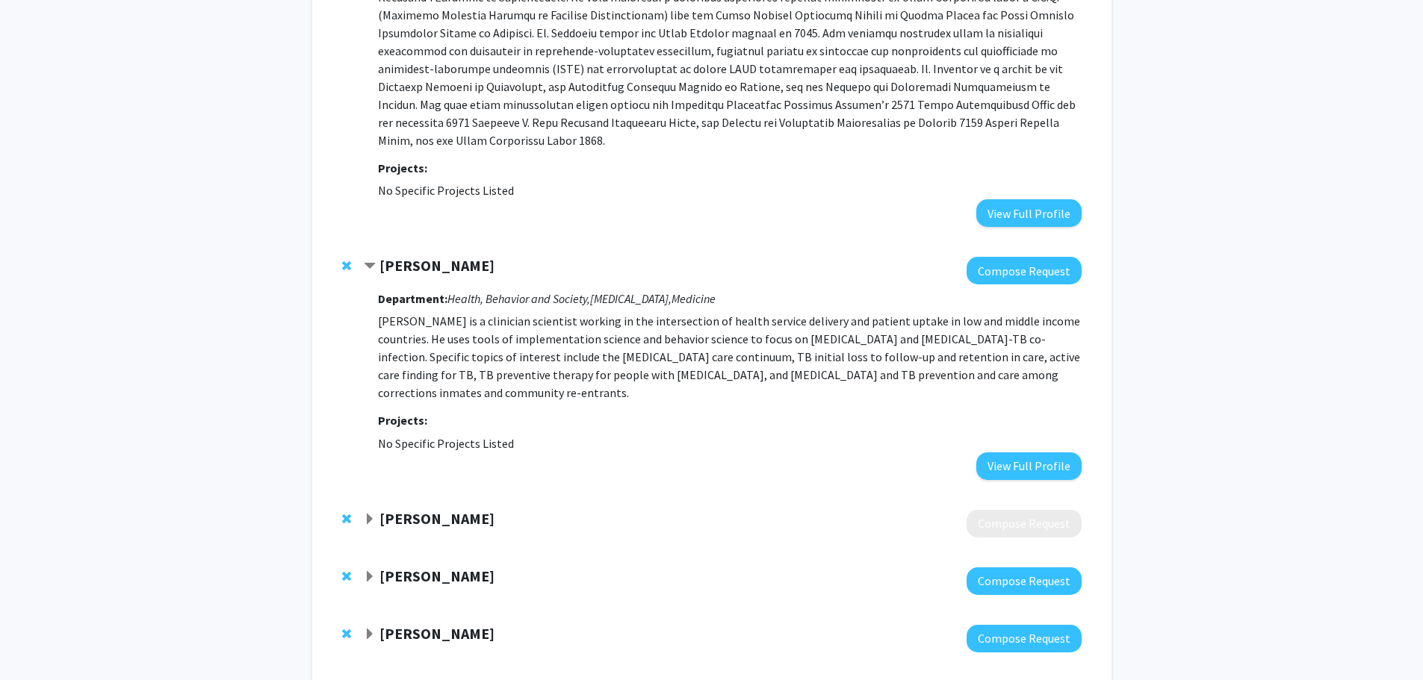
click at [451, 509] on strong "[PERSON_NAME]" at bounding box center [436, 518] width 115 height 19
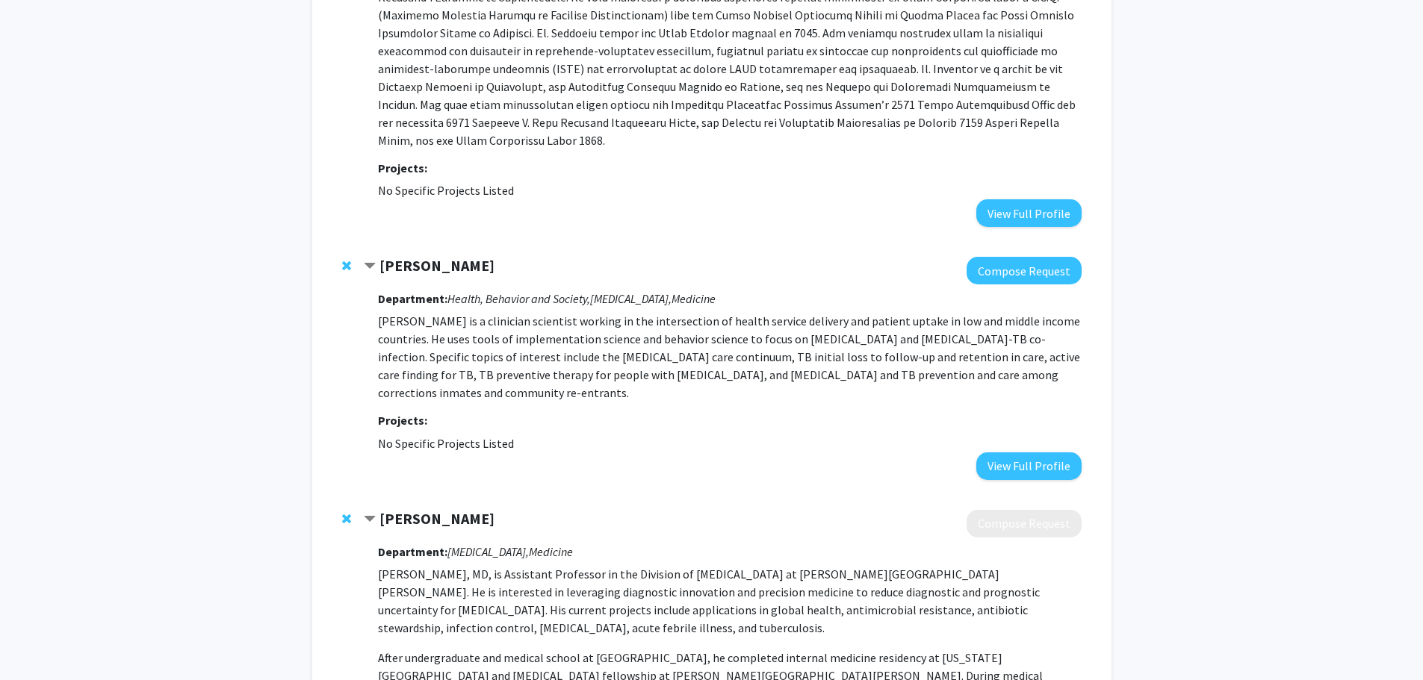
click at [339, 242] on div "Christopher Hoffmann Compose Request Department: Health, Behavior and Society, …" at bounding box center [711, 368] width 769 height 252
click at [346, 260] on span "Remove Christopher Hoffmann from bookmarks" at bounding box center [346, 266] width 9 height 12
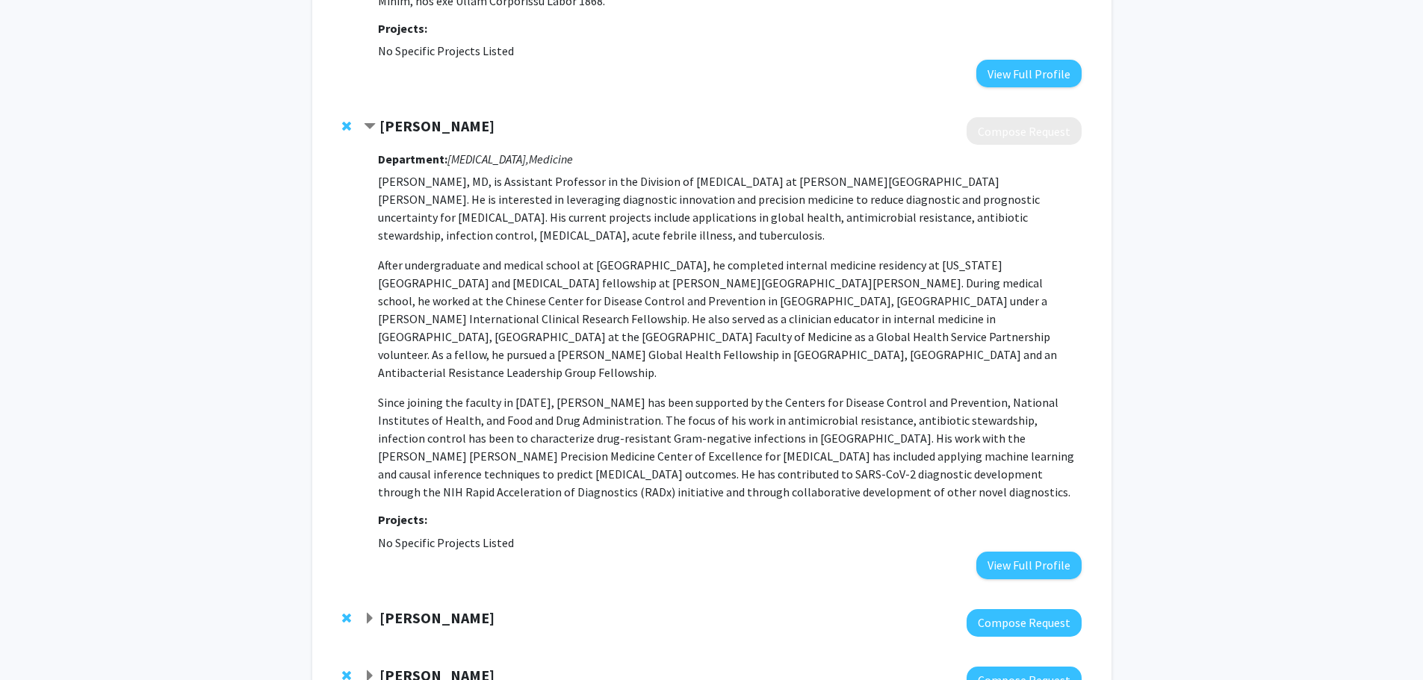
scroll to position [544, 0]
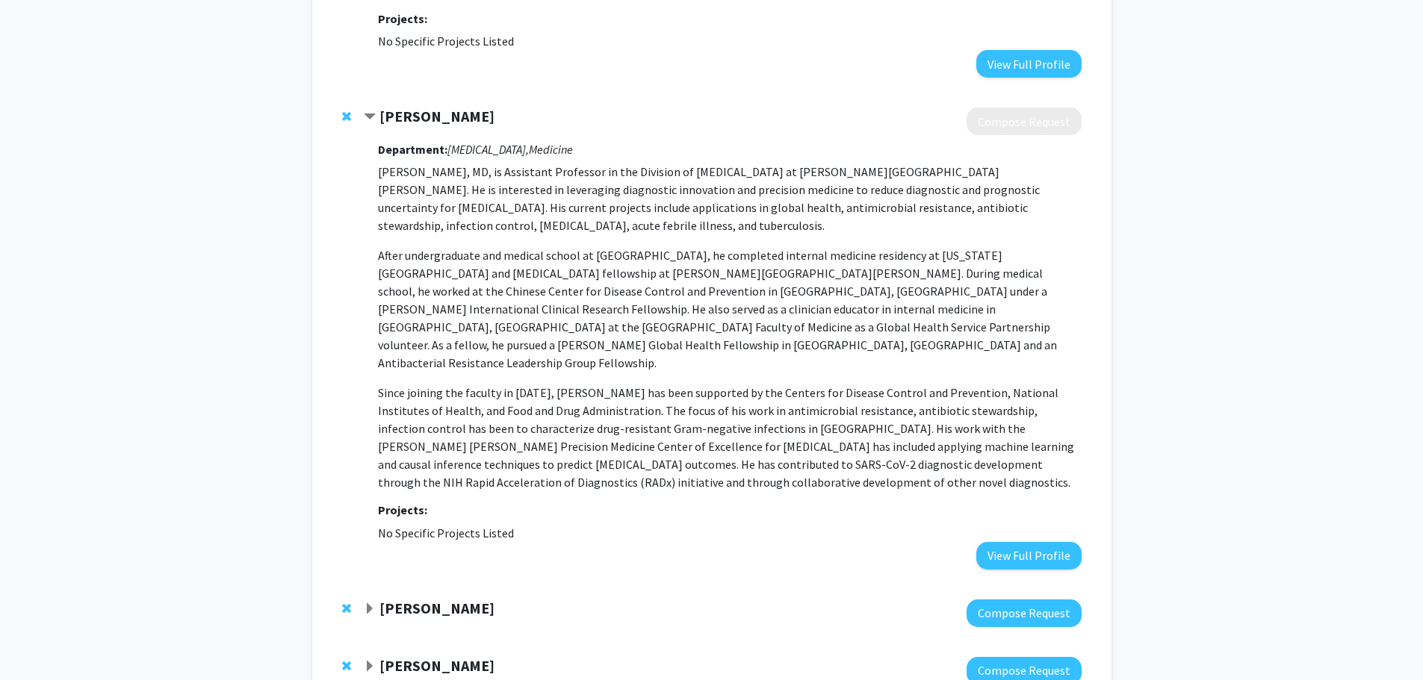
click at [448, 599] on strong "[PERSON_NAME]" at bounding box center [436, 608] width 115 height 19
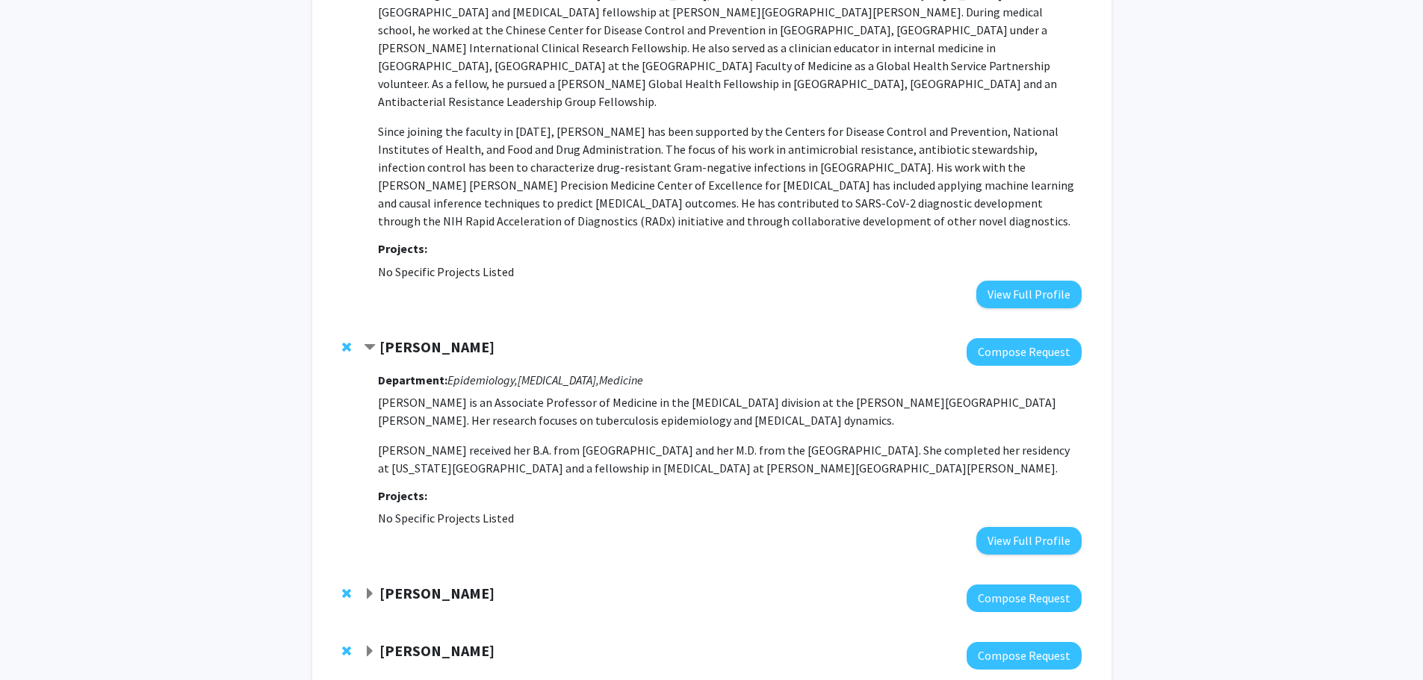
scroll to position [843, 0]
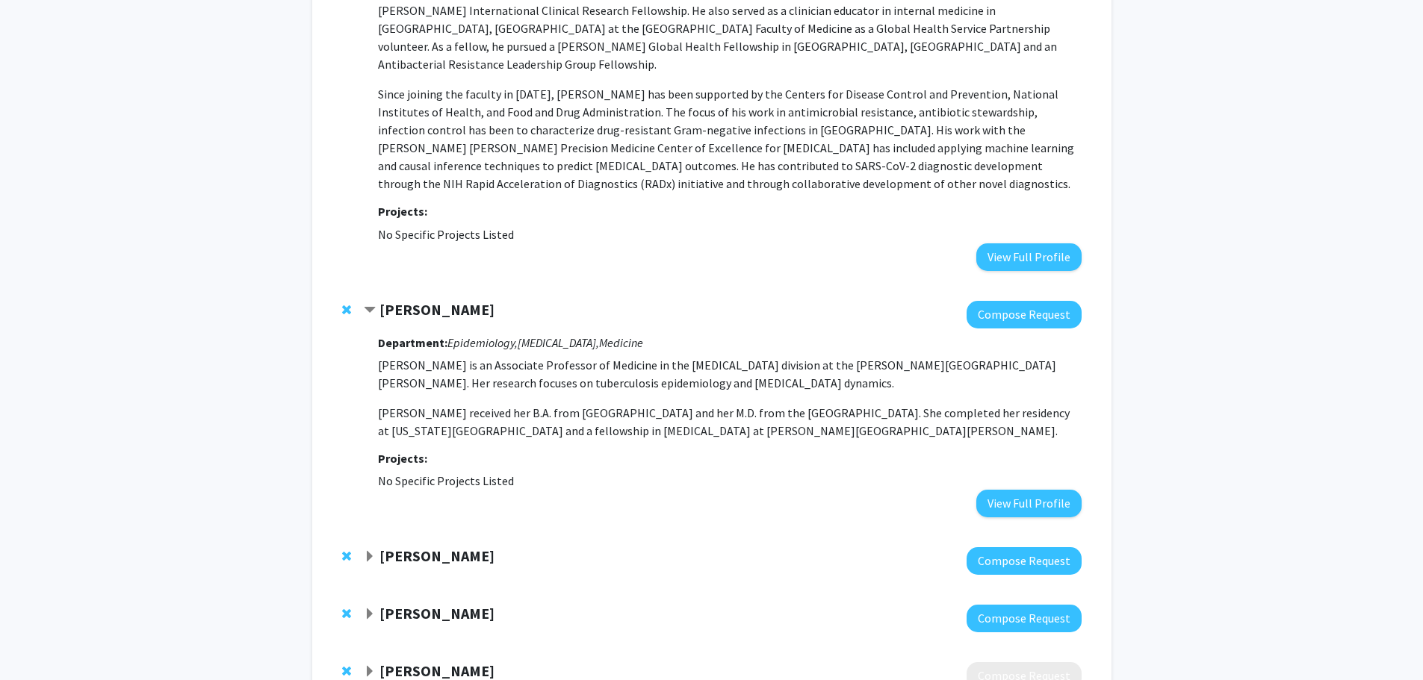
click at [432, 300] on strong "[PERSON_NAME]" at bounding box center [436, 309] width 115 height 19
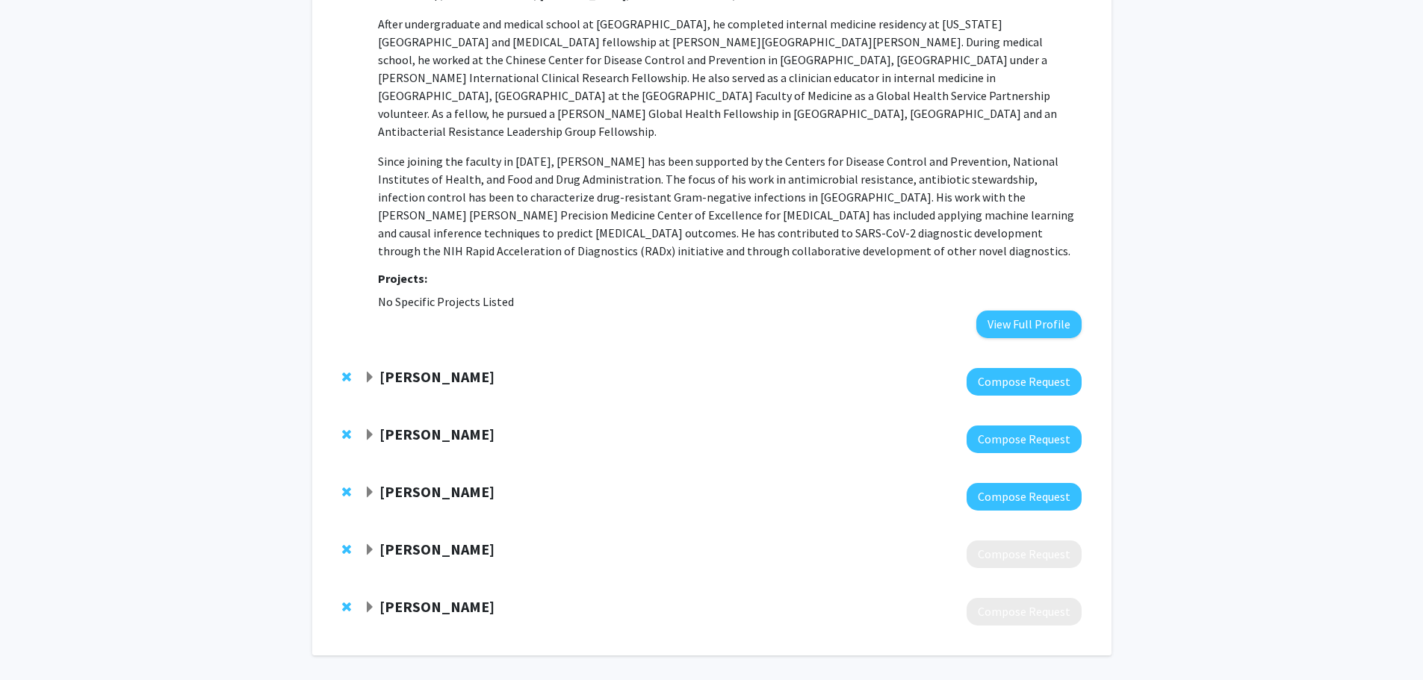
click at [407, 425] on strong "[PERSON_NAME]" at bounding box center [436, 434] width 115 height 19
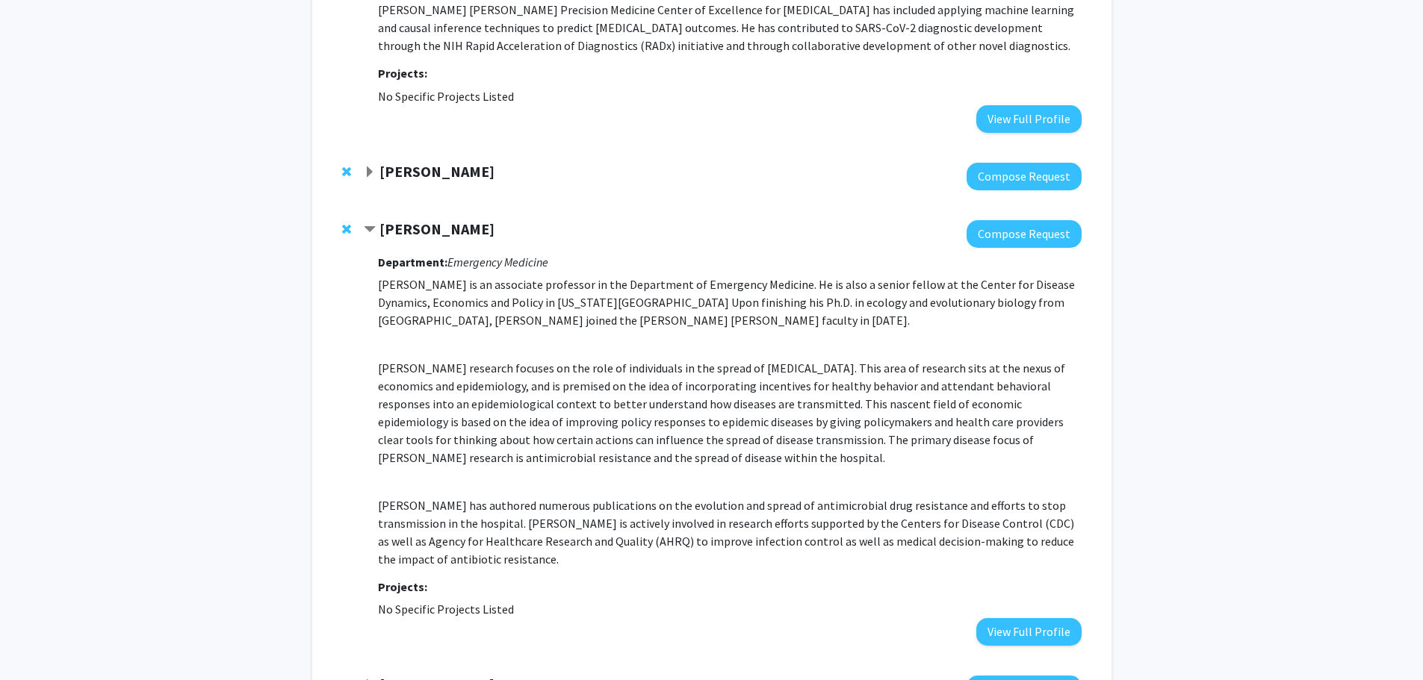
scroll to position [992, 0]
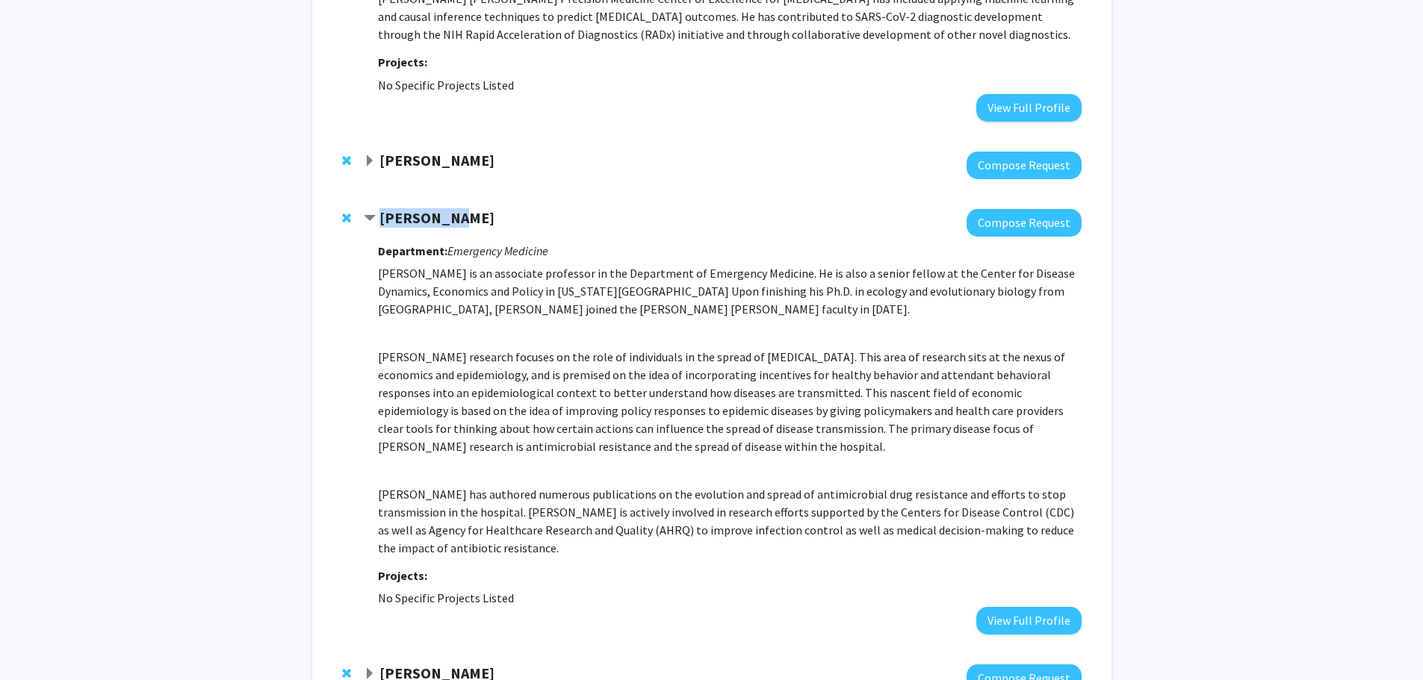
drag, startPoint x: 447, startPoint y: 159, endPoint x: 378, endPoint y: 165, distance: 69.7
click at [378, 209] on div "[PERSON_NAME]" at bounding box center [525, 218] width 323 height 19
copy strong "[PERSON_NAME]"
click at [580, 264] on p "[PERSON_NAME] is an associate professor in the Department of Emergency Medicine…" at bounding box center [729, 291] width 703 height 54
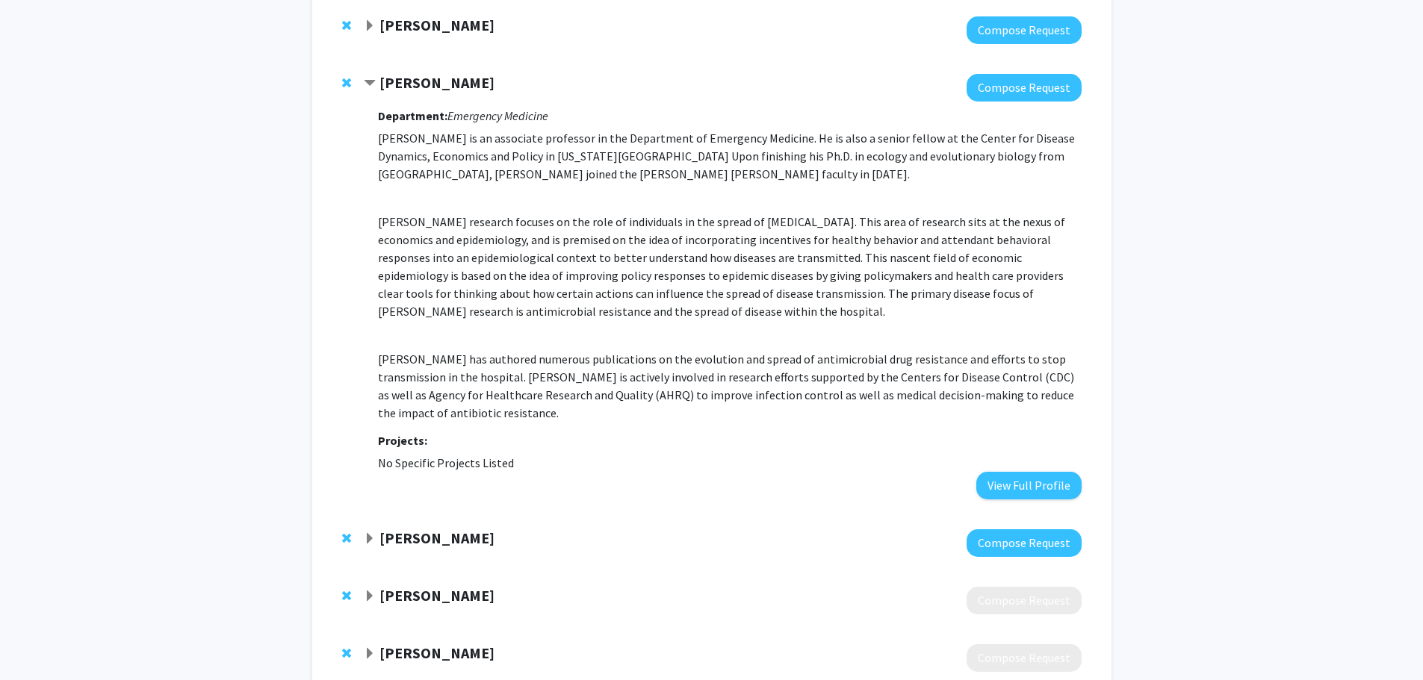
scroll to position [1141, 0]
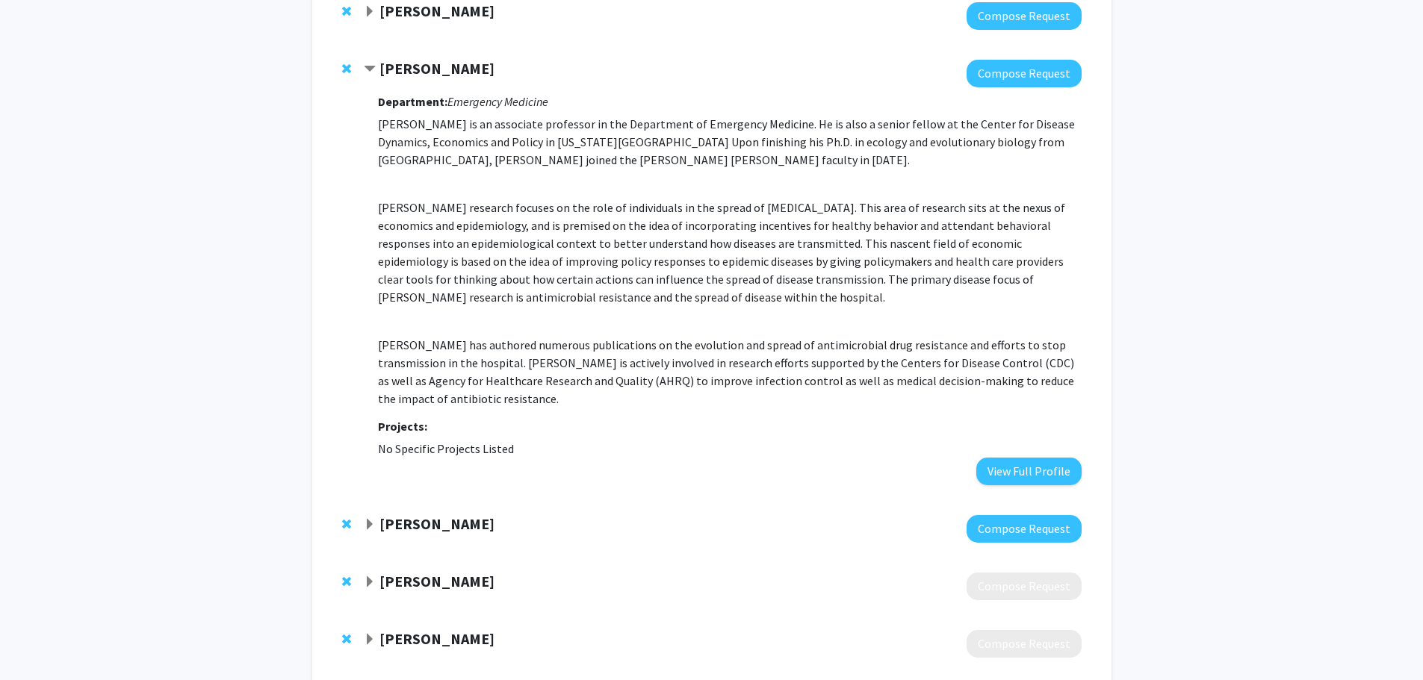
click at [453, 515] on strong "[PERSON_NAME]" at bounding box center [436, 524] width 115 height 19
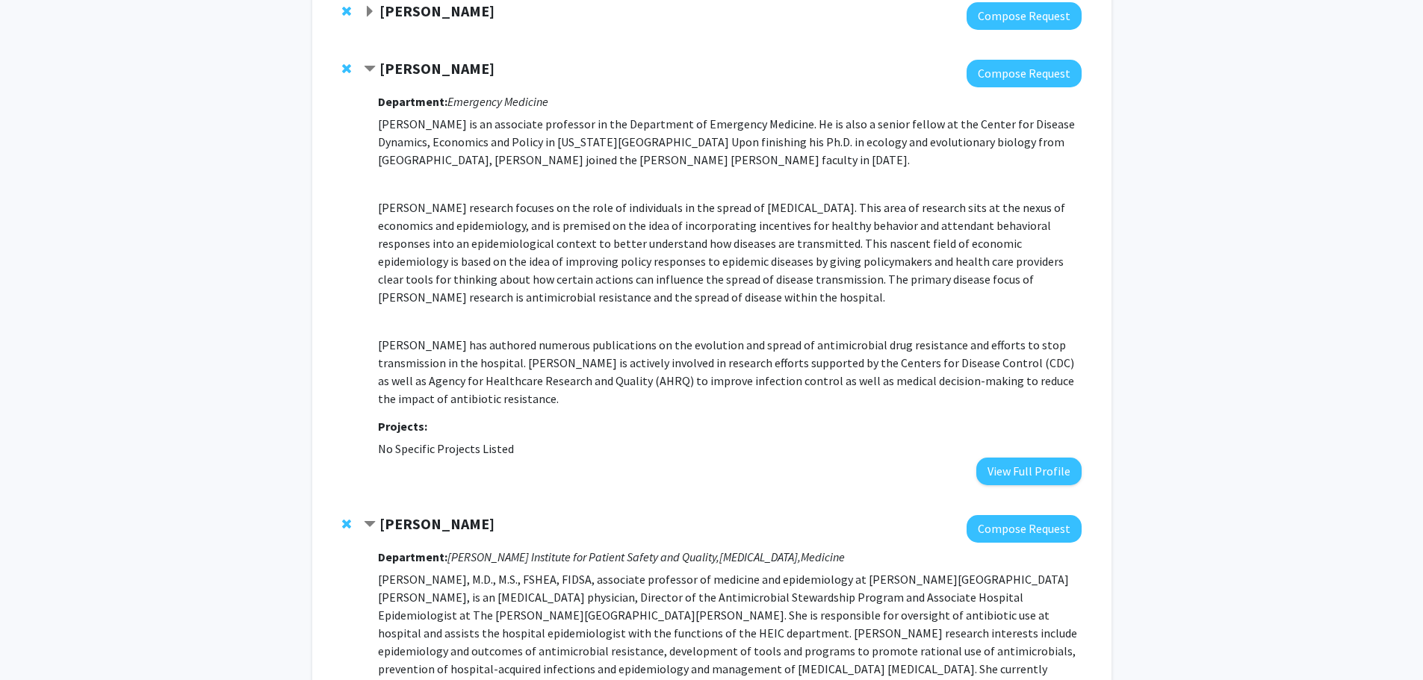
scroll to position [1291, 0]
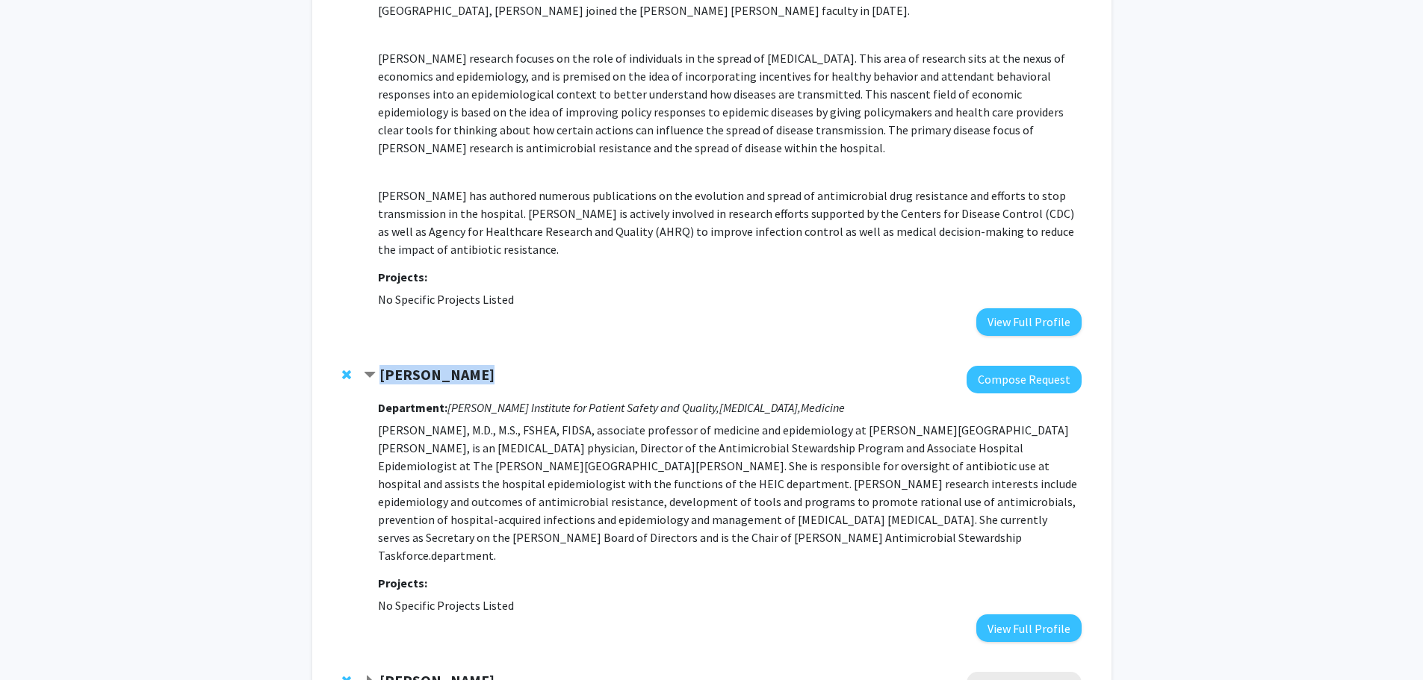
drag, startPoint x: 485, startPoint y: 327, endPoint x: 379, endPoint y: 321, distance: 106.2
click at [379, 366] on div "[PERSON_NAME]" at bounding box center [525, 375] width 323 height 19
copy strong "[PERSON_NAME]"
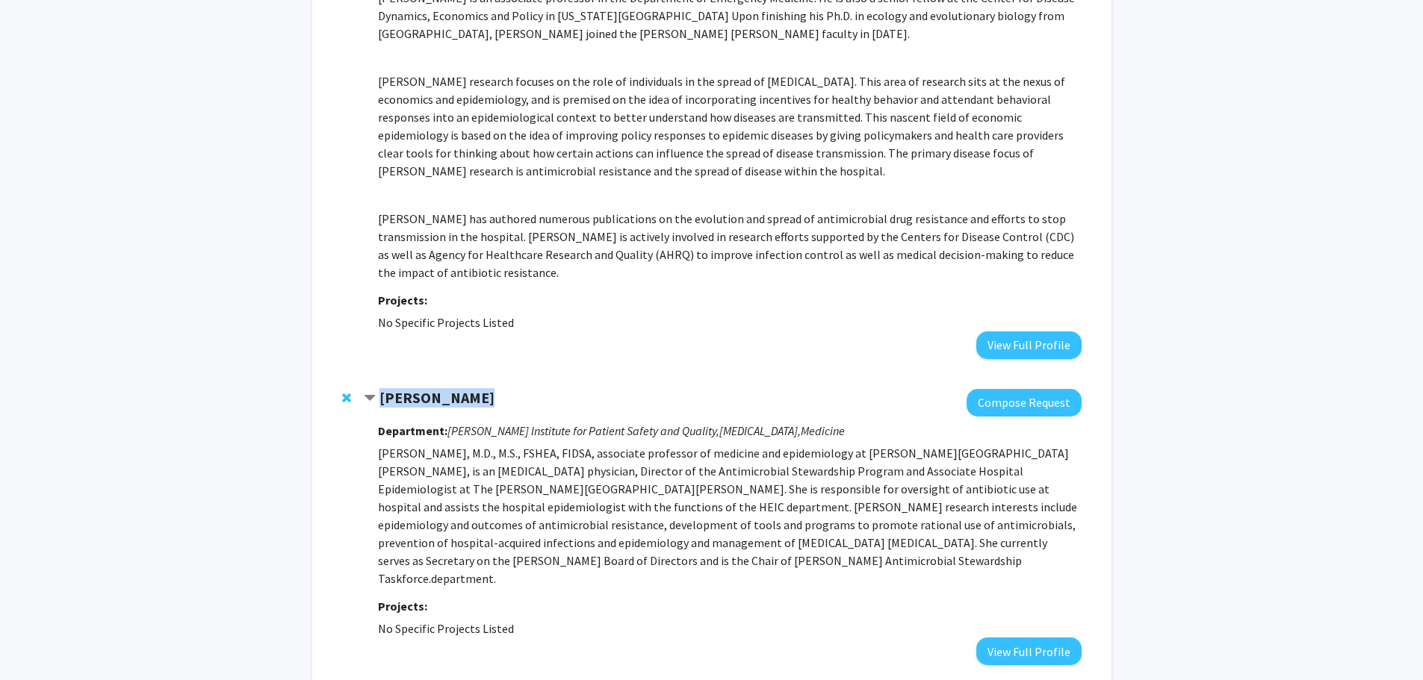
scroll to position [1404, 0]
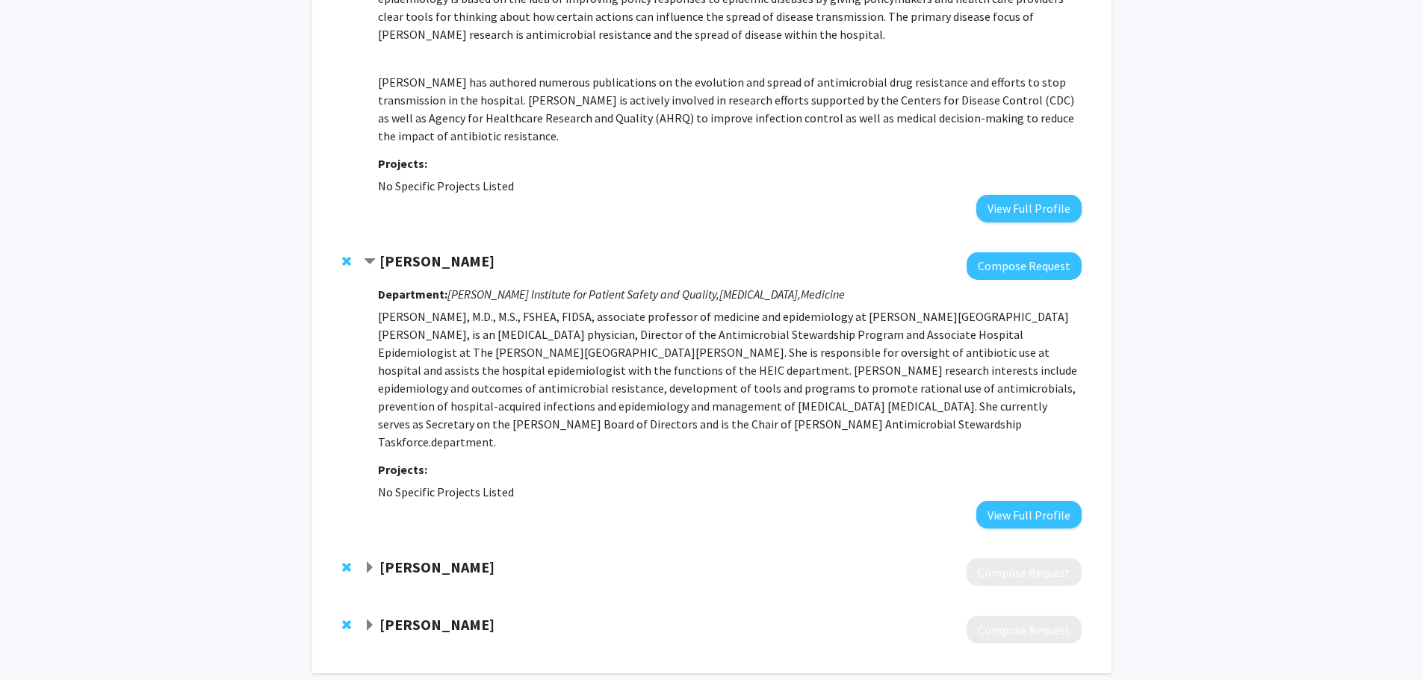
click at [580, 370] on p "[PERSON_NAME], M.D., M.S., FSHEA, FIDSA, associate professor of medicine and ep…" at bounding box center [729, 379] width 703 height 143
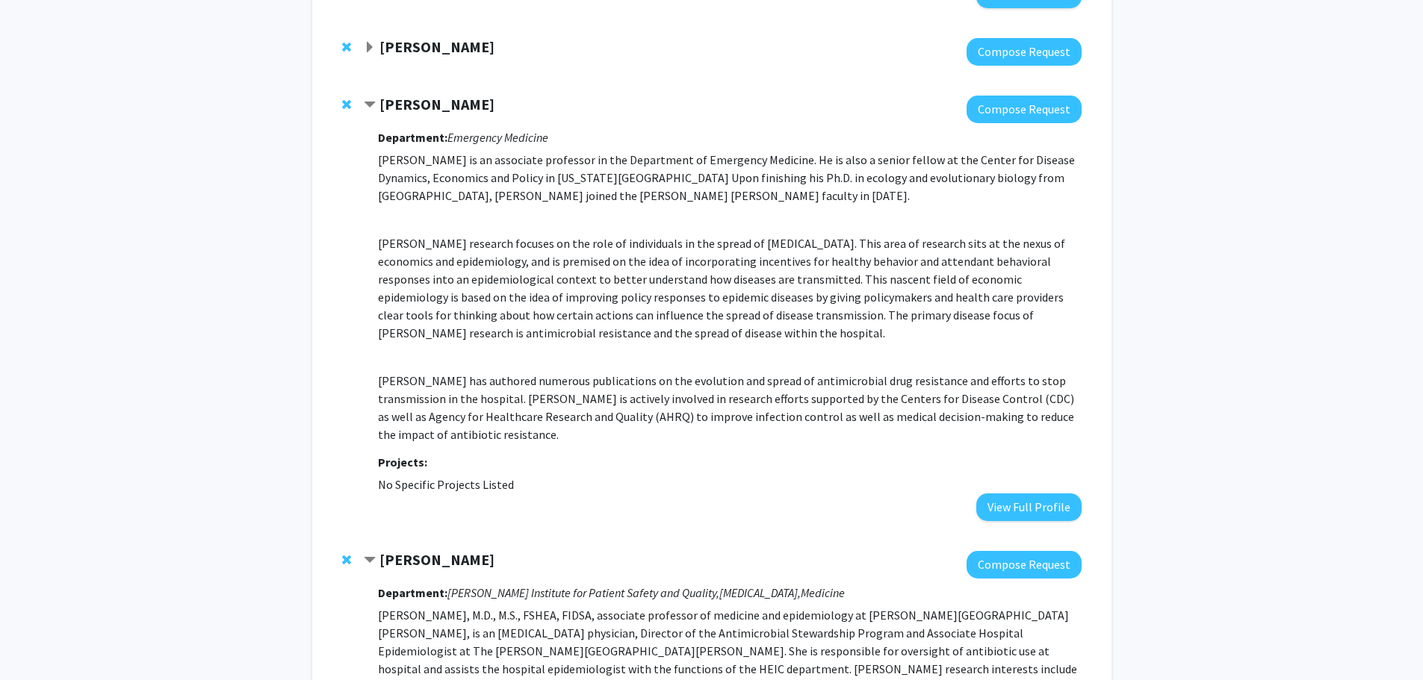
scroll to position [956, 0]
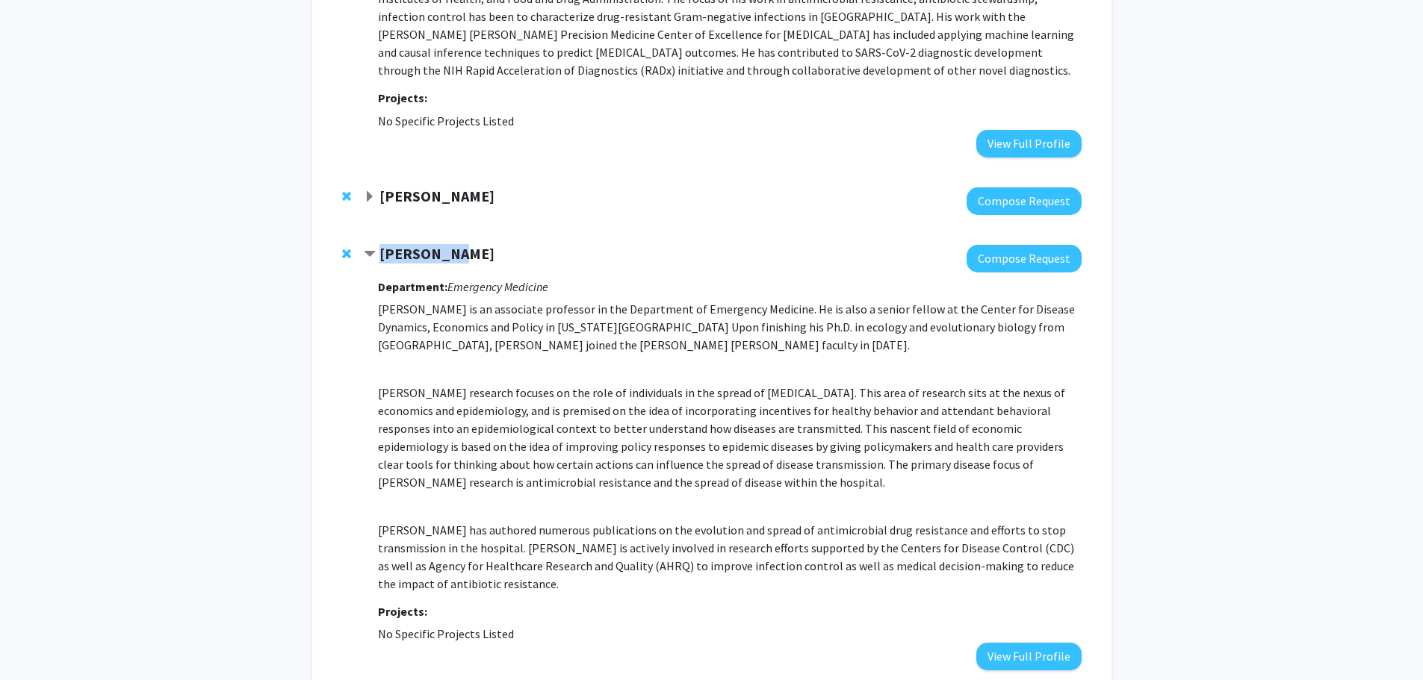
drag, startPoint x: 445, startPoint y: 202, endPoint x: 381, endPoint y: 205, distance: 64.3
click at [381, 245] on div "[PERSON_NAME]" at bounding box center [525, 254] width 323 height 19
click at [763, 548] on div "Department: Emergency Medicine Dr. Klein is an associate professor in the Depar…" at bounding box center [729, 472] width 703 height 398
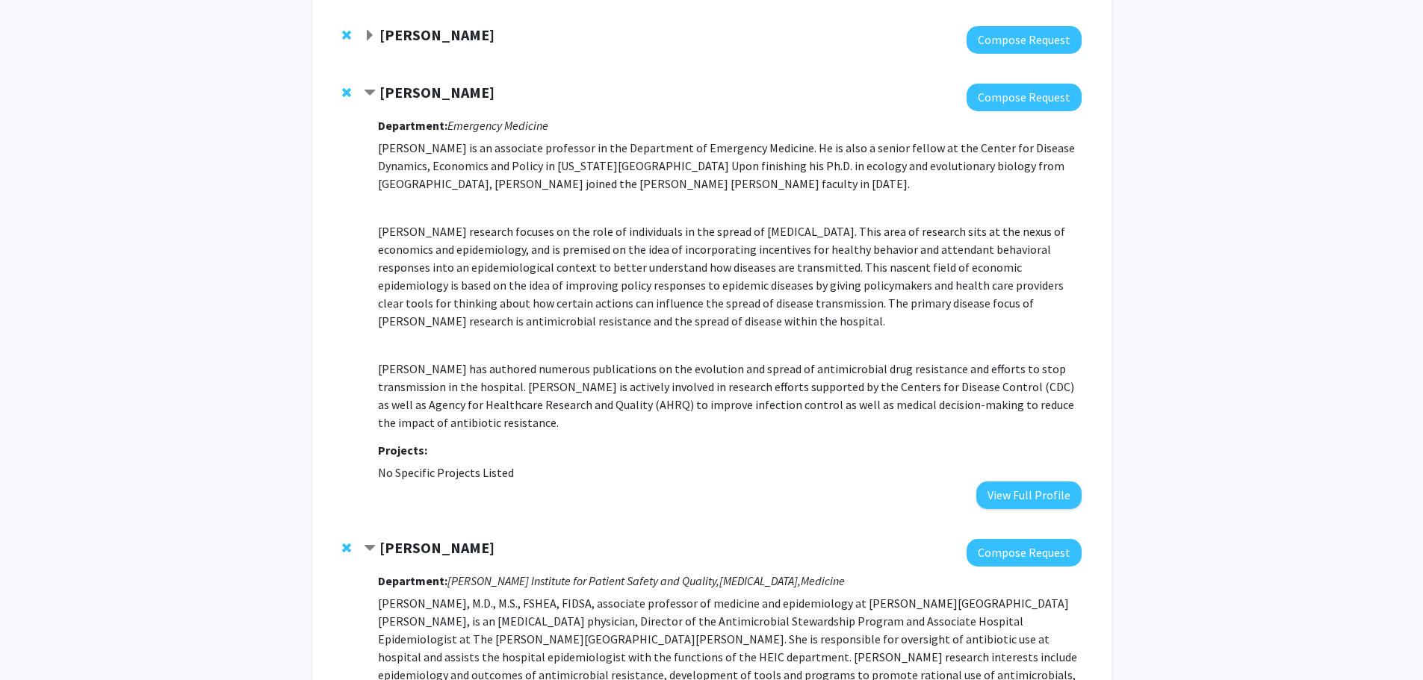
scroll to position [1105, 0]
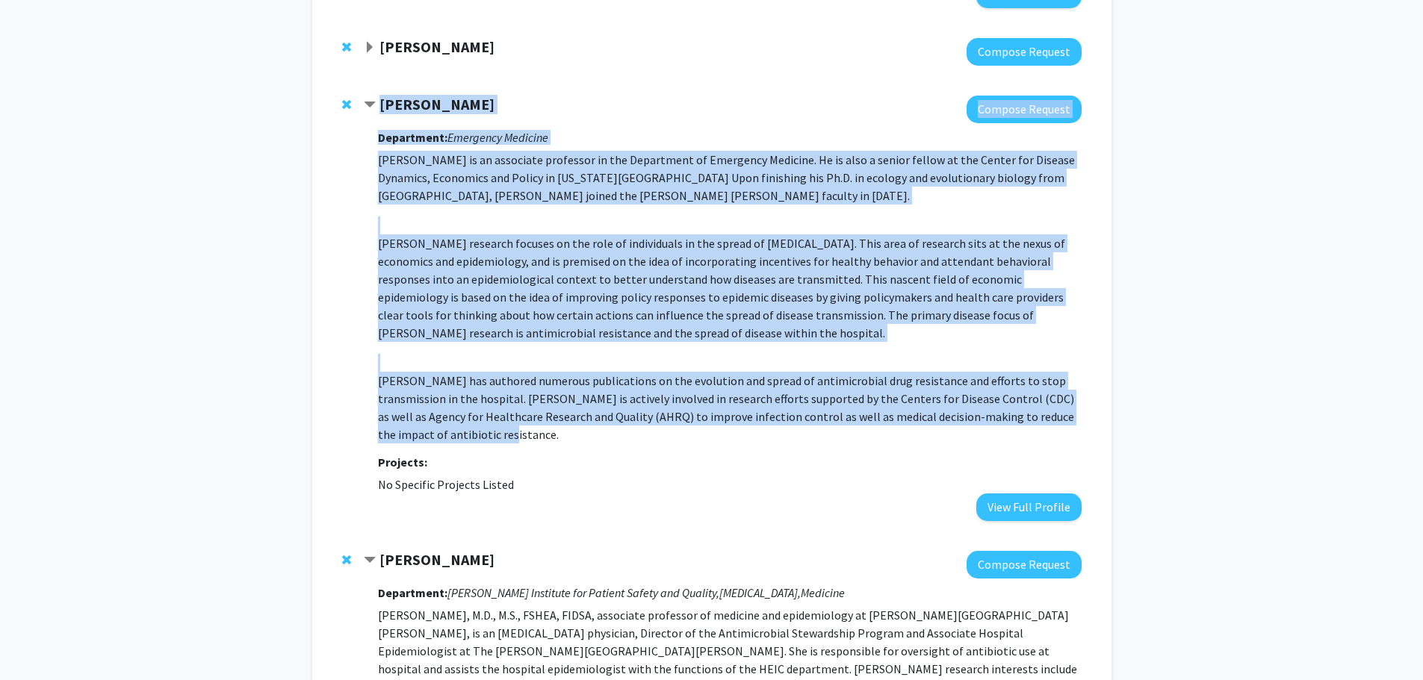
drag, startPoint x: 379, startPoint y: 52, endPoint x: 527, endPoint y: 376, distance: 357.0
click at [527, 376] on div "Eili Klein Compose Request Department: Emergency Medicine Dr. Klein is an assoc…" at bounding box center [722, 309] width 717 height 426
copy div "Eili Klein Compose Request Department: Emergency Medicine Dr. Klein is an assoc…"
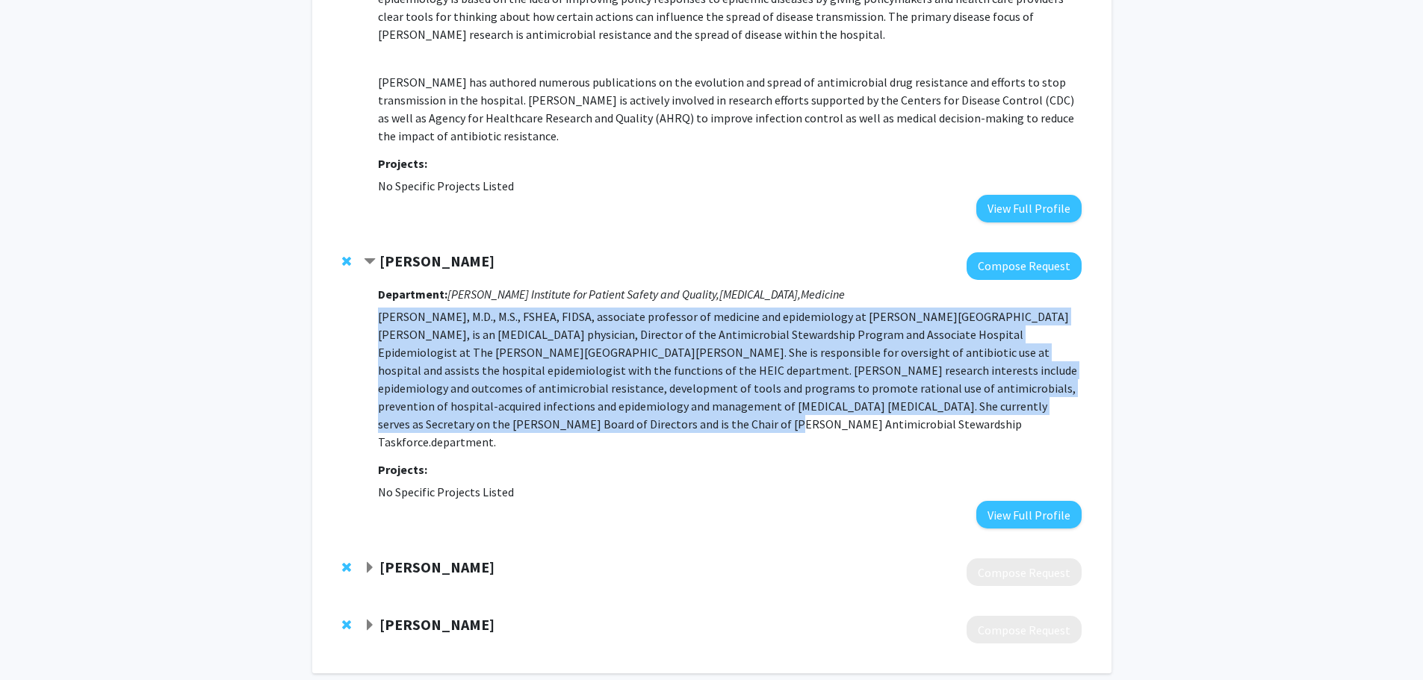
drag, startPoint x: 497, startPoint y: 367, endPoint x: 379, endPoint y: 267, distance: 155.3
click at [379, 308] on p "[PERSON_NAME], M.D., M.S., FSHEA, FIDSA, associate professor of medicine and ep…" at bounding box center [729, 379] width 703 height 143
copy p "[PERSON_NAME], M.D., M.S., FSHEA, FIDSA, associate professor of medicine and ep…"
drag, startPoint x: 707, startPoint y: 358, endPoint x: 725, endPoint y: 340, distance: 25.4
click at [707, 358] on p "[PERSON_NAME], M.D., M.S., FSHEA, FIDSA, associate professor of medicine and ep…" at bounding box center [729, 379] width 703 height 143
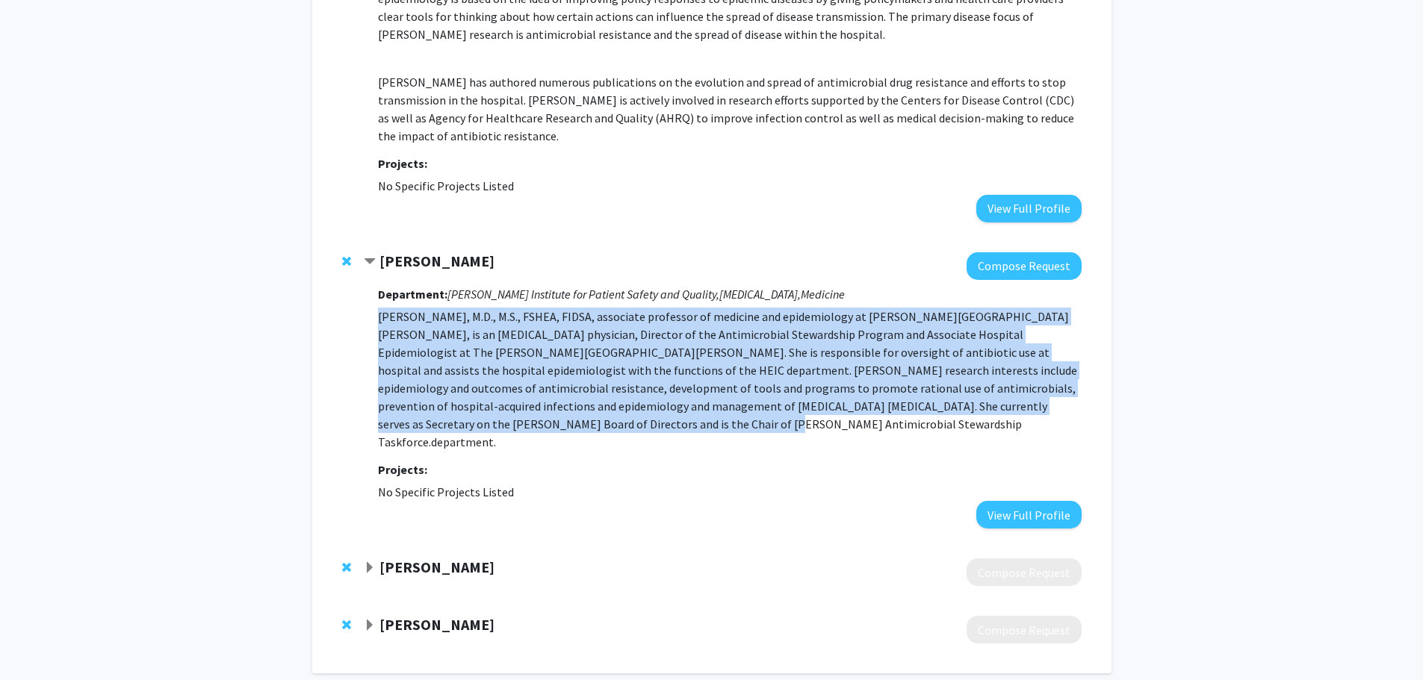
click at [538, 349] on p "[PERSON_NAME], M.D., M.S., FSHEA, FIDSA, associate professor of medicine and ep…" at bounding box center [729, 379] width 703 height 143
drag, startPoint x: 493, startPoint y: 369, endPoint x: 379, endPoint y: 244, distance: 169.2
click at [379, 280] on div "Department: Armstrong Institute for Patient Safety and Quality, Infectious Dise…" at bounding box center [729, 404] width 703 height 249
copy div "Department: Armstrong Institute for Patient Safety and Quality, Infectious Dise…"
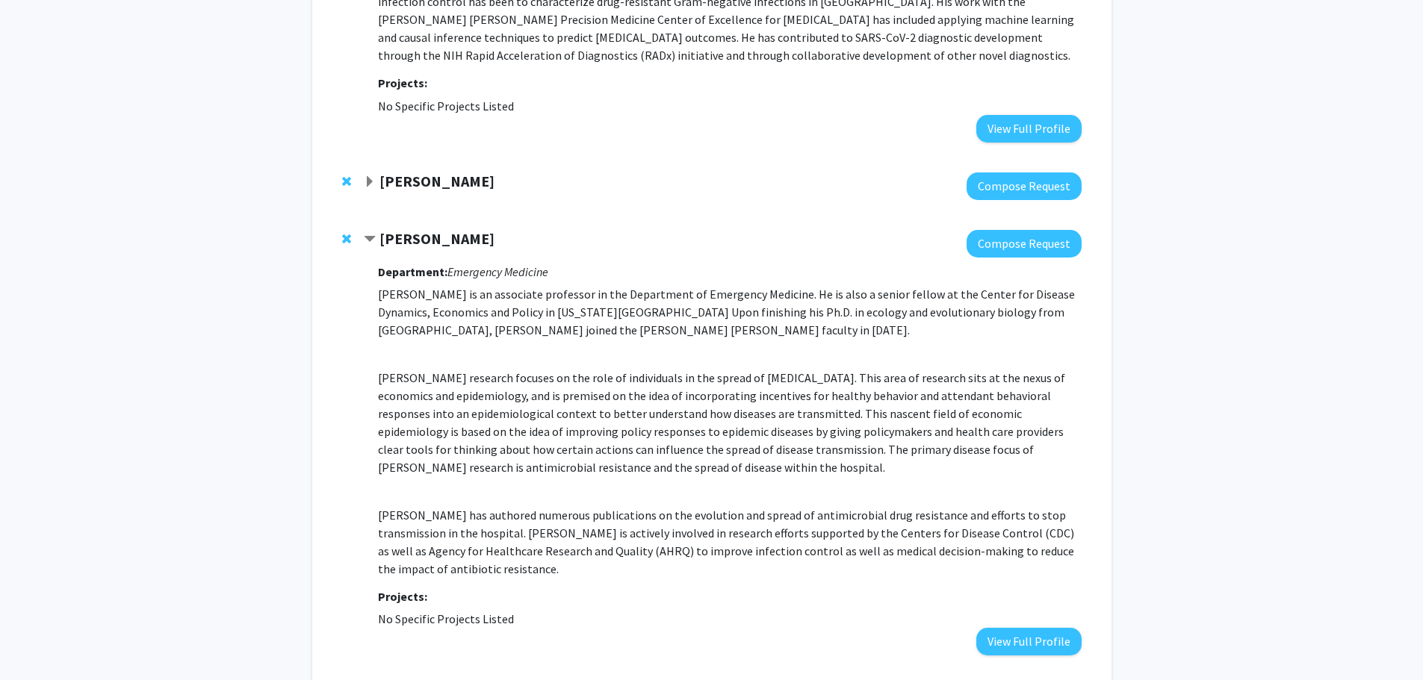
scroll to position [956, 0]
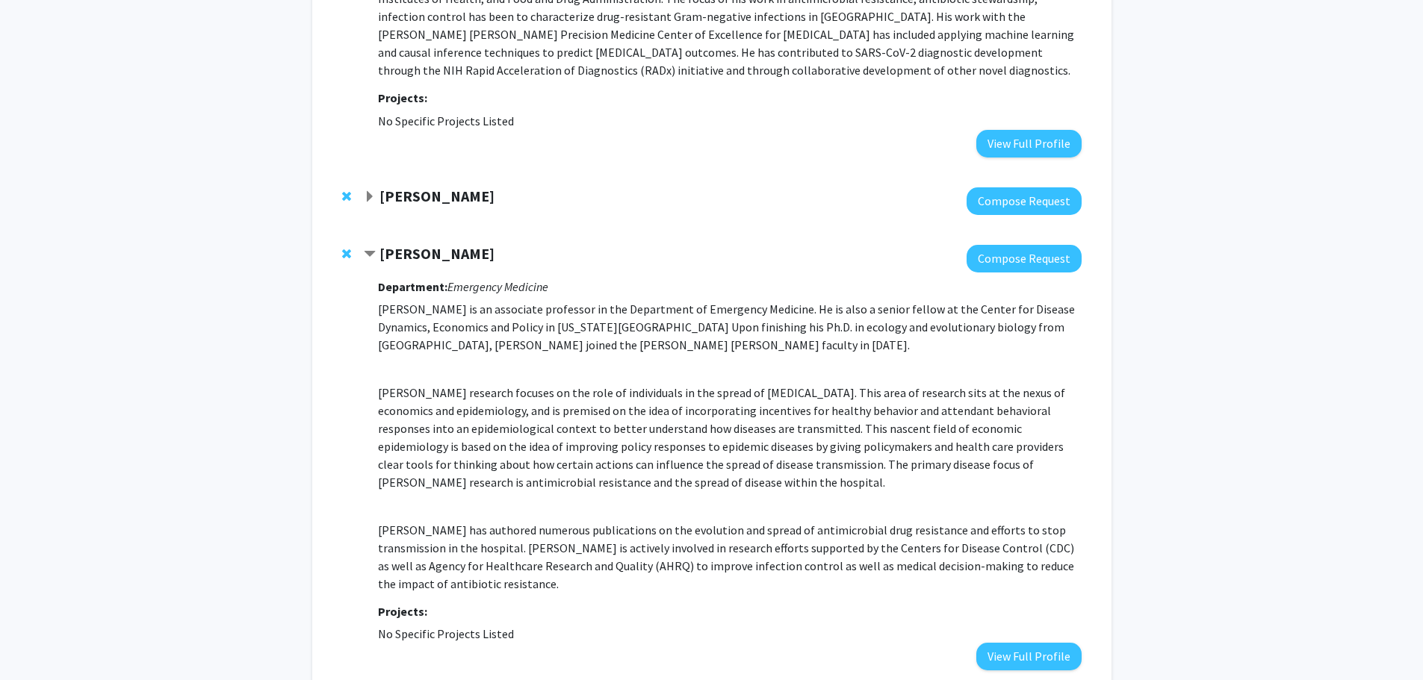
drag, startPoint x: 556, startPoint y: 235, endPoint x: 382, endPoint y: 228, distance: 174.2
click at [382, 280] on h3 "Department: Emergency Medicine" at bounding box center [729, 287] width 703 height 14
copy h3 "Department: Emergency Medicine"
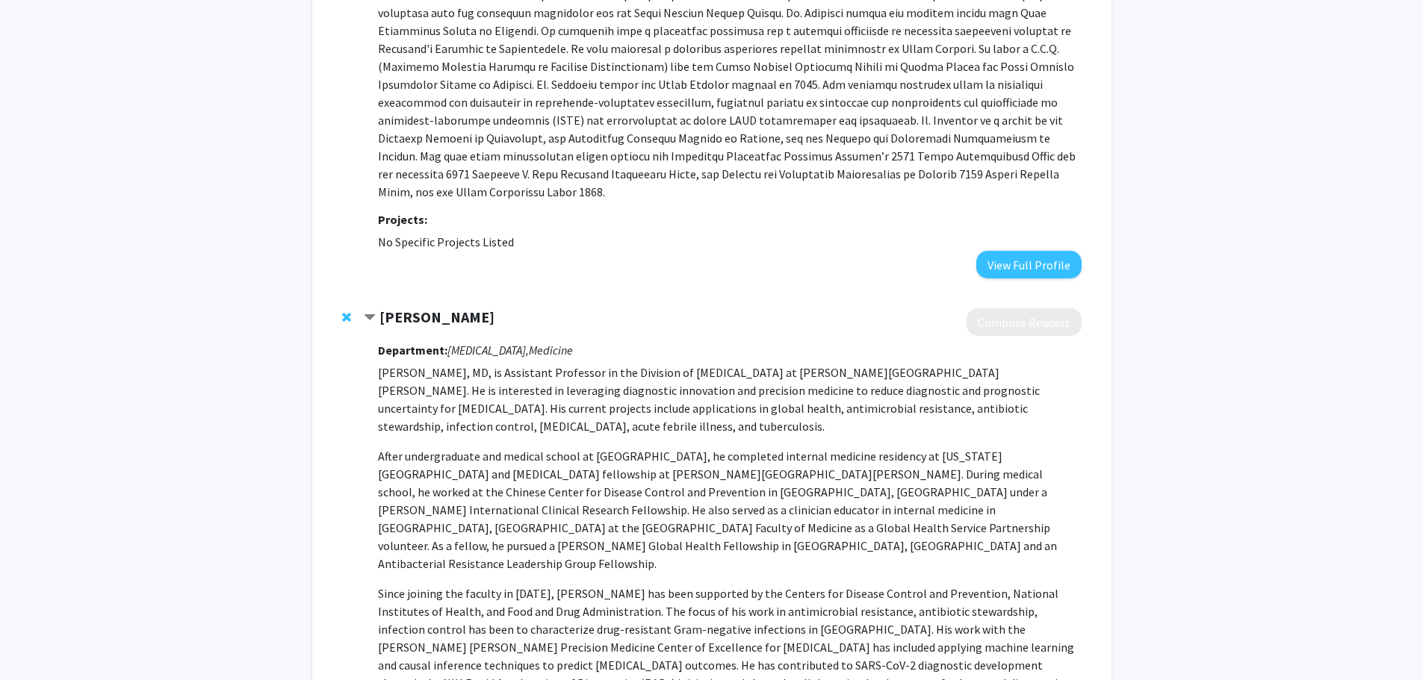
scroll to position [0, 0]
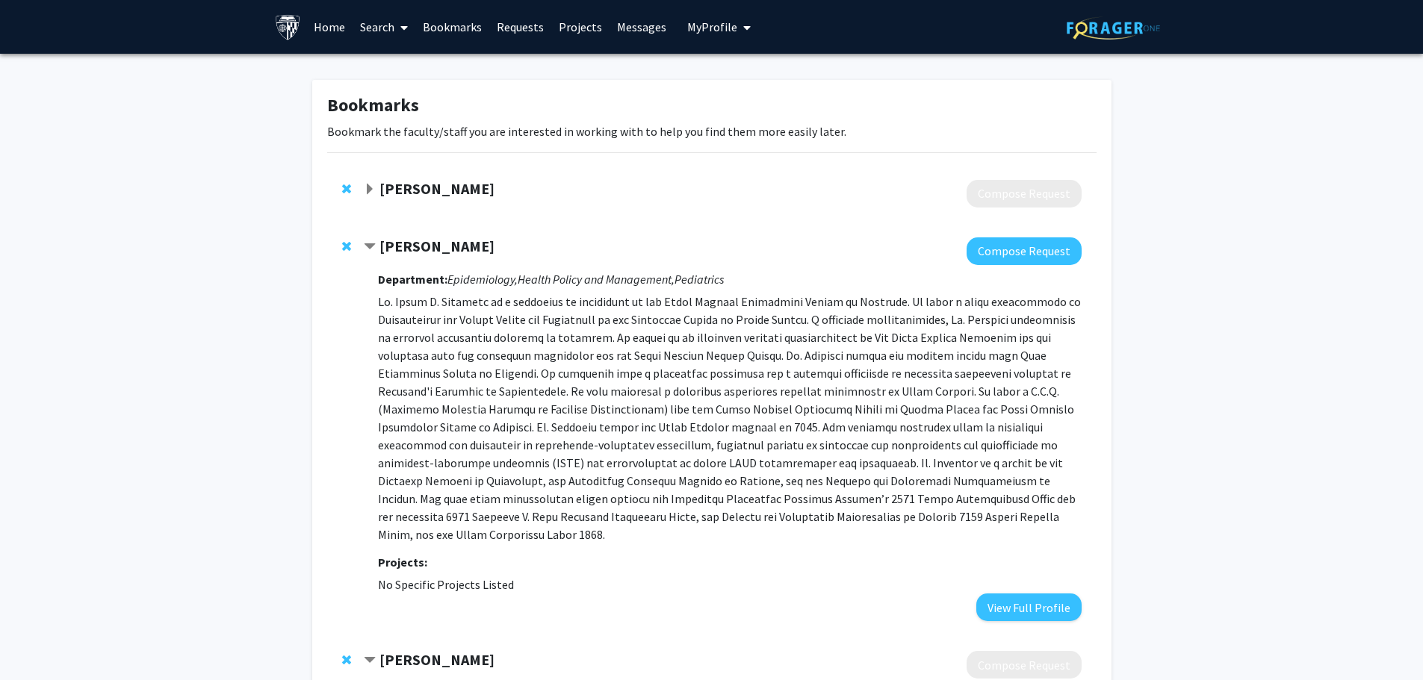
click at [359, 19] on link "Search" at bounding box center [384, 27] width 63 height 52
click at [419, 74] on span "Faculty/Staff" at bounding box center [408, 69] width 110 height 30
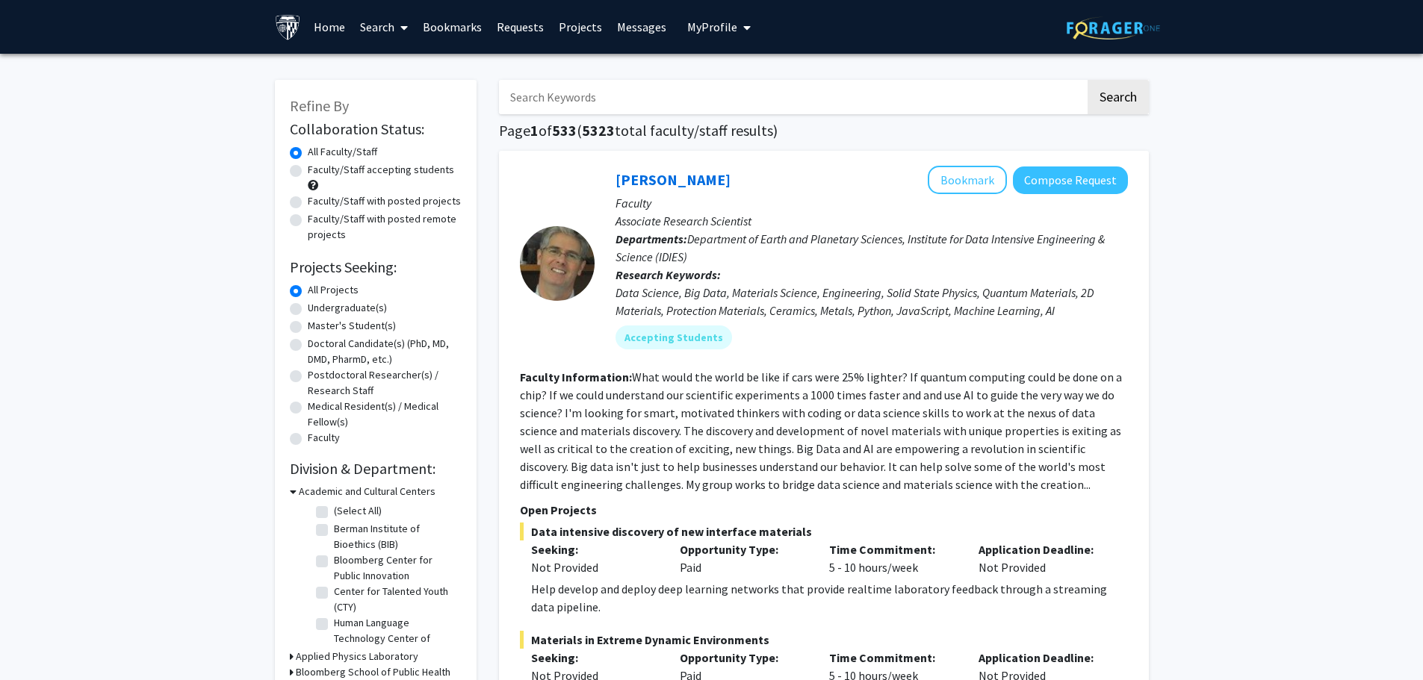
click at [592, 111] on input "Search Keywords" at bounding box center [792, 97] width 586 height 34
type input "sepsis"
click at [1088, 80] on button "Search" at bounding box center [1118, 97] width 61 height 34
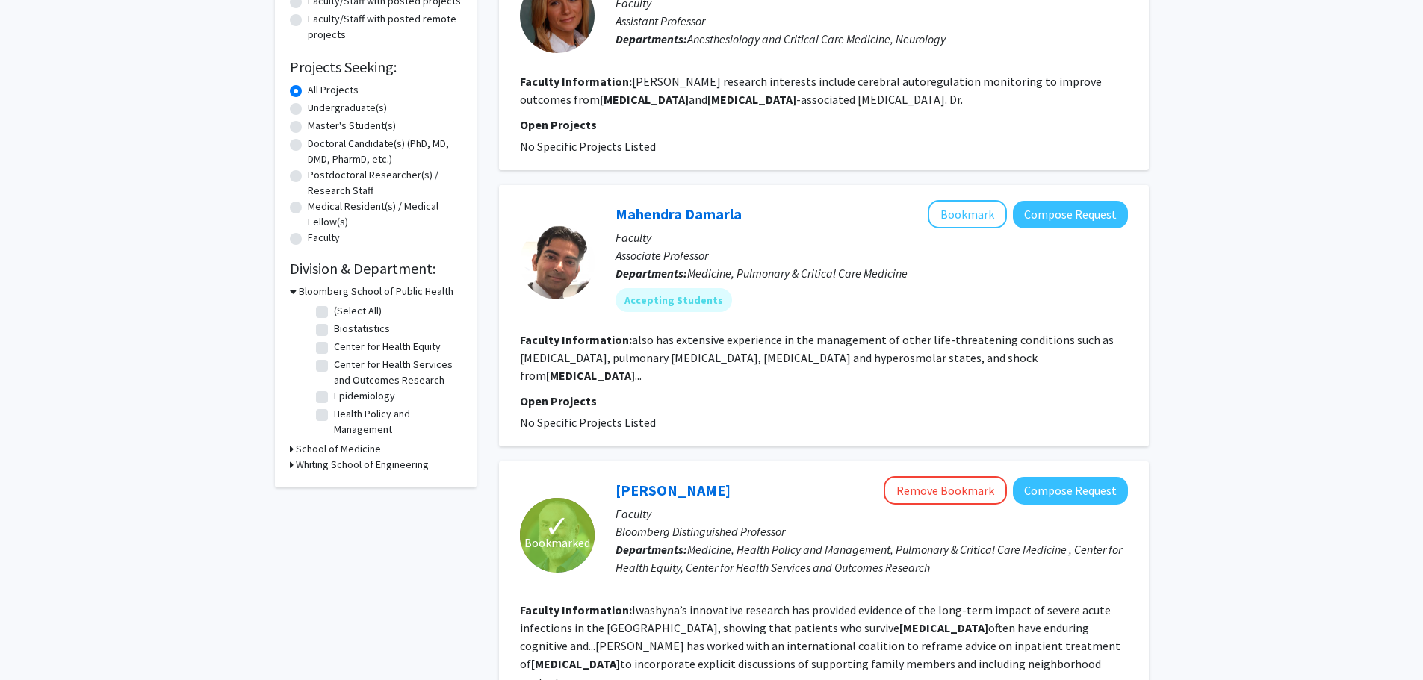
scroll to position [149, 0]
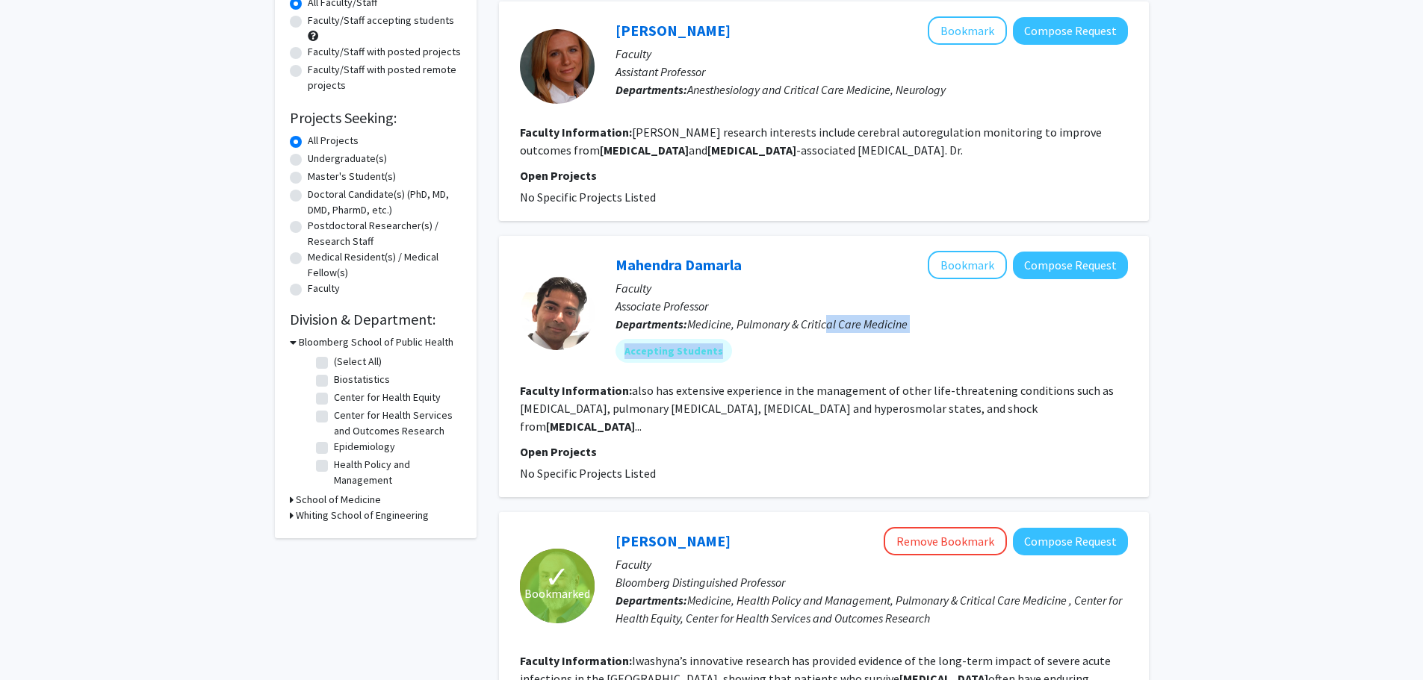
drag, startPoint x: 825, startPoint y: 333, endPoint x: 754, endPoint y: 364, distance: 78.0
click at [824, 334] on div "Mahendra Damarla Bookmark Compose Request Faculty Associate Professor Departmen…" at bounding box center [861, 312] width 533 height 123
click at [645, 393] on fg-read-more "also has extensive experience in the management of other life-threatening condi…" at bounding box center [817, 408] width 594 height 51
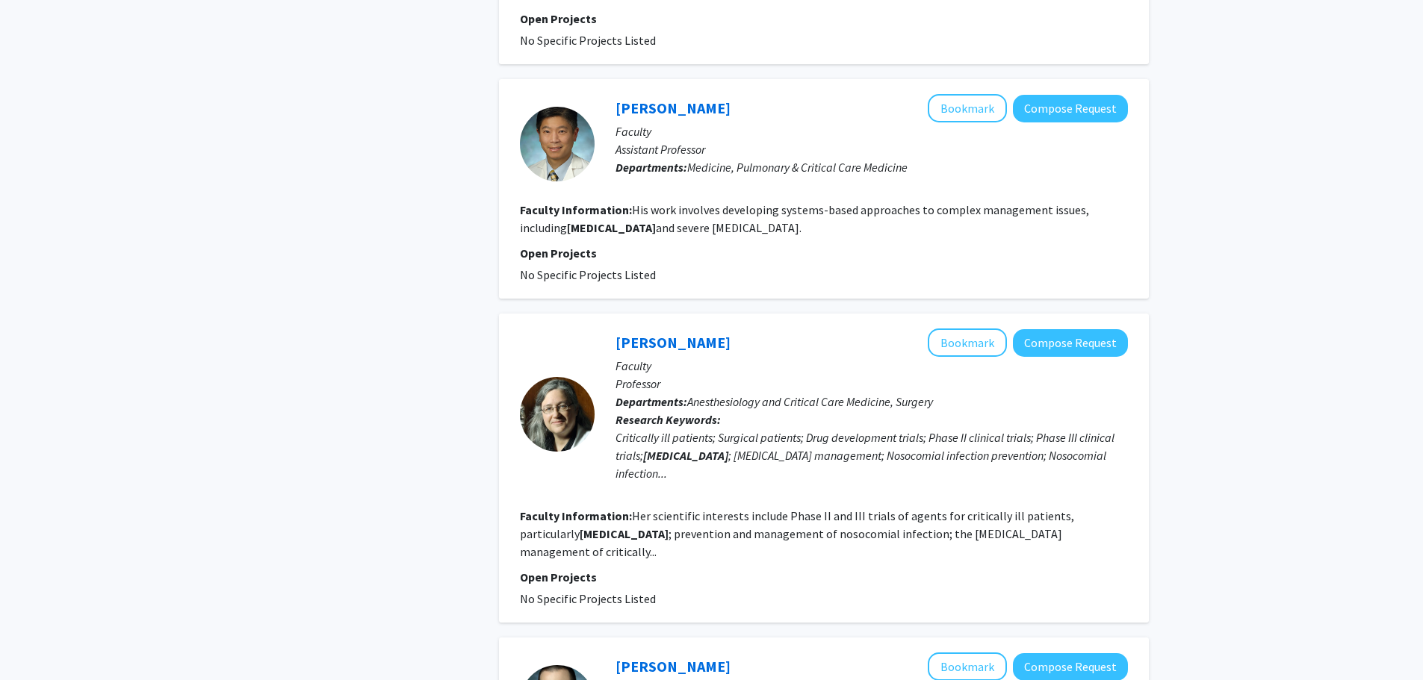
scroll to position [1494, 0]
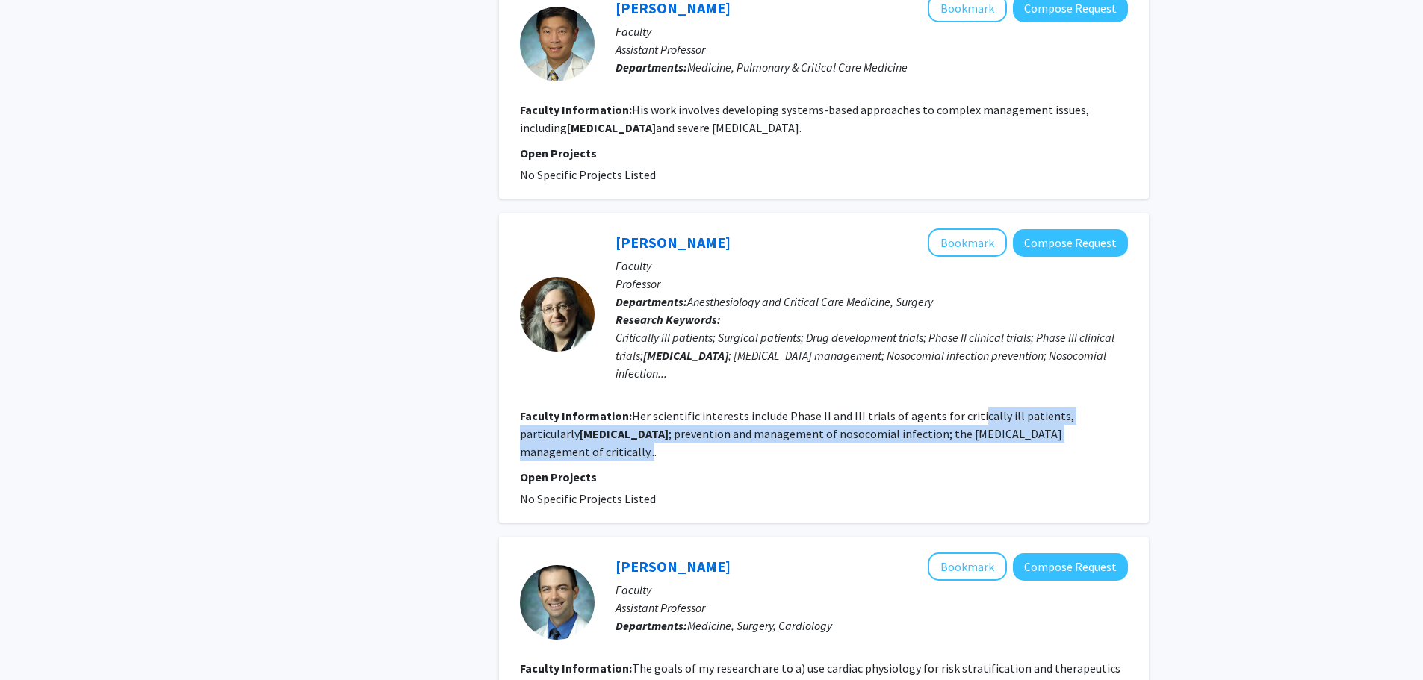
drag, startPoint x: 1056, startPoint y: 342, endPoint x: 968, endPoint y: 329, distance: 89.0
click at [968, 407] on section "Faculty Information: Her scientific interests include Phase II and III trials o…" at bounding box center [824, 434] width 608 height 54
click at [904, 409] on fg-read-more "Her scientific interests include Phase II and III trials of agents for critical…" at bounding box center [797, 434] width 554 height 51
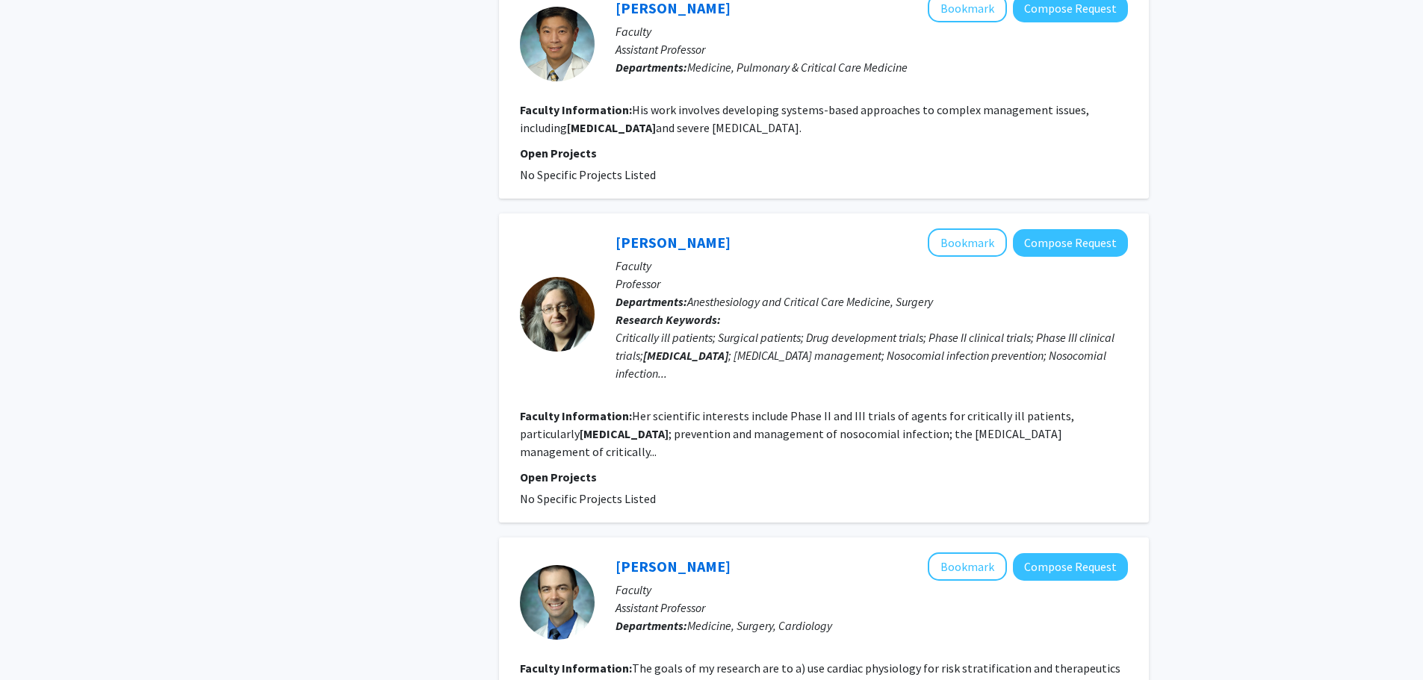
click at [754, 329] on div "Critically ill patients; Surgical patients; Drug development trials; Phase II c…" at bounding box center [871, 356] width 512 height 54
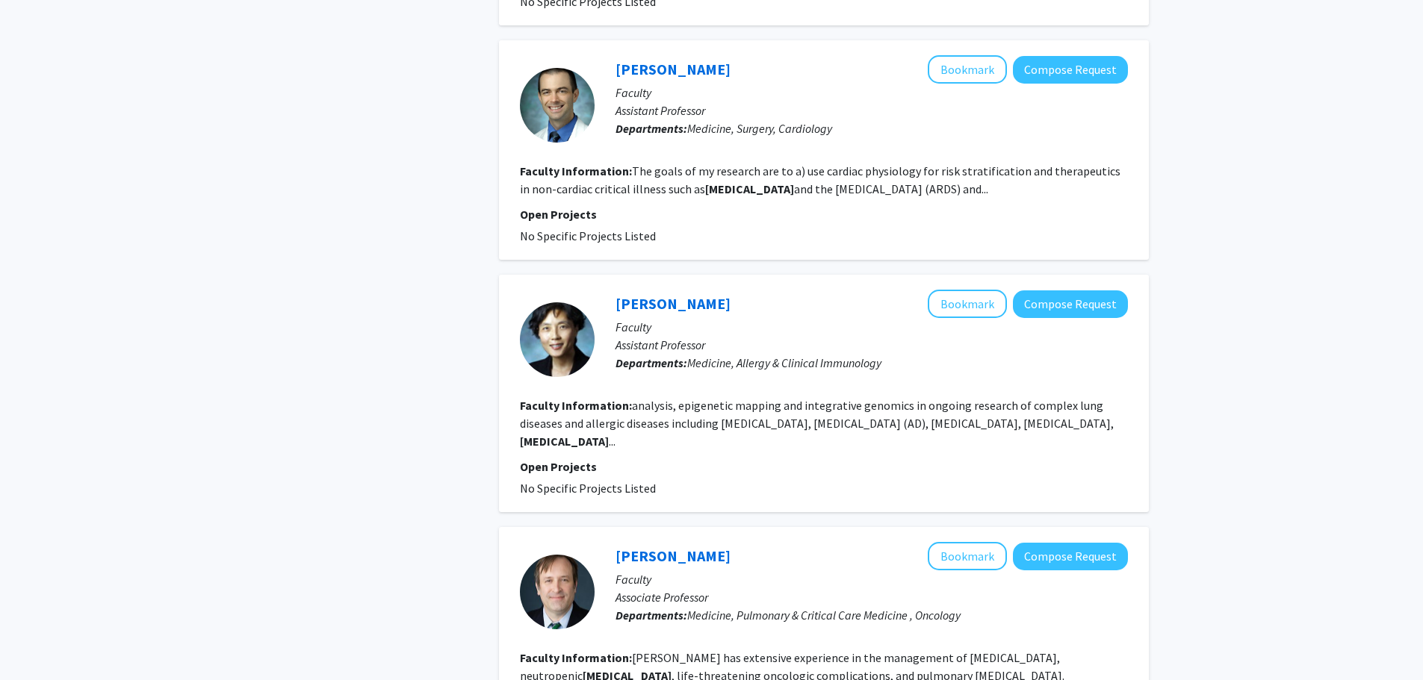
scroll to position [2091, 0]
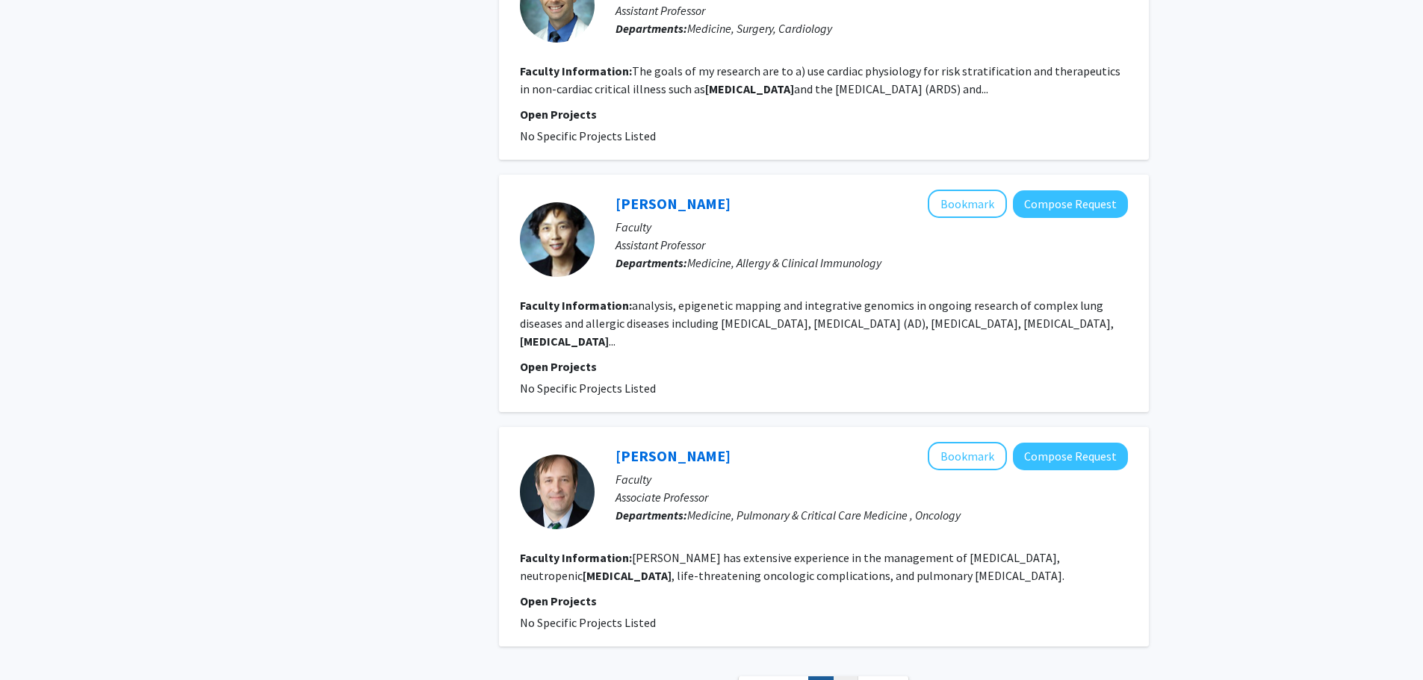
click at [847, 677] on link "2" at bounding box center [845, 690] width 25 height 26
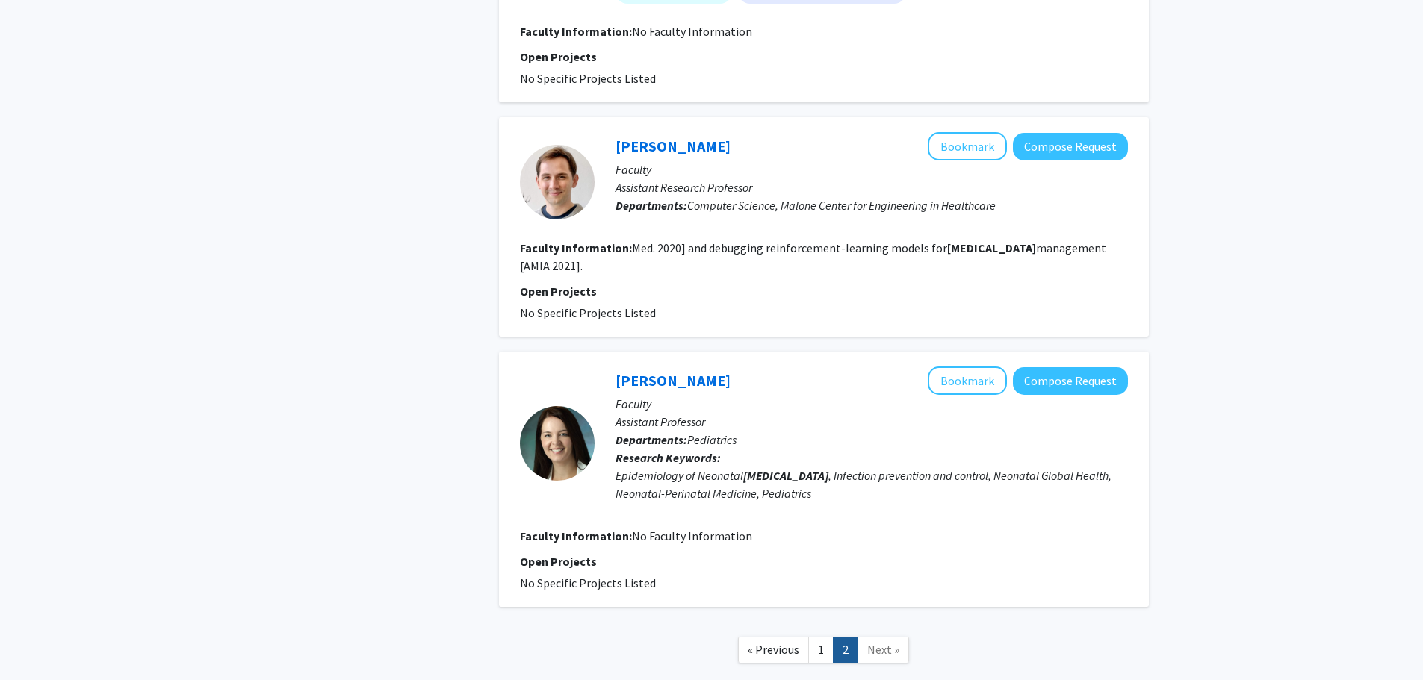
scroll to position [1917, 0]
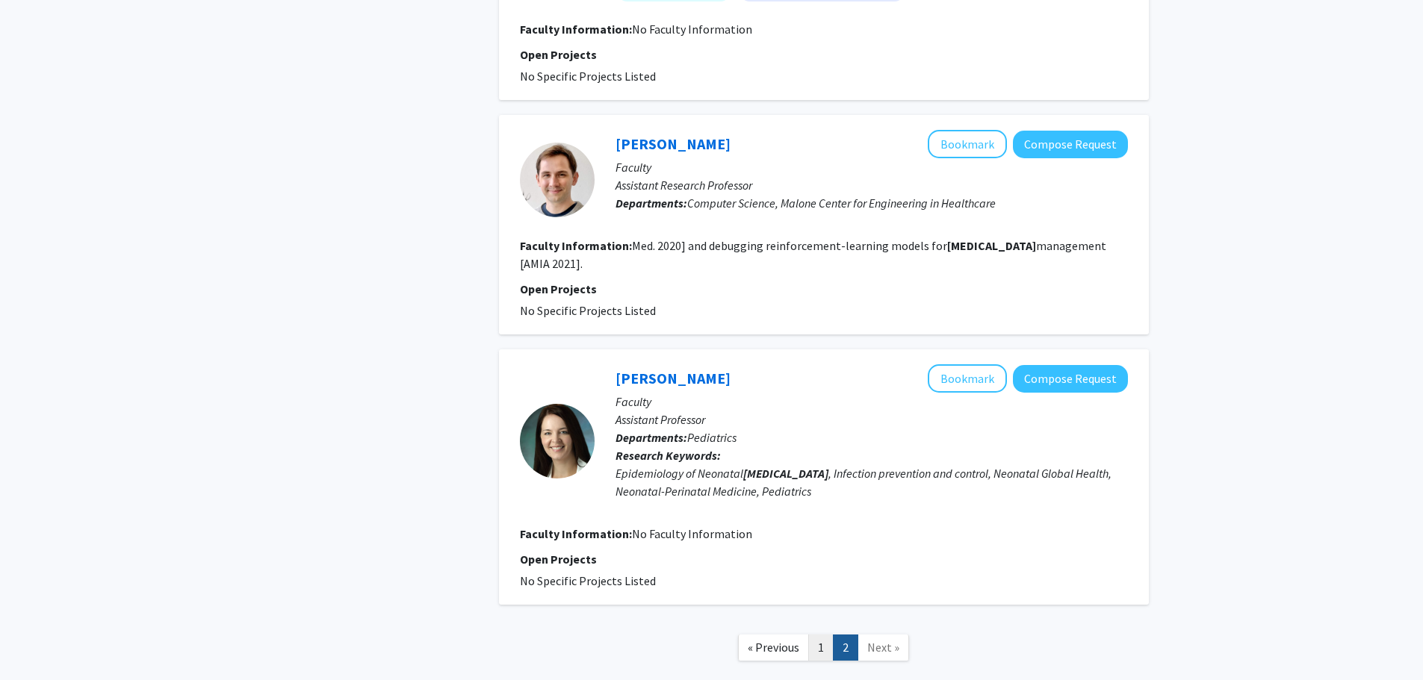
click at [825, 635] on link "1" at bounding box center [820, 648] width 25 height 26
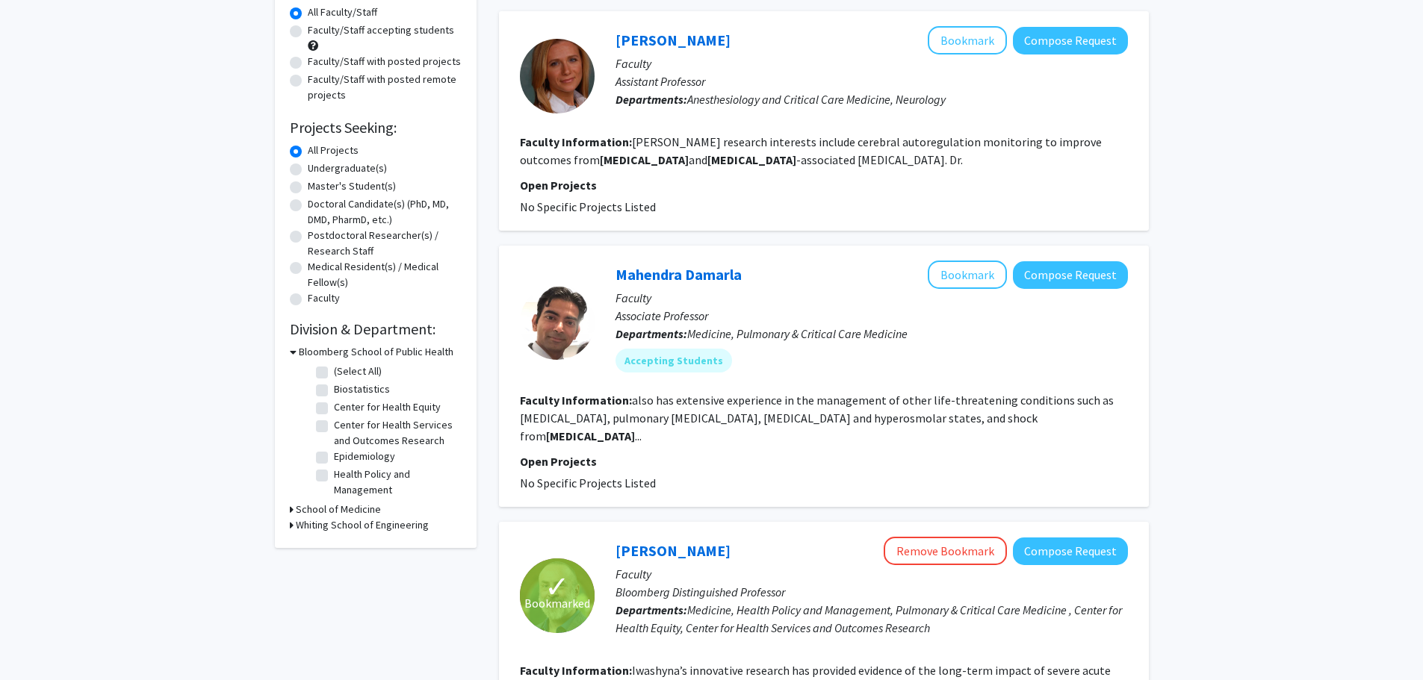
scroll to position [149, 0]
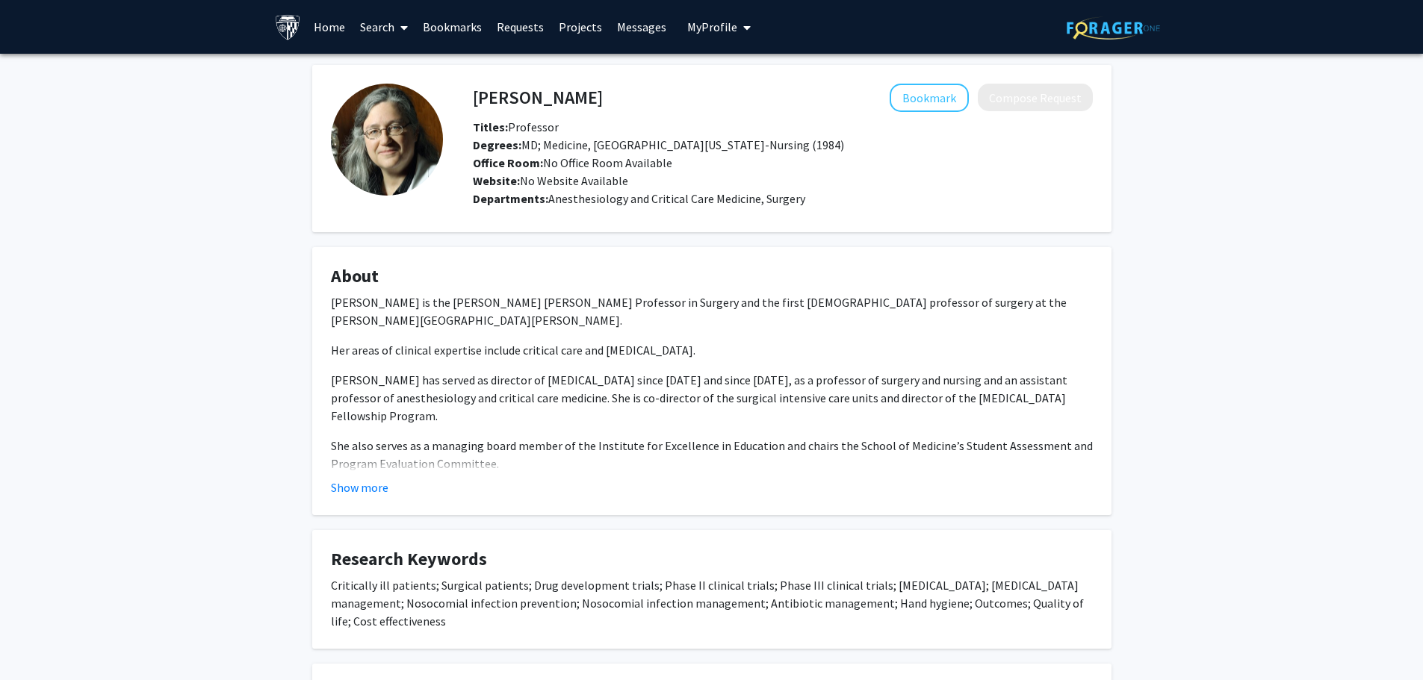
click at [359, 502] on fg-card "About Dr. Pamela A. Lipsett is the Warfield M. Firor Endowed Professor in Surge…" at bounding box center [711, 381] width 799 height 268
click at [365, 489] on button "Show more" at bounding box center [360, 488] width 58 height 18
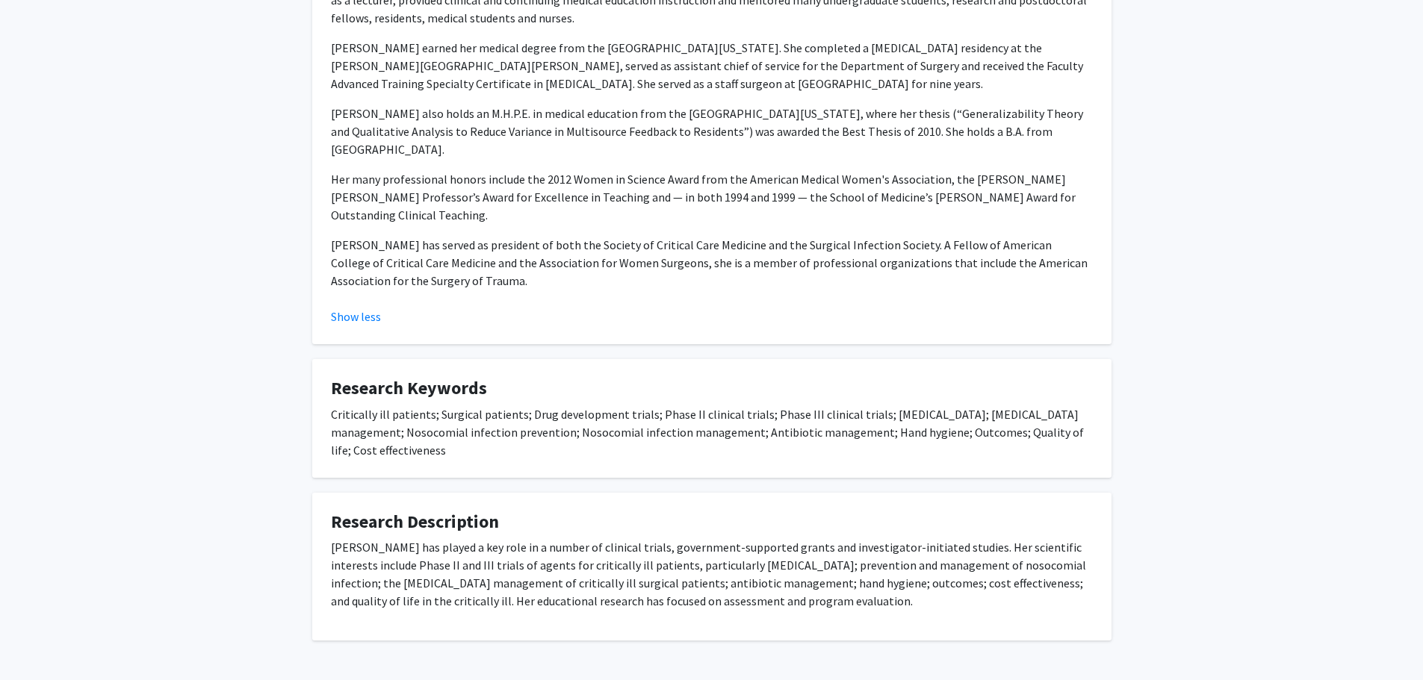
click at [958, 411] on fg-card "Research Keywords Critically ill patients; Surgical patients; Drug development …" at bounding box center [711, 418] width 799 height 119
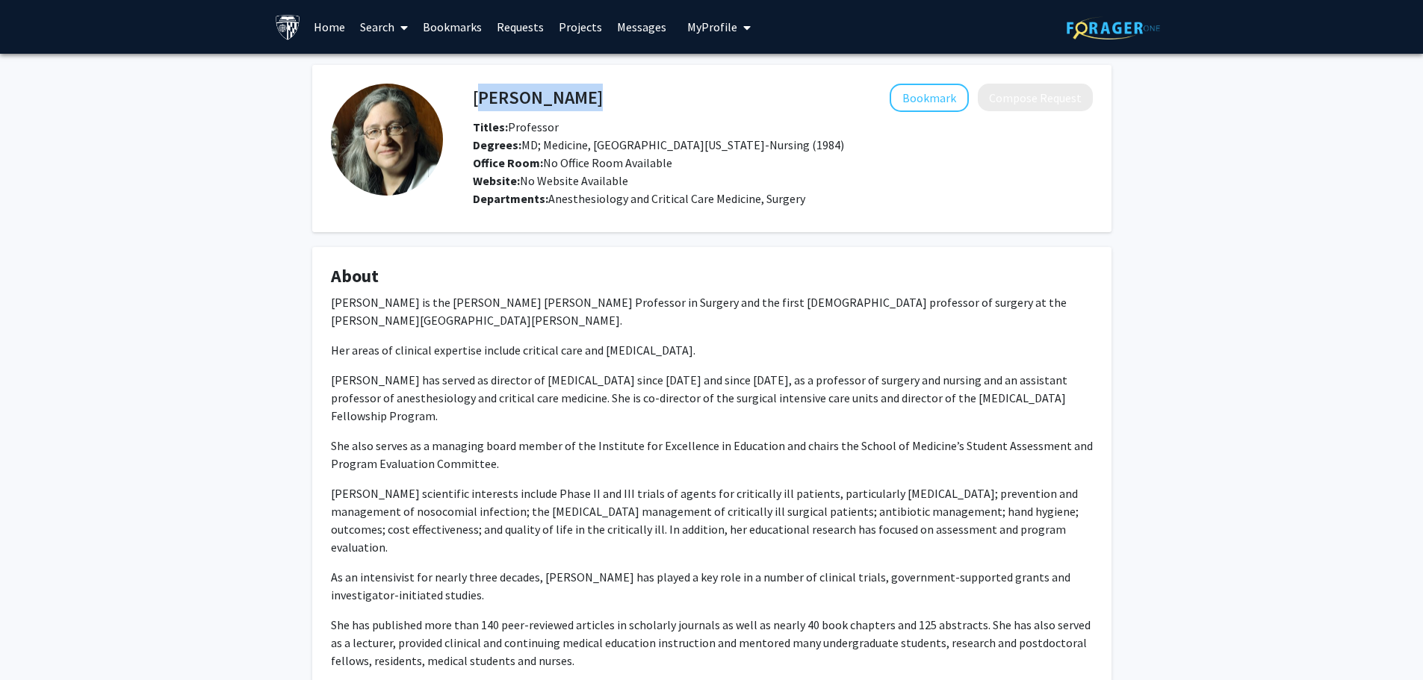
drag, startPoint x: 576, startPoint y: 91, endPoint x: 477, endPoint y: 87, distance: 98.7
click at [477, 87] on div "Pam Lipsett Bookmark Compose Request" at bounding box center [783, 98] width 642 height 28
copy h4 "Pam Lipsett"
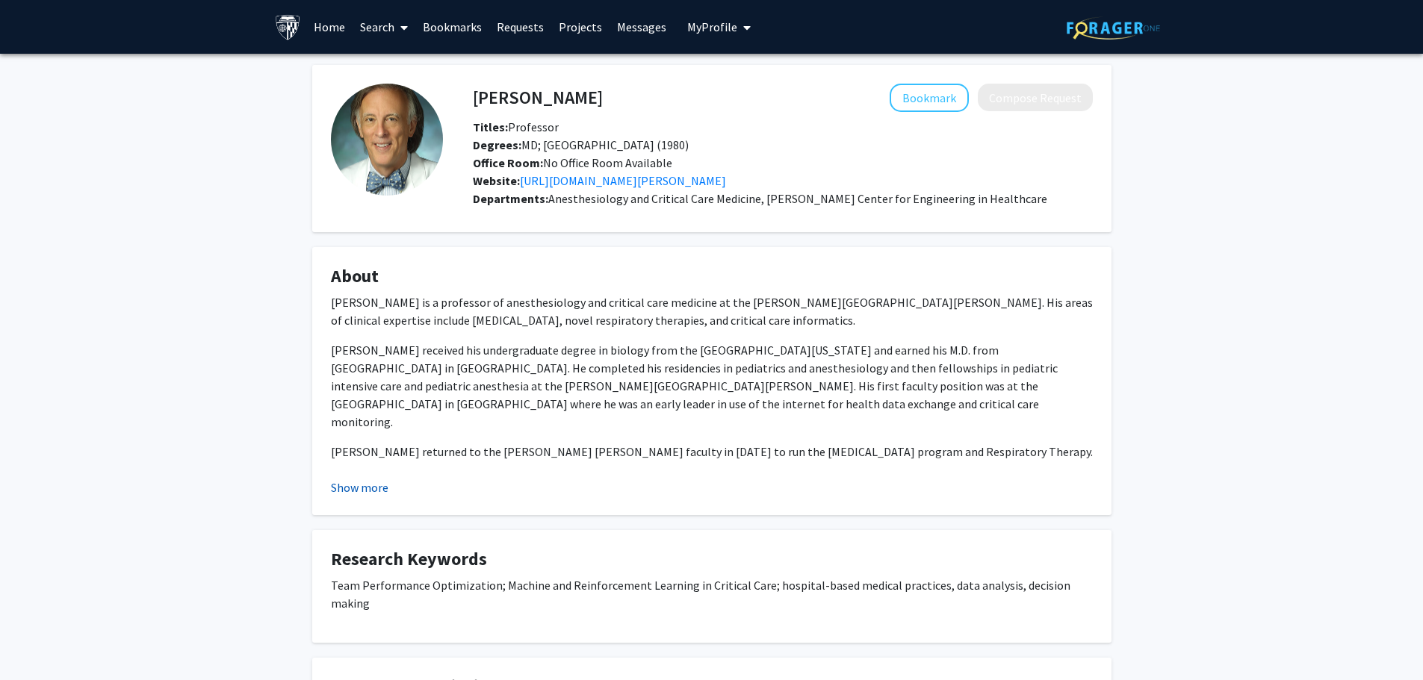
click at [366, 485] on button "Show more" at bounding box center [360, 488] width 58 height 18
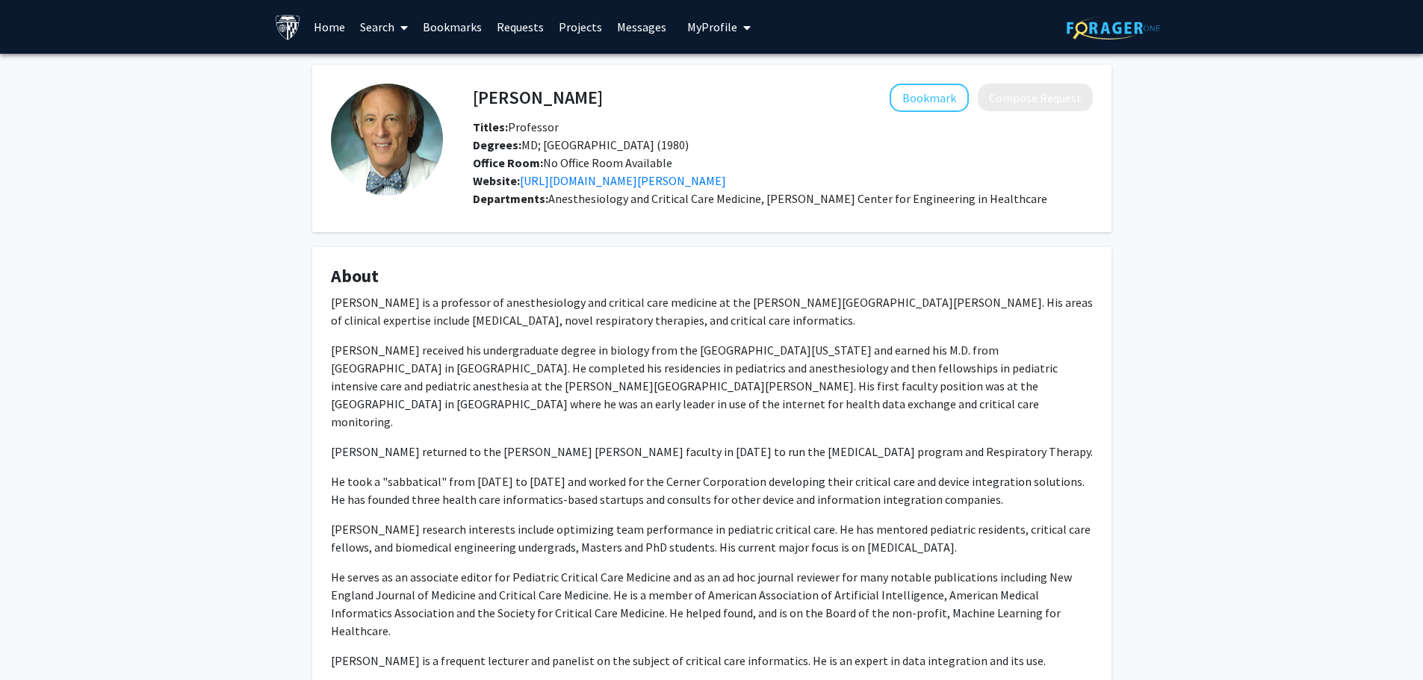
drag, startPoint x: 647, startPoint y: 181, endPoint x: 932, endPoint y: 315, distance: 315.4
click at [932, 315] on p "[PERSON_NAME] is a professor of anesthesiology and critical care medicine at th…" at bounding box center [712, 312] width 762 height 36
drag, startPoint x: 568, startPoint y: 92, endPoint x: 477, endPoint y: 96, distance: 91.2
click at [477, 96] on div "Jim Fackler Bookmark Compose Request" at bounding box center [783, 98] width 642 height 28
copy h4 "Jim Fackler"
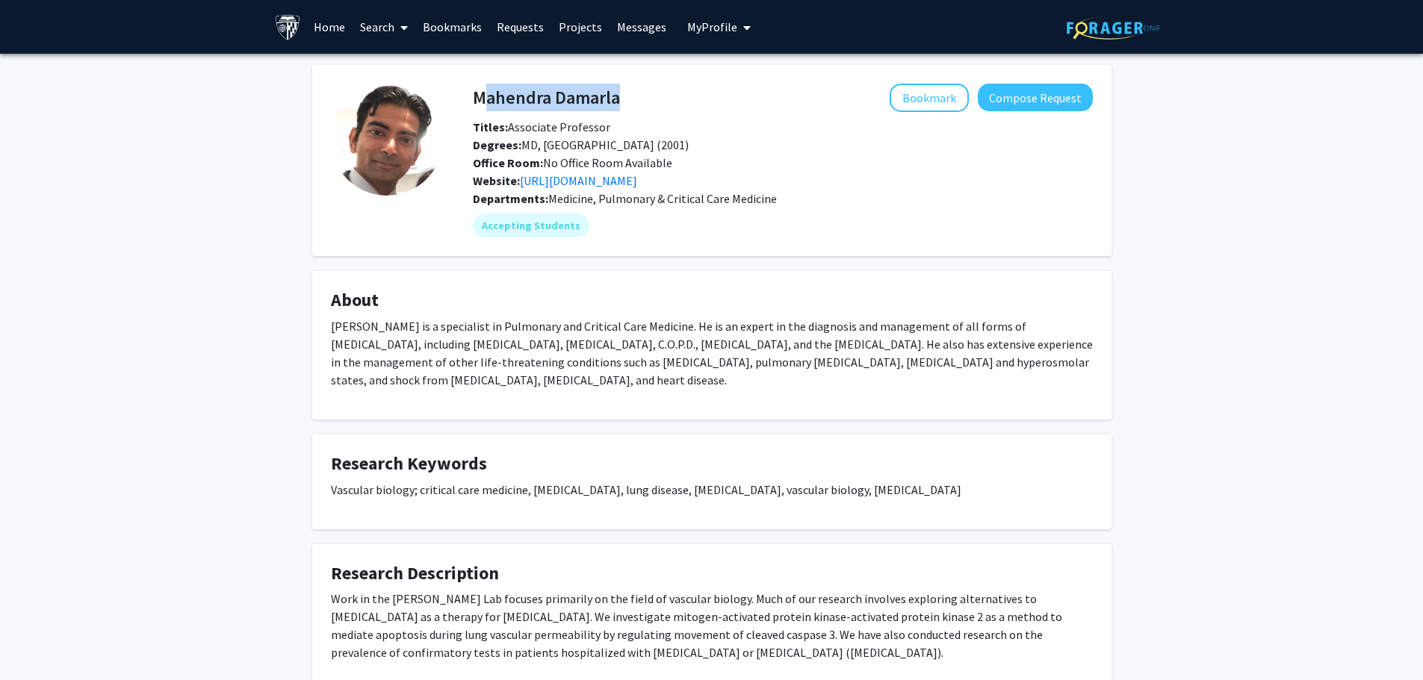
drag, startPoint x: 640, startPoint y: 95, endPoint x: 479, endPoint y: 103, distance: 161.5
click at [479, 103] on div "[PERSON_NAME] Bookmark Compose Request" at bounding box center [783, 98] width 642 height 28
copy h4 "Mahendra Damarla"
click at [441, 25] on link "Bookmarks" at bounding box center [452, 27] width 74 height 52
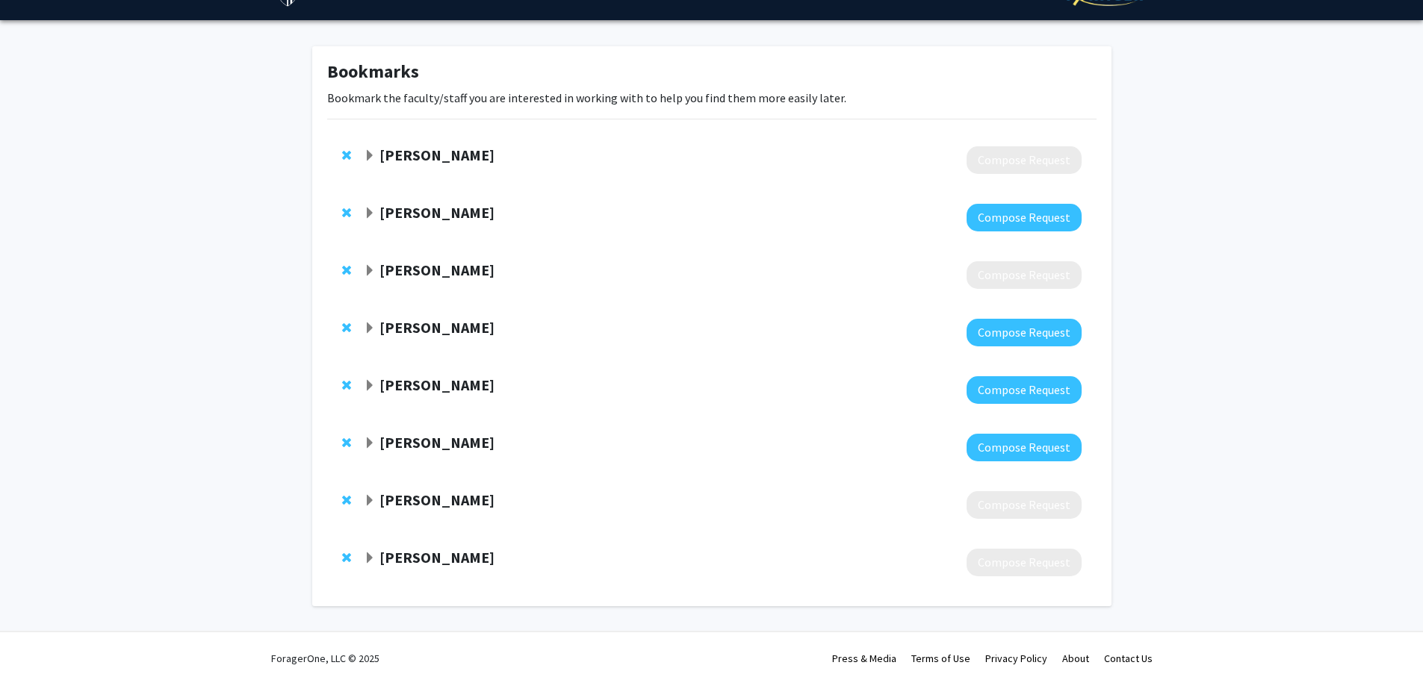
scroll to position [38, 0]
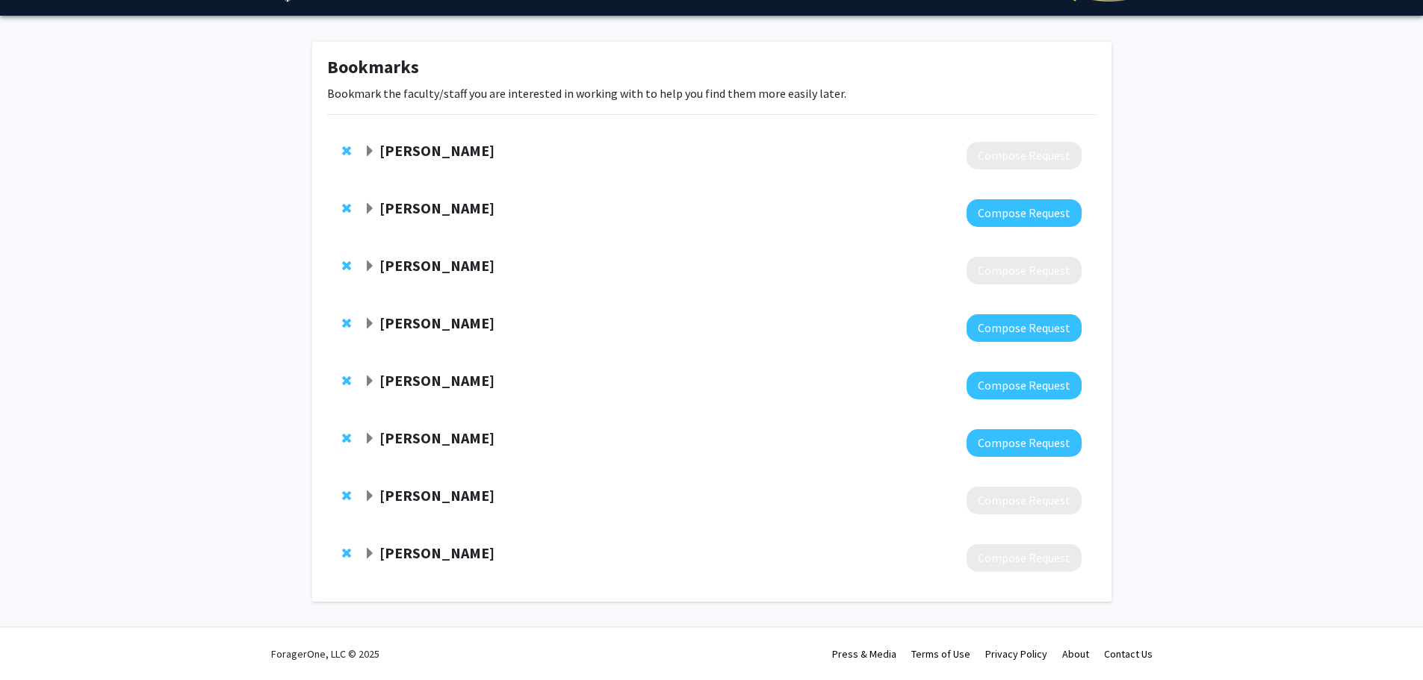
click at [408, 442] on strong "[PERSON_NAME]" at bounding box center [436, 438] width 115 height 19
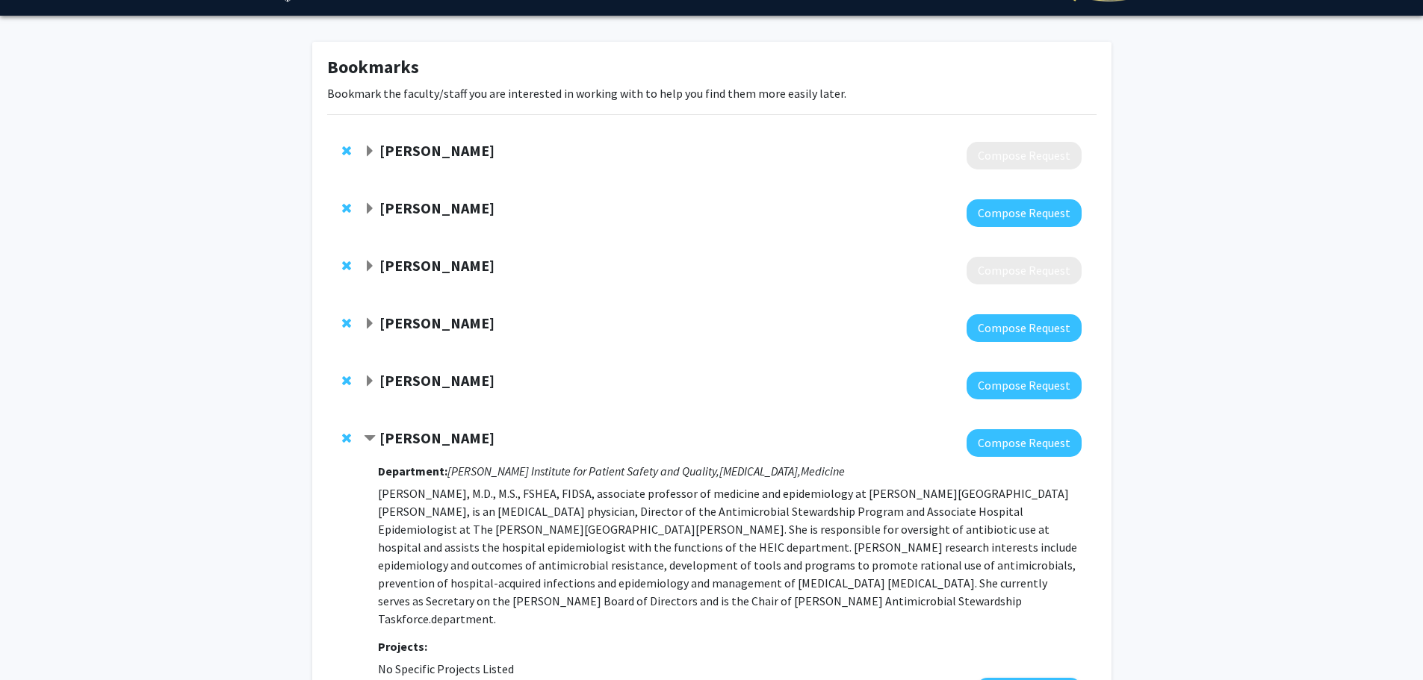
click at [408, 442] on strong "[PERSON_NAME]" at bounding box center [436, 438] width 115 height 19
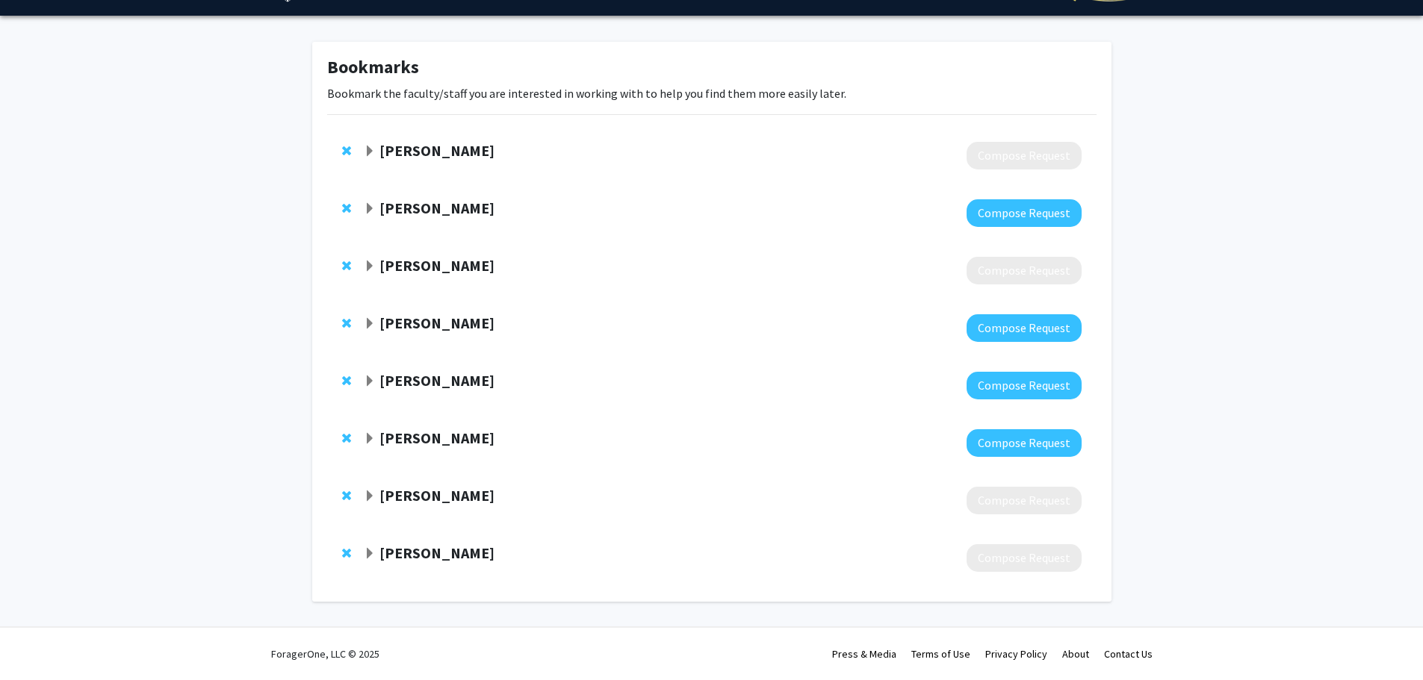
click at [405, 387] on strong "[PERSON_NAME]" at bounding box center [436, 380] width 115 height 19
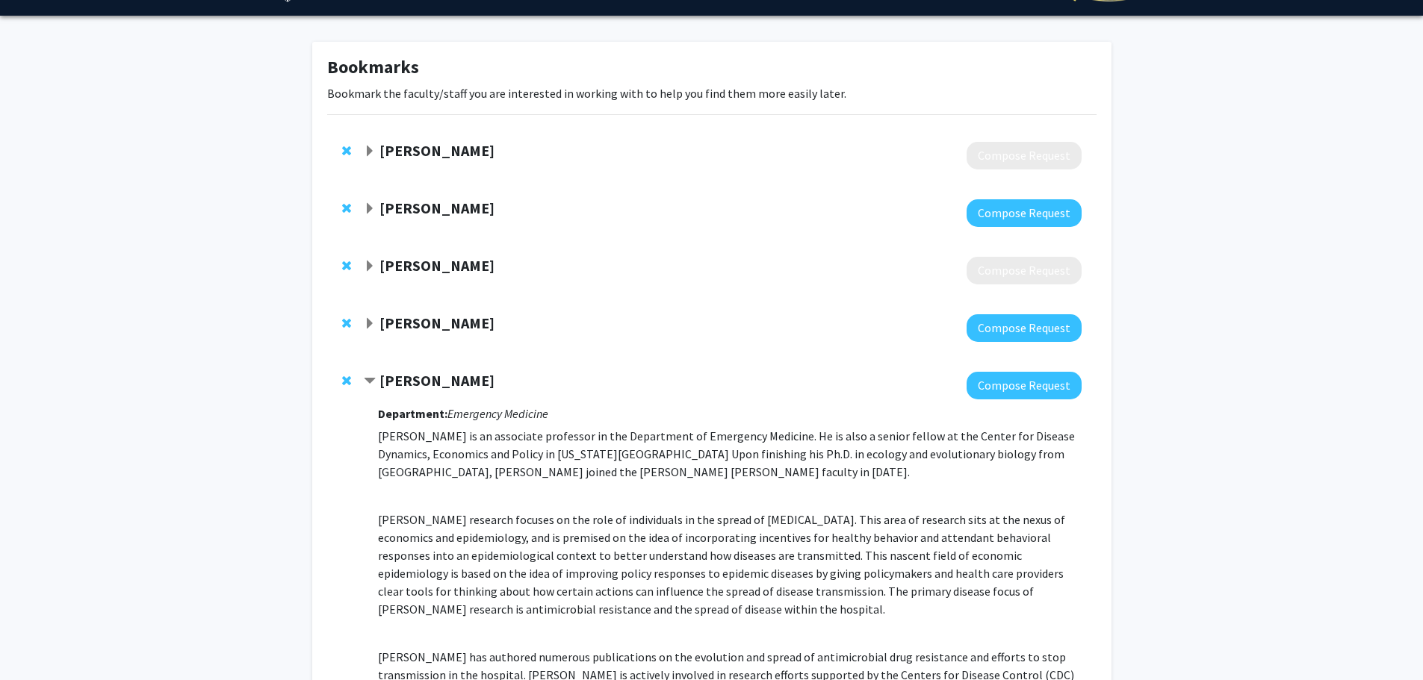
click at [405, 387] on strong "[PERSON_NAME]" at bounding box center [436, 380] width 115 height 19
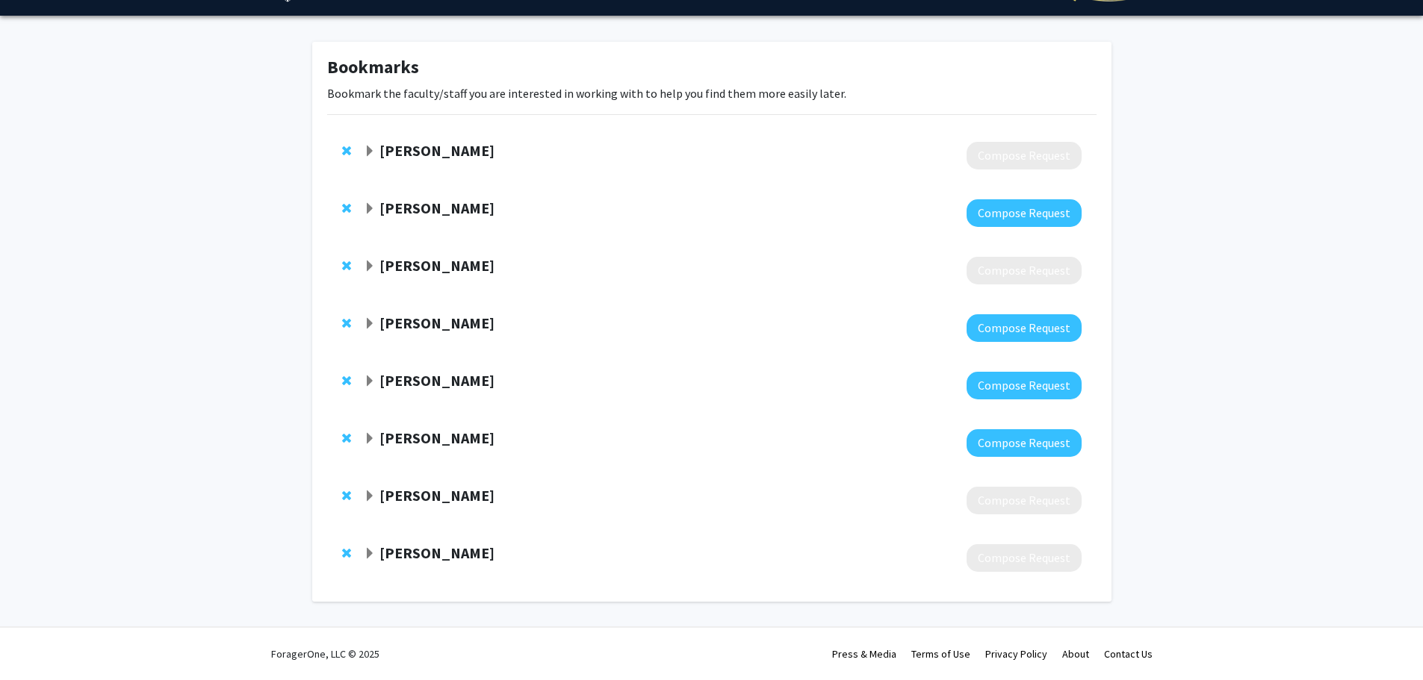
click at [429, 314] on strong "[PERSON_NAME]" at bounding box center [436, 323] width 115 height 19
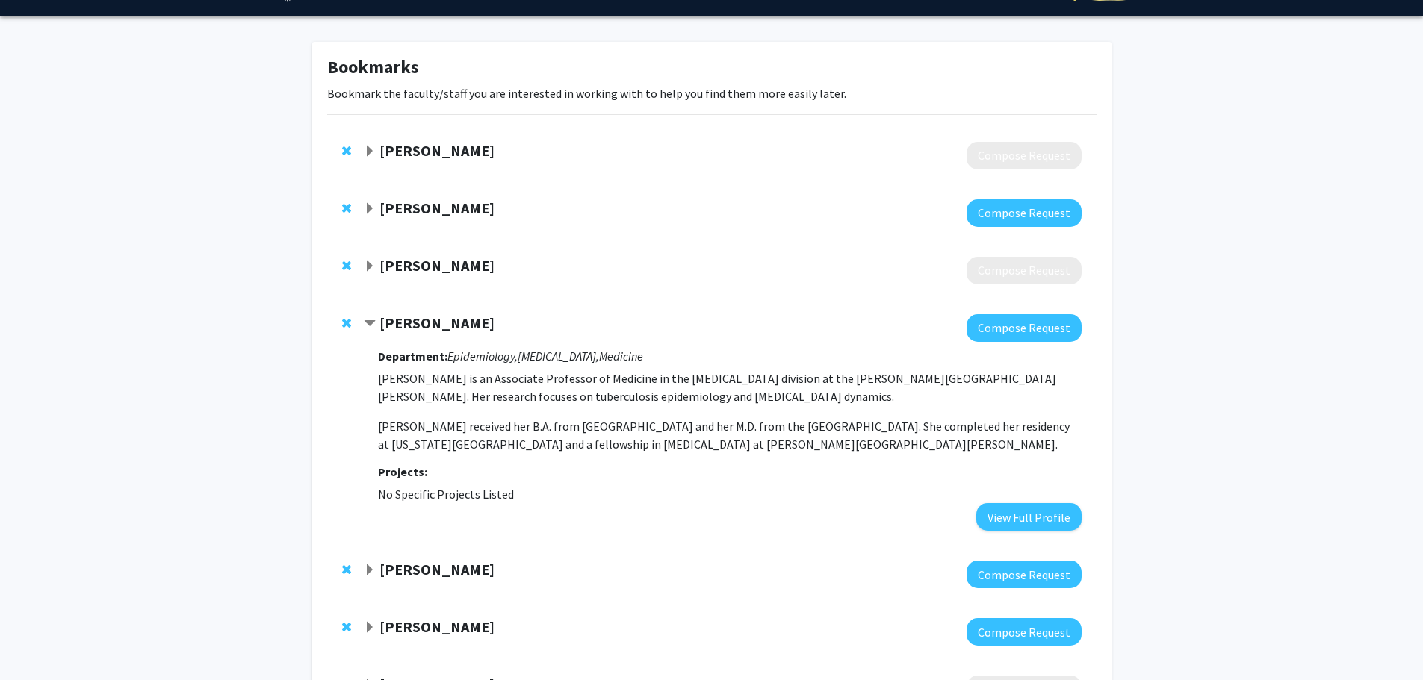
click at [429, 314] on strong "[PERSON_NAME]" at bounding box center [436, 323] width 115 height 19
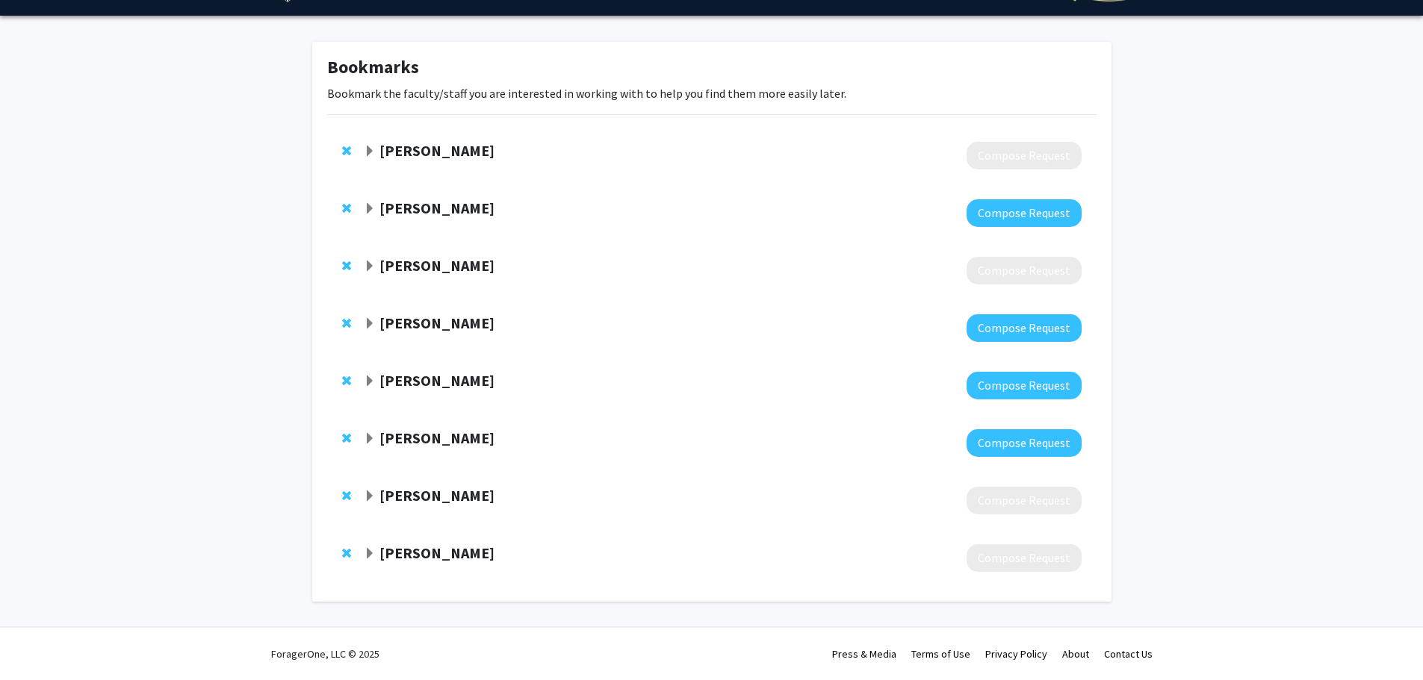
click at [424, 489] on strong "[PERSON_NAME]" at bounding box center [436, 495] width 115 height 19
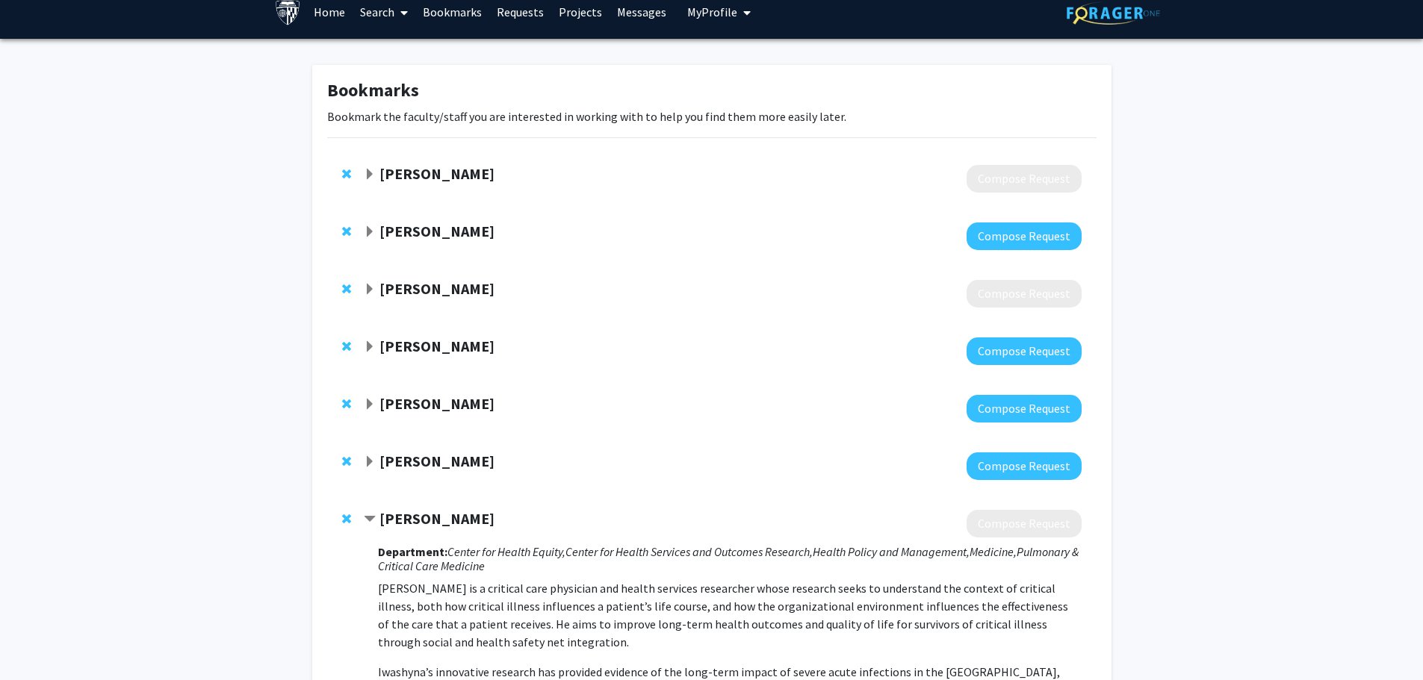
scroll to position [0, 0]
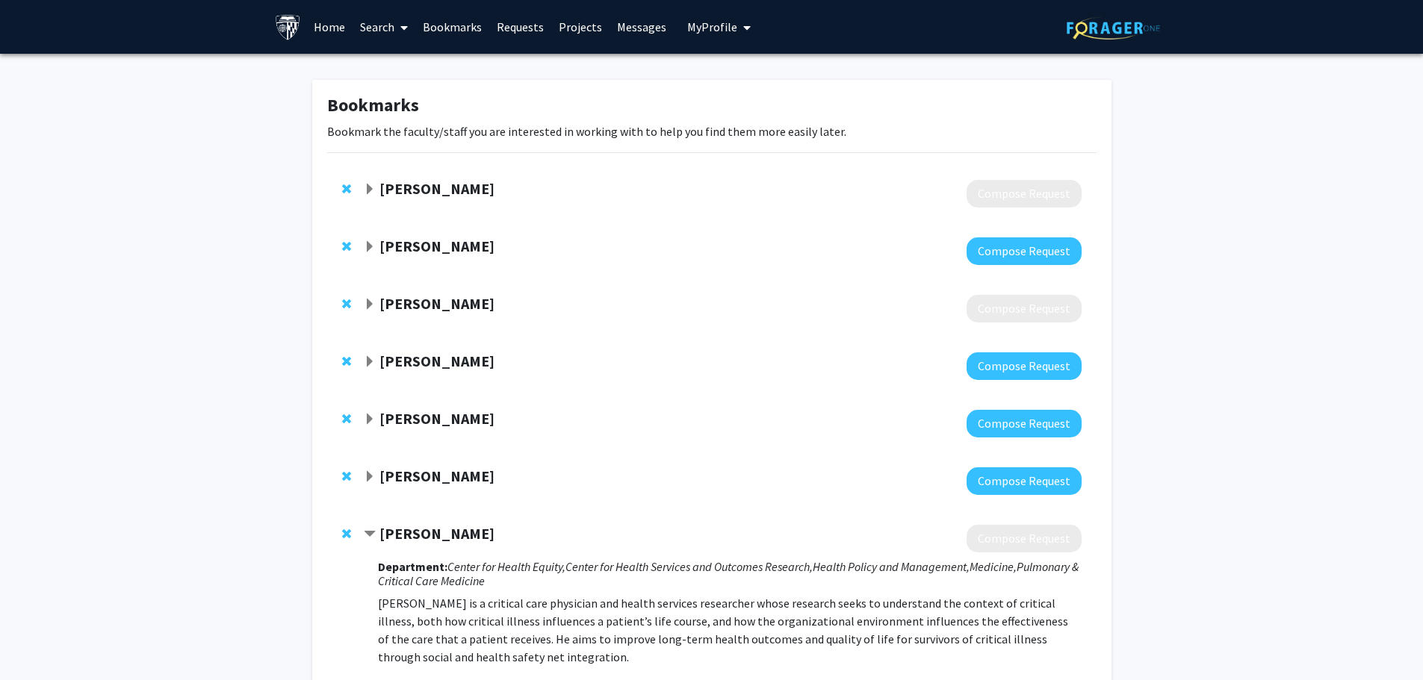
click at [446, 186] on strong "[PERSON_NAME]" at bounding box center [436, 188] width 115 height 19
